Goal: Task Accomplishment & Management: Manage account settings

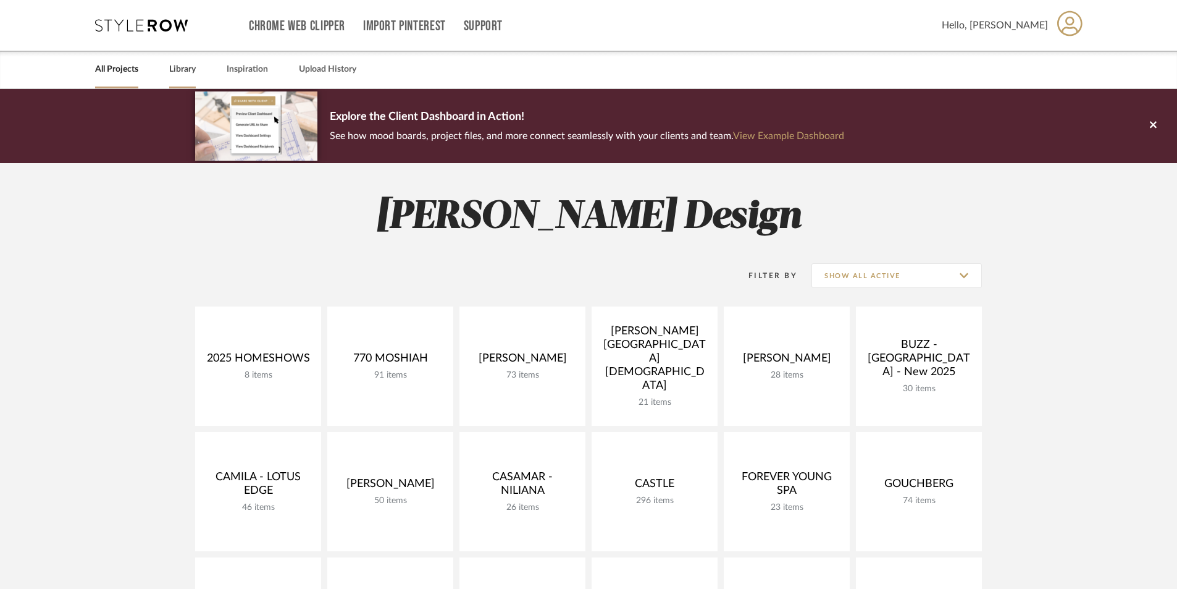
click at [191, 67] on link "Library" at bounding box center [182, 69] width 27 height 17
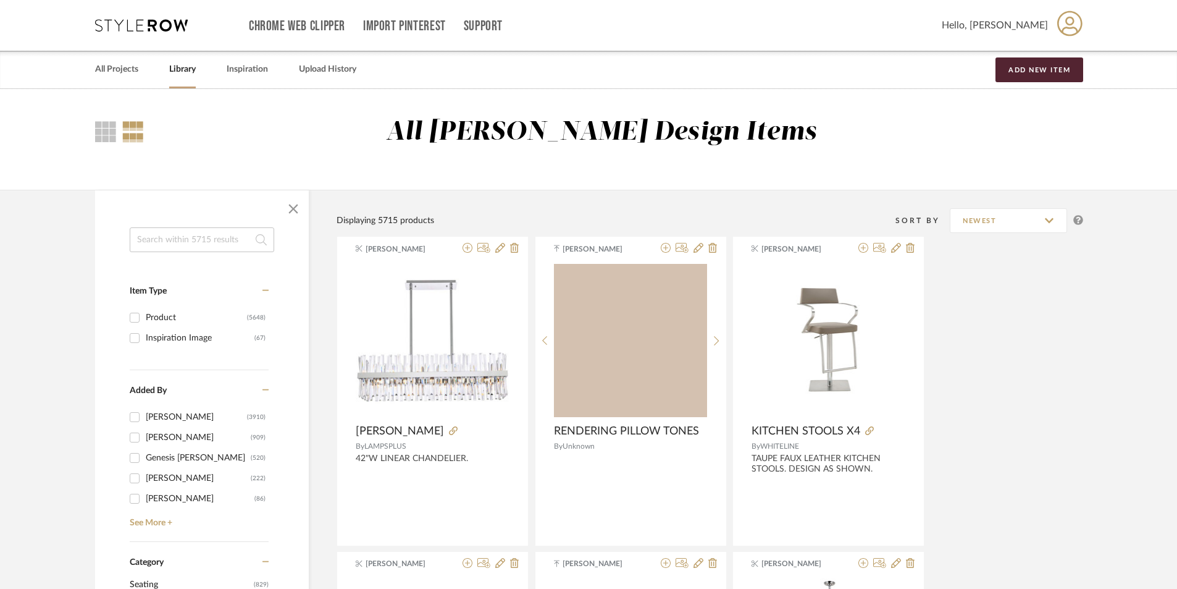
click at [179, 240] on input at bounding box center [202, 239] width 145 height 25
type input "w"
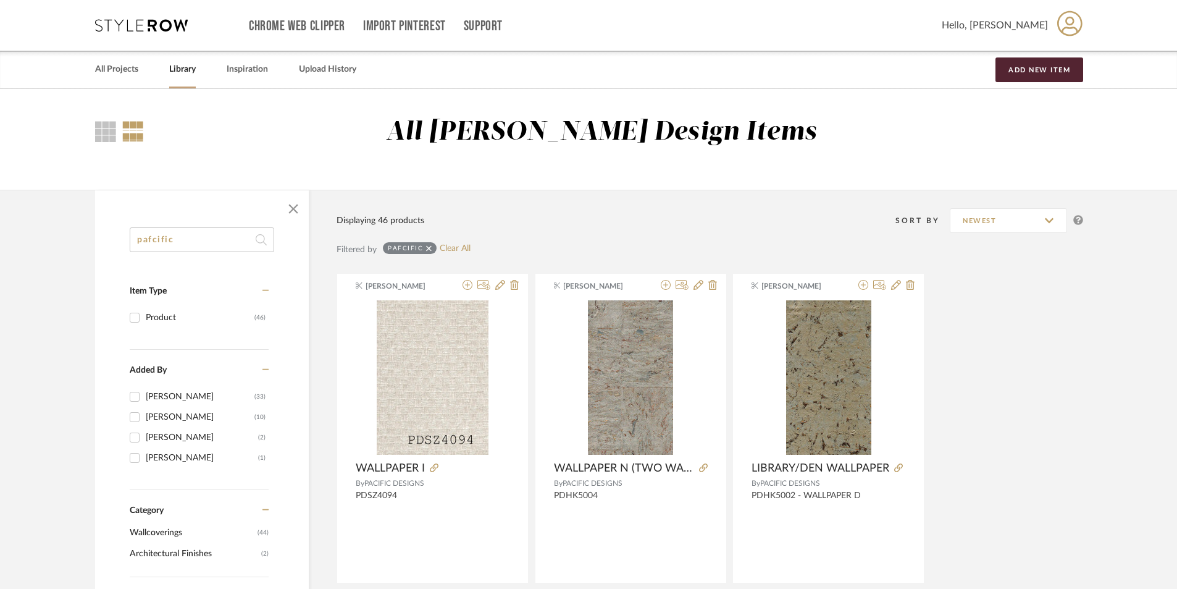
click at [148, 242] on input "pafcific" at bounding box center [202, 239] width 145 height 25
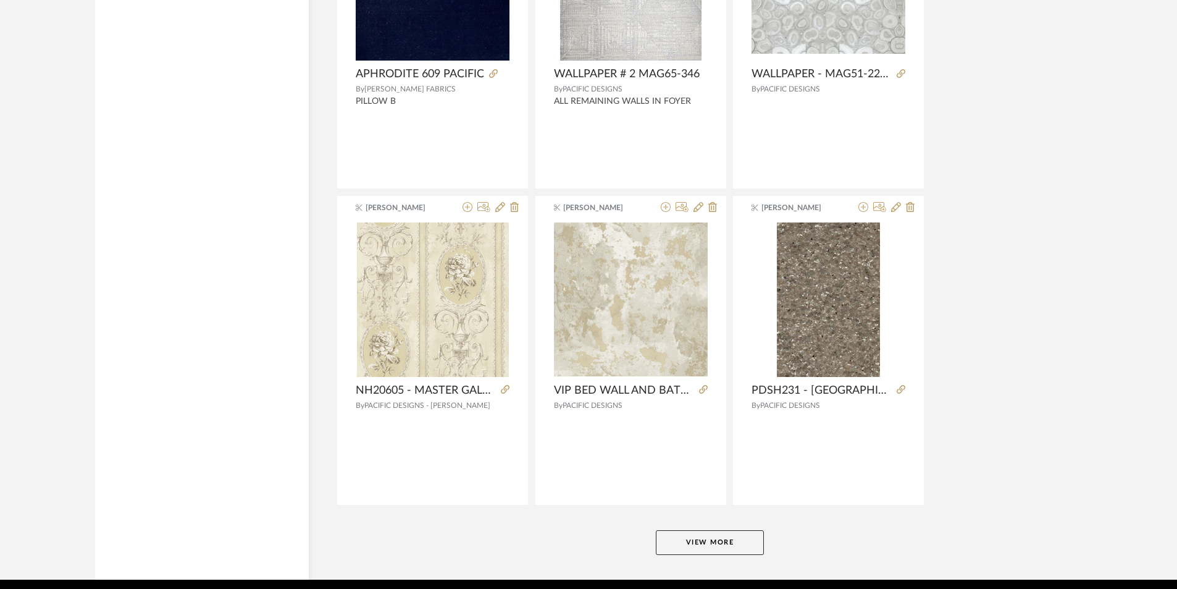
scroll to position [3583, 0]
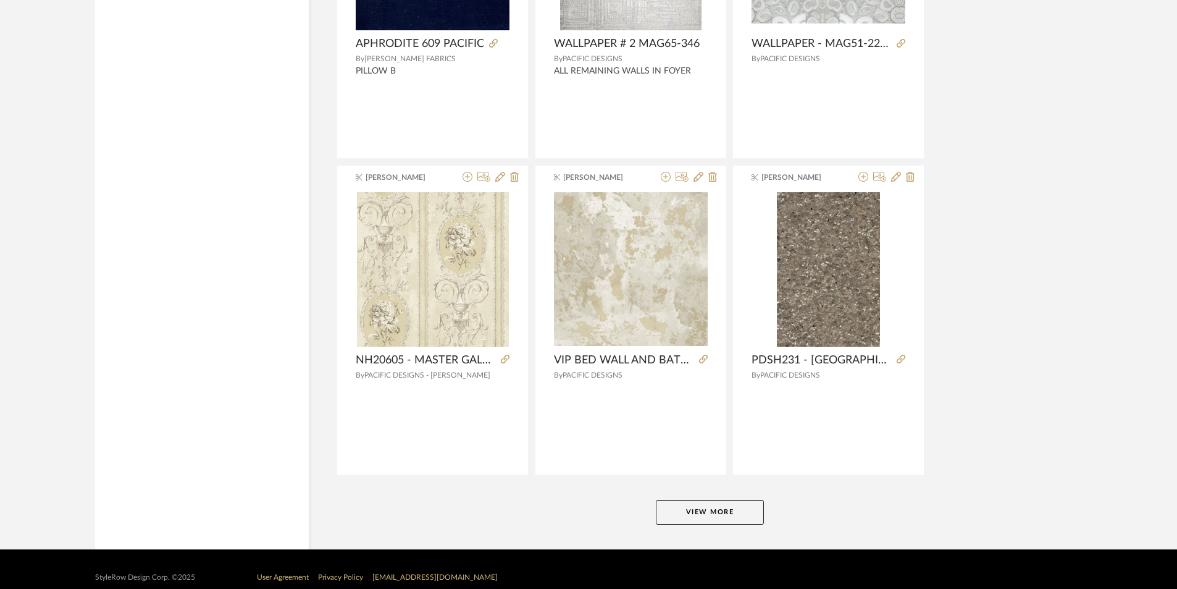
type input "pacific"
click at [748, 511] on button "View More" at bounding box center [710, 512] width 108 height 25
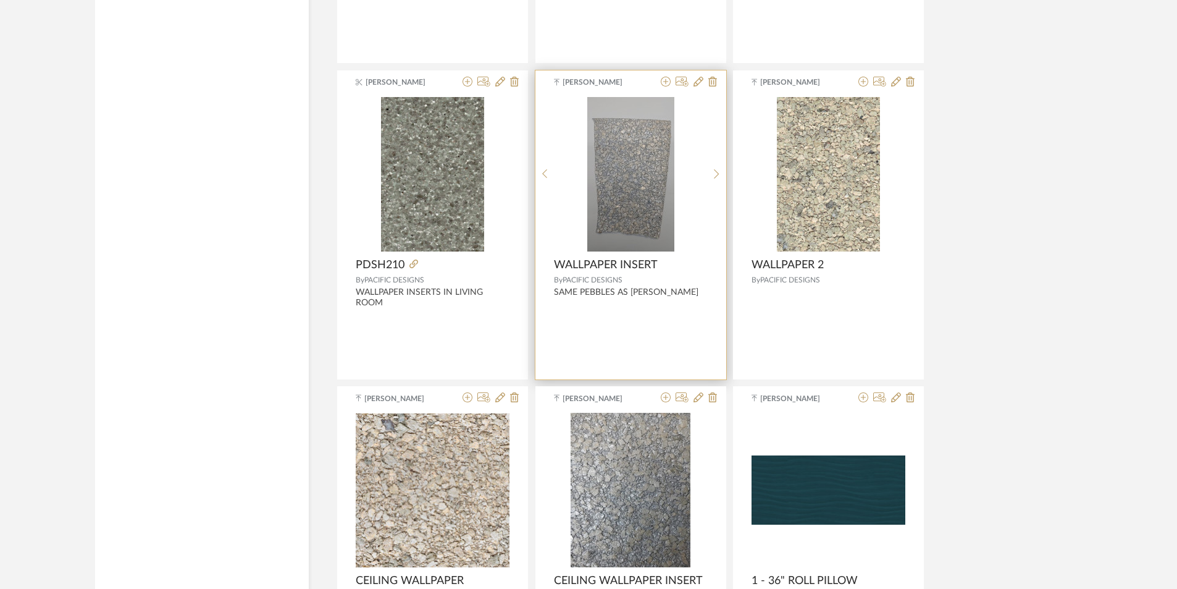
scroll to position [4983, 0]
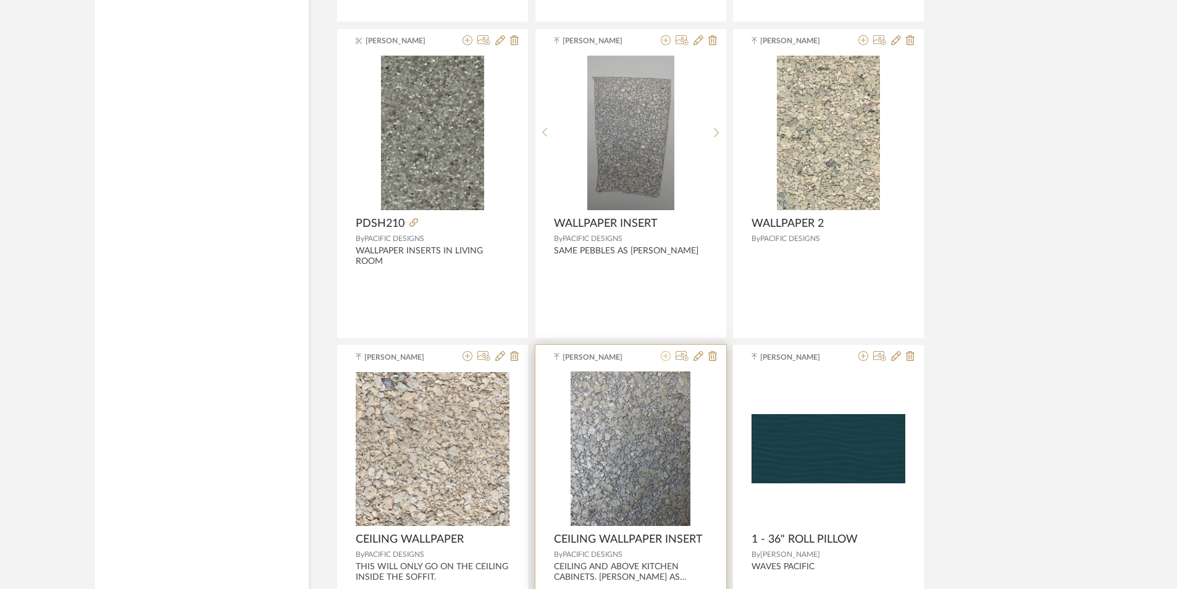
click at [666, 356] on icon at bounding box center [666, 356] width 10 height 10
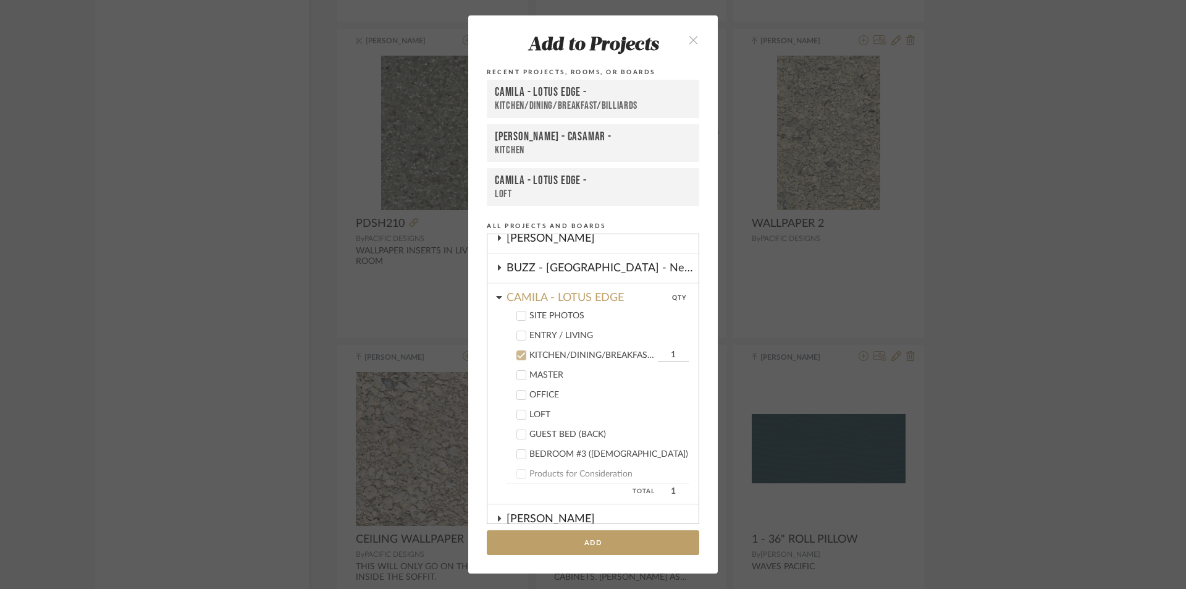
scroll to position [144, 0]
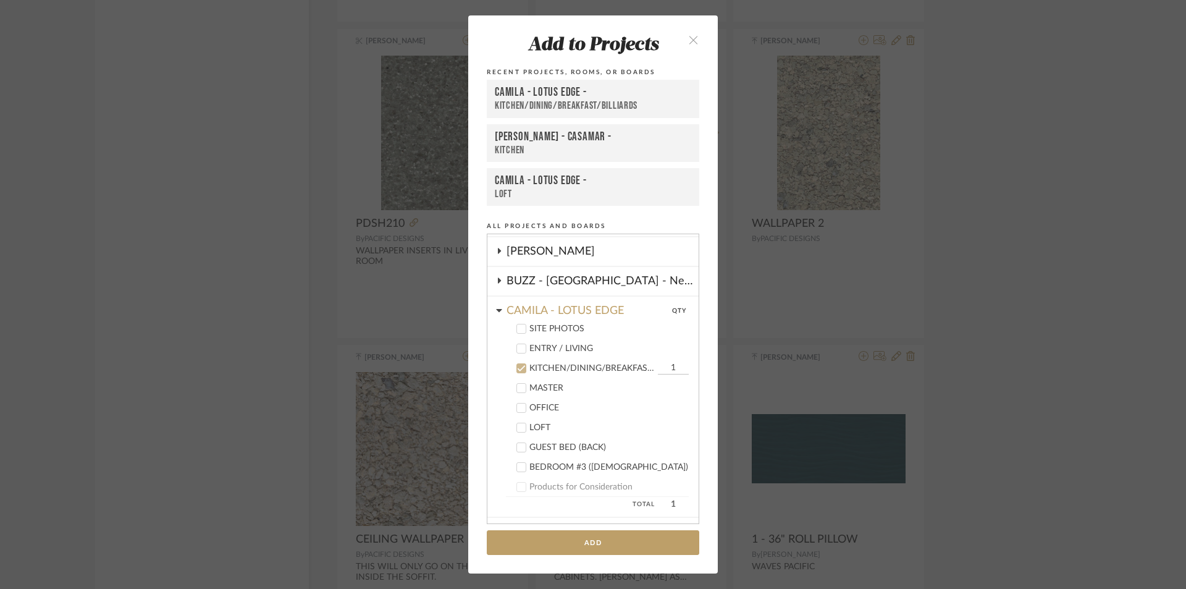
click at [517, 368] on icon at bounding box center [521, 368] width 9 height 9
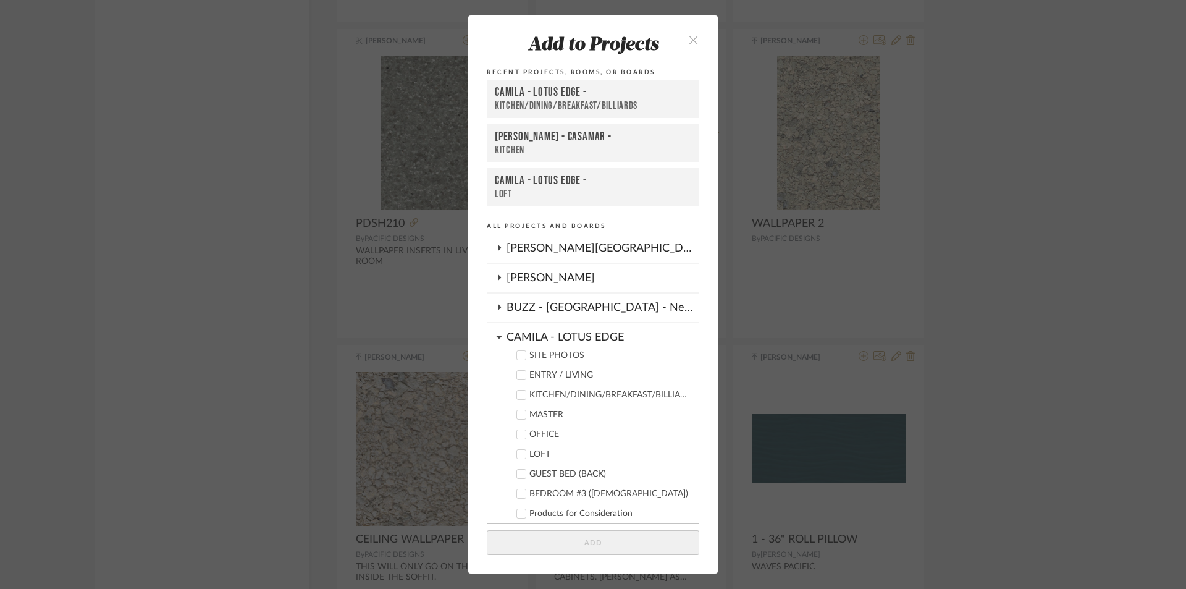
scroll to position [103, 0]
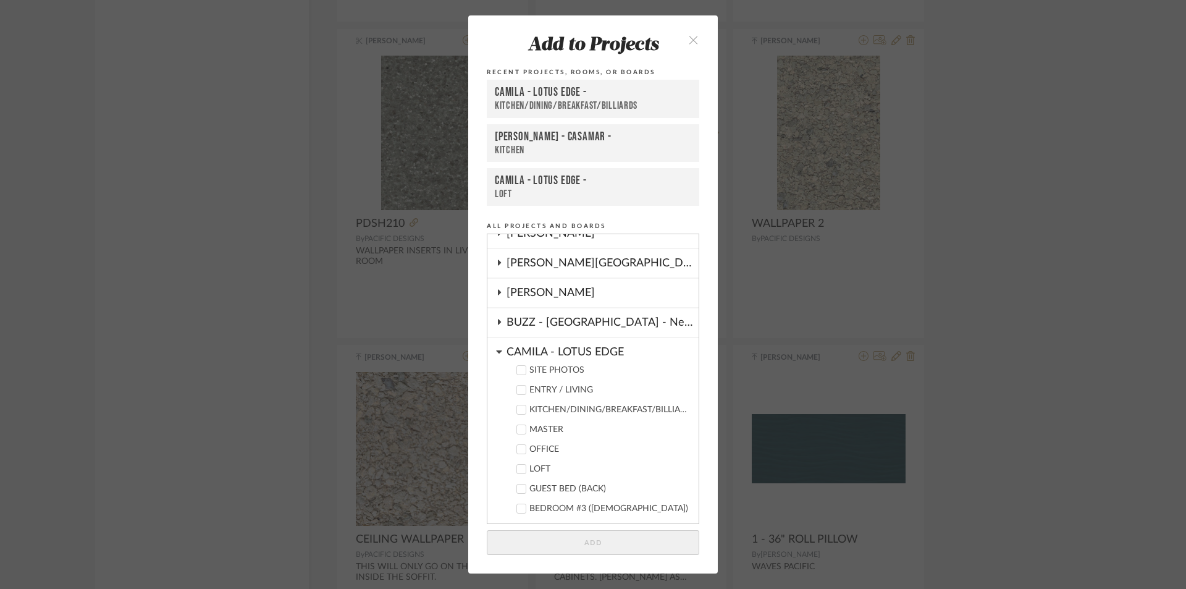
click at [497, 295] on icon at bounding box center [499, 292] width 10 height 6
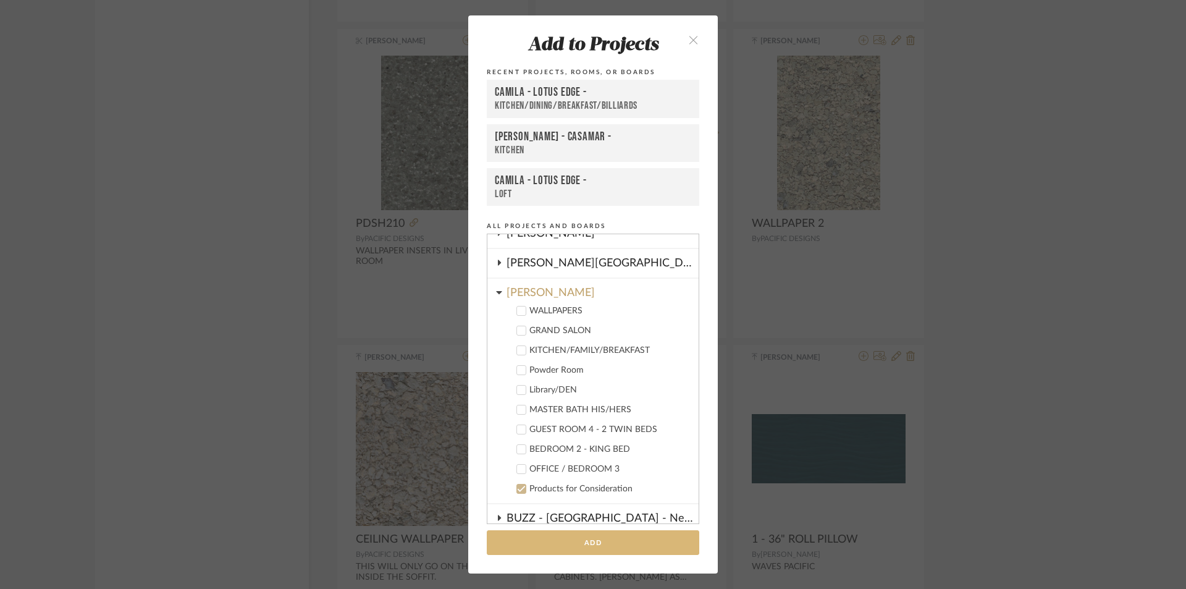
click at [574, 546] on button "Add" at bounding box center [593, 542] width 212 height 25
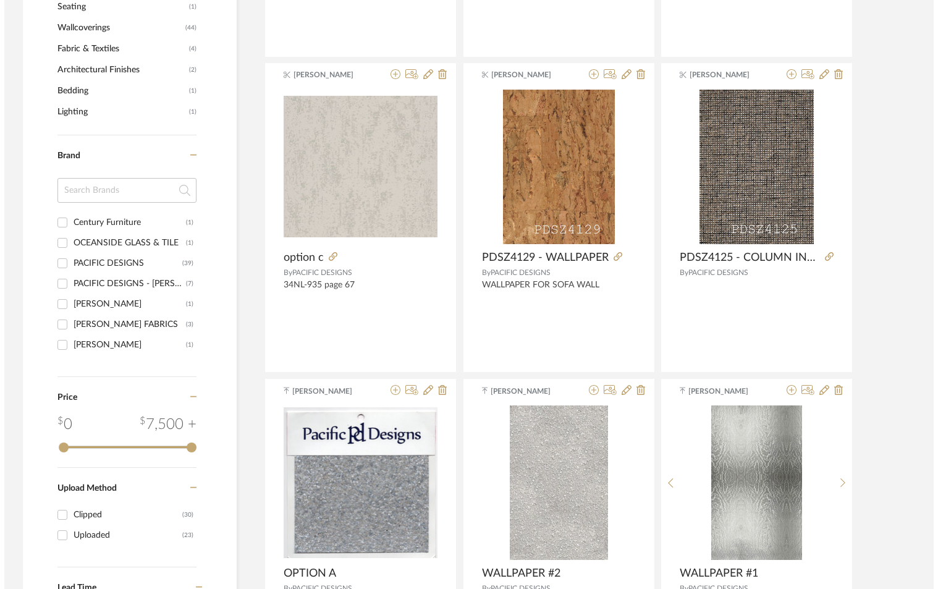
scroll to position [0, 0]
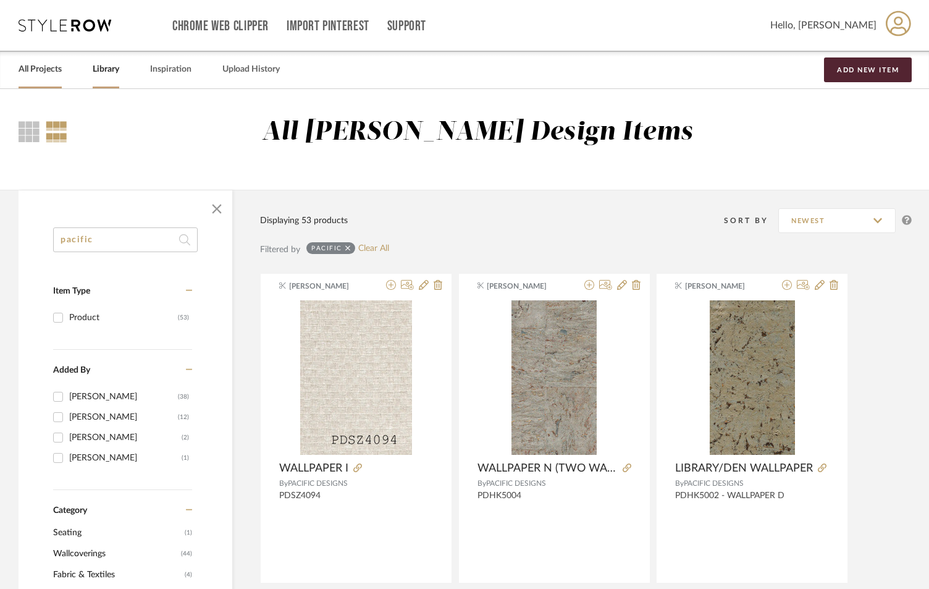
click at [27, 75] on link "All Projects" at bounding box center [40, 69] width 43 height 17
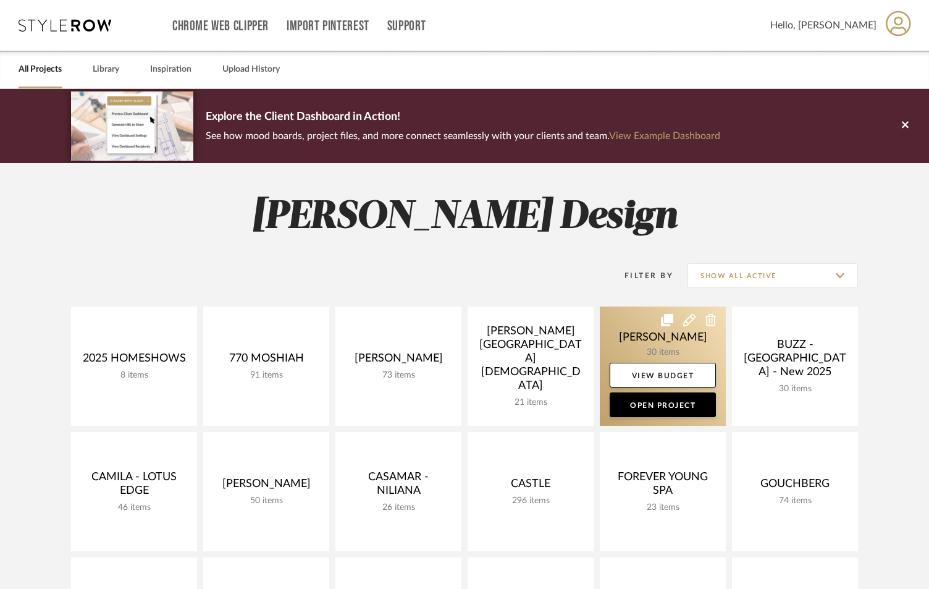
click at [656, 338] on link at bounding box center [663, 365] width 126 height 119
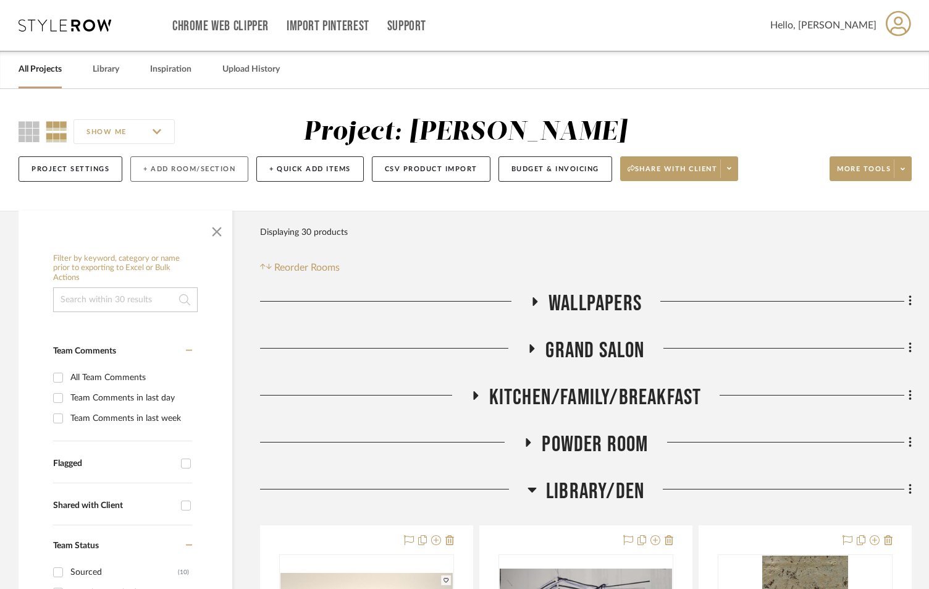
click at [196, 170] on button "+ Add Room/Section" at bounding box center [189, 168] width 118 height 25
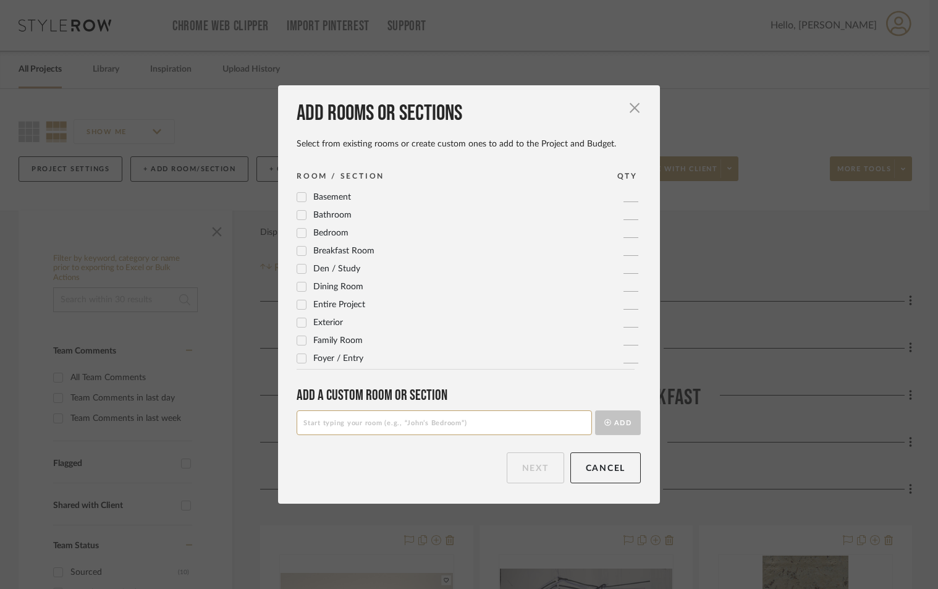
click at [353, 421] on input at bounding box center [443, 422] width 295 height 25
type input "ENTRY ELEVATOR/ENTRY/HALL"
click at [615, 413] on button "Add" at bounding box center [618, 422] width 46 height 25
click at [517, 474] on button "Next" at bounding box center [534, 467] width 57 height 31
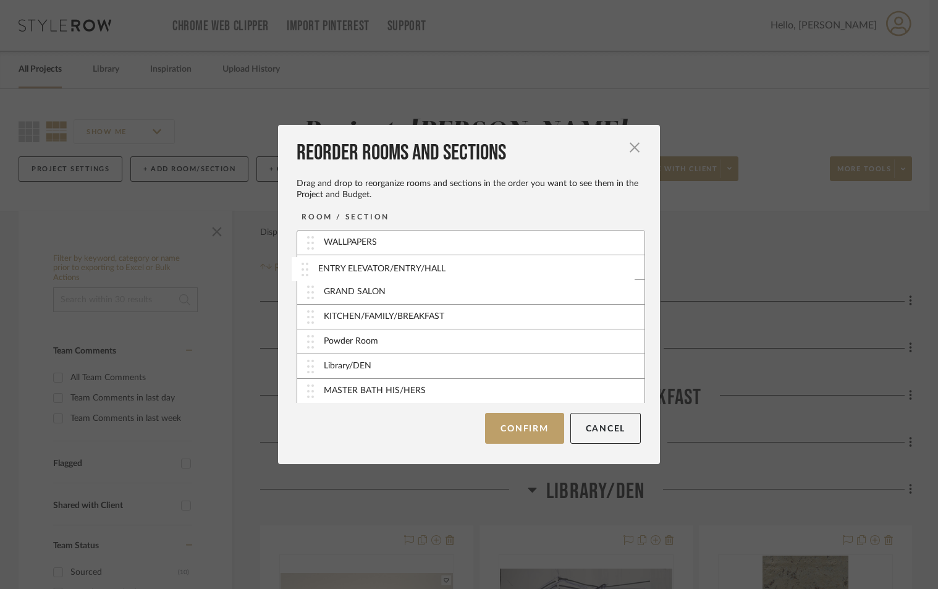
drag, startPoint x: 394, startPoint y: 389, endPoint x: 393, endPoint y: 268, distance: 121.1
click at [519, 425] on button "Confirm" at bounding box center [524, 428] width 78 height 31
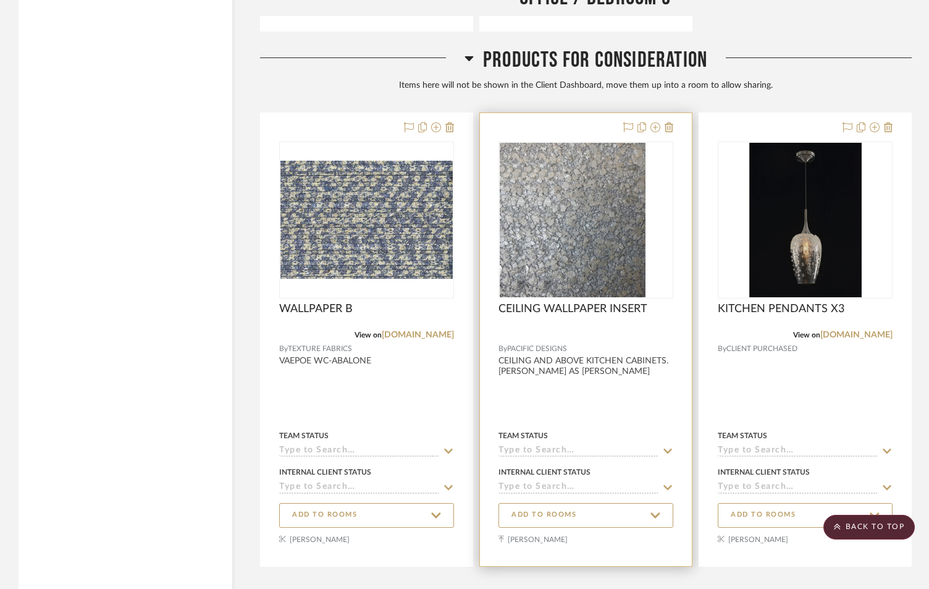
scroll to position [4736, 0]
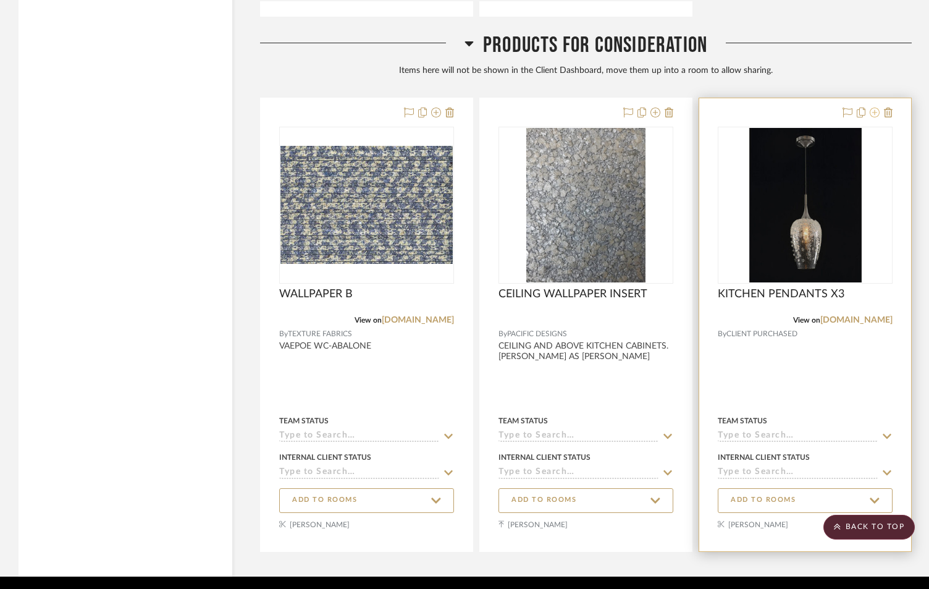
click at [875, 113] on icon at bounding box center [875, 112] width 10 height 10
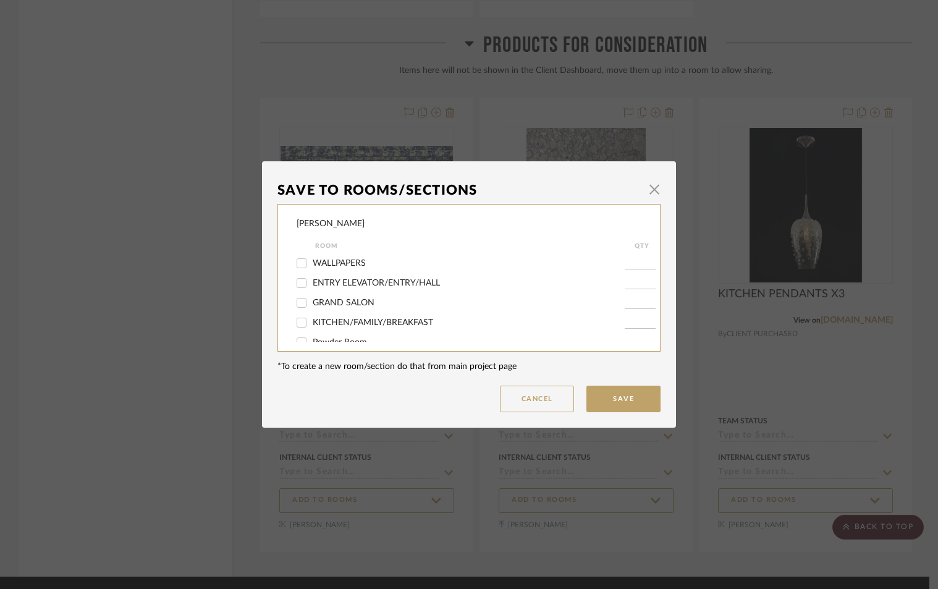
scroll to position [41, 0]
click at [398, 274] on div "KITCHEN/FAMILY/BREAKFAST" at bounding box center [460, 281] width 328 height 20
click at [392, 280] on span "KITCHEN/FAMILY/BREAKFAST" at bounding box center [373, 281] width 120 height 9
click at [311, 280] on input "KITCHEN/FAMILY/BREAKFAST" at bounding box center [302, 281] width 20 height 20
checkbox input "true"
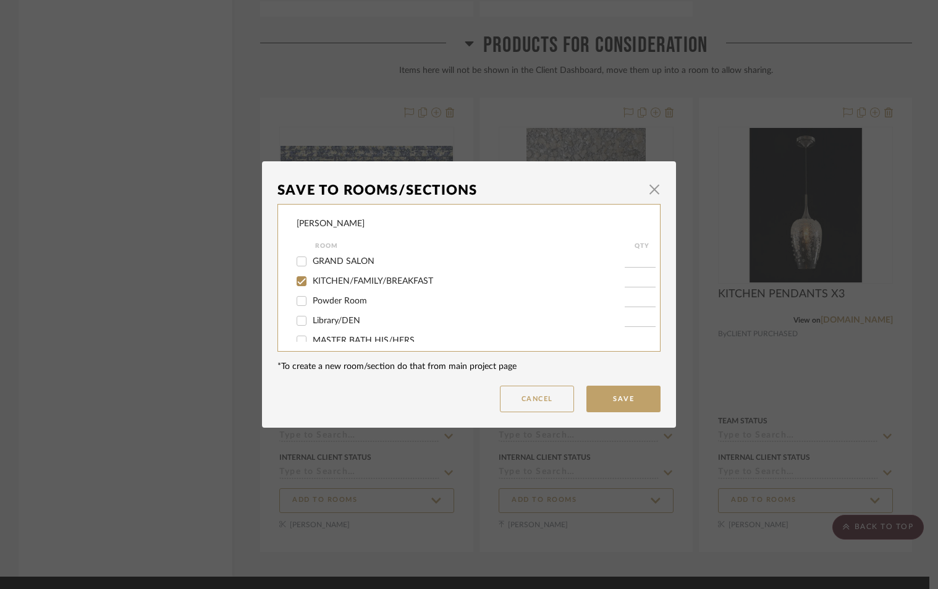
type input "1"
click at [613, 401] on button "Save" at bounding box center [623, 398] width 74 height 27
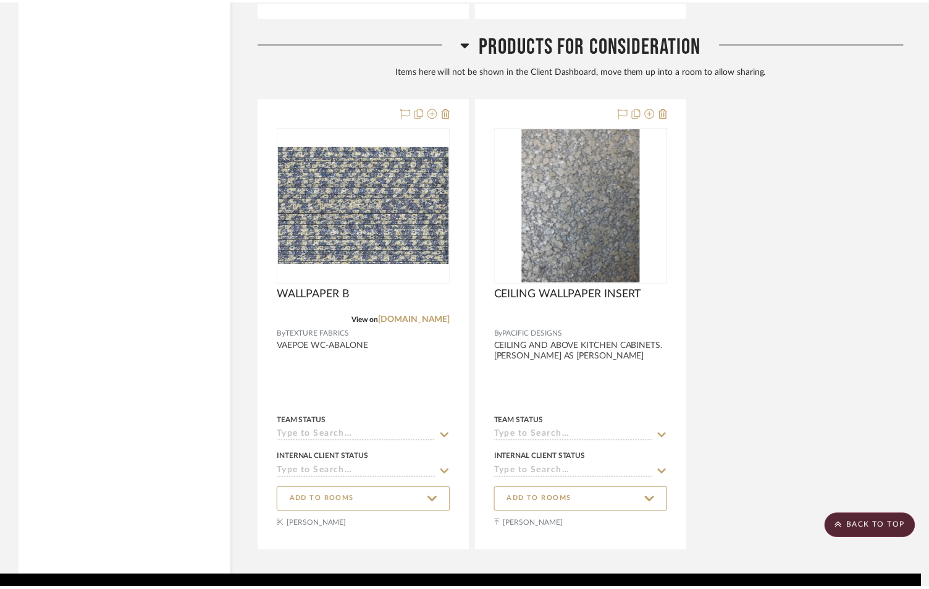
scroll to position [4736, 0]
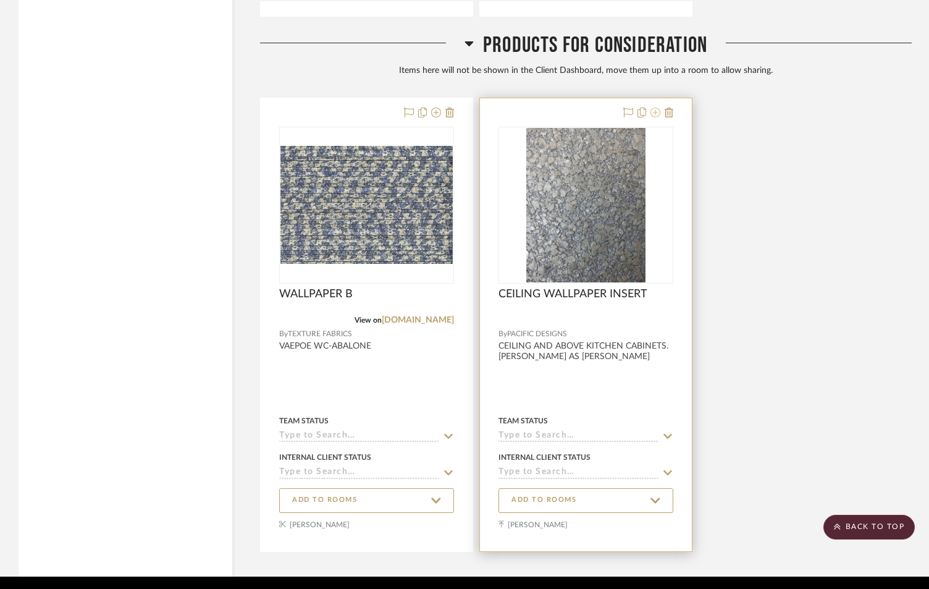
click at [655, 113] on icon at bounding box center [655, 112] width 10 height 10
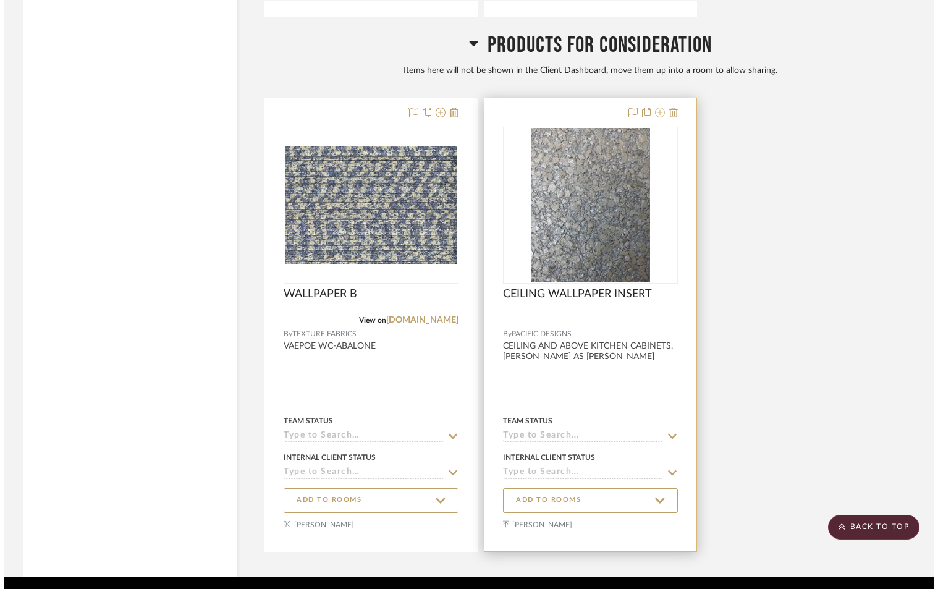
scroll to position [0, 0]
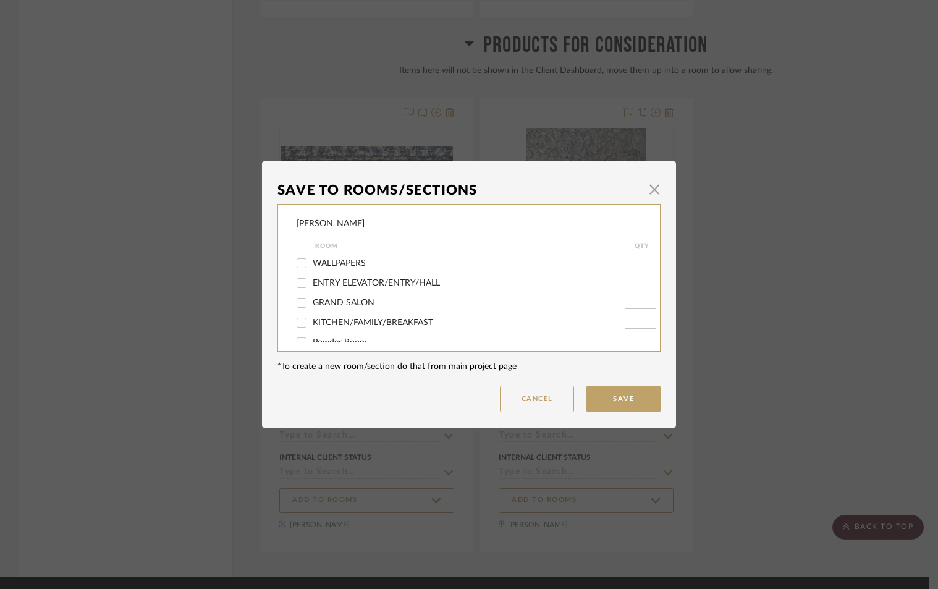
click at [335, 284] on span "ENTRY ELEVATOR/ENTRY/HALL" at bounding box center [376, 283] width 127 height 9
click at [311, 284] on input "ENTRY ELEVATOR/ENTRY/HALL" at bounding box center [302, 283] width 20 height 20
checkbox input "true"
type input "1"
click at [620, 395] on button "Save" at bounding box center [623, 398] width 74 height 27
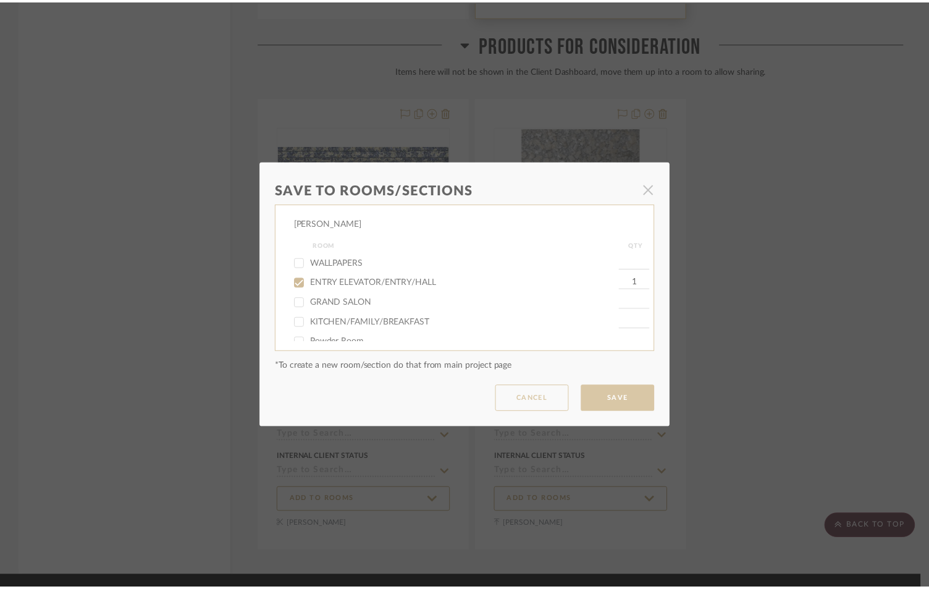
scroll to position [4736, 0]
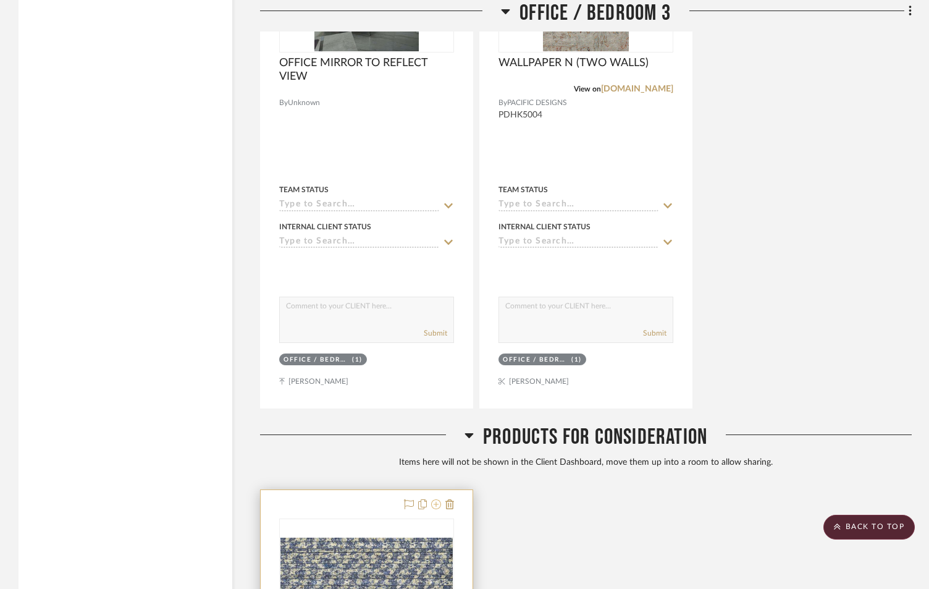
click at [434, 506] on icon at bounding box center [436, 504] width 10 height 10
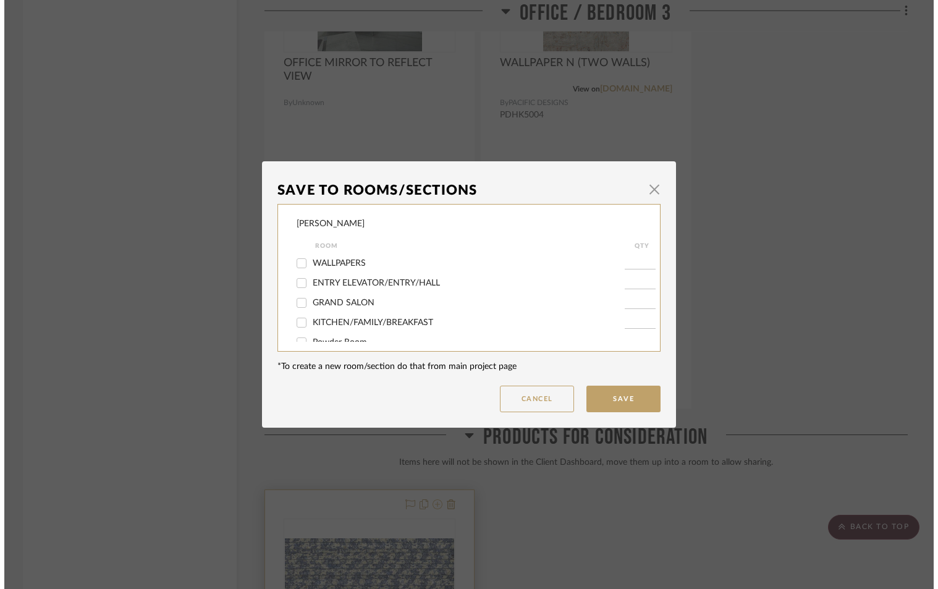
scroll to position [0, 0]
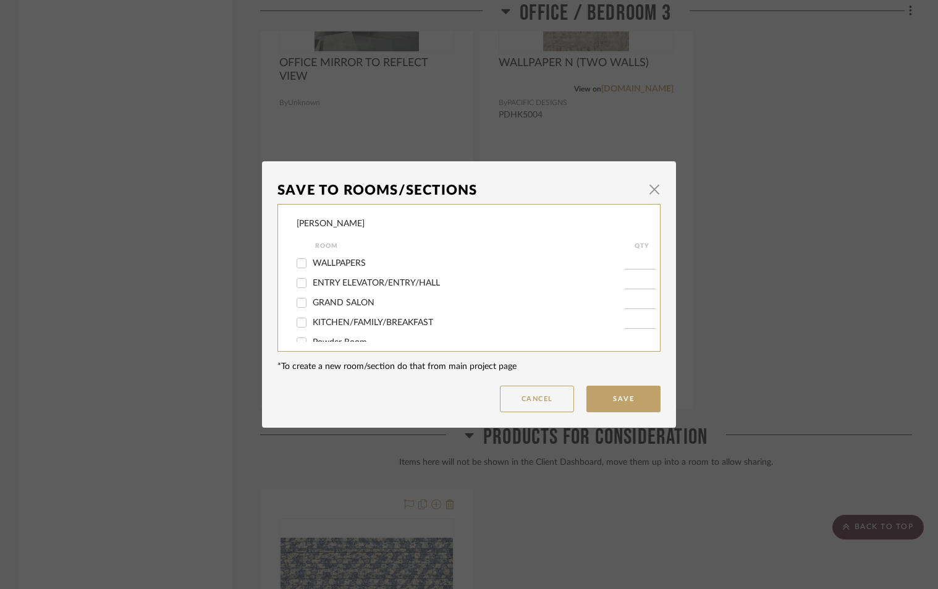
click at [328, 285] on span "ENTRY ELEVATOR/ENTRY/HALL" at bounding box center [376, 283] width 127 height 9
click at [311, 285] on input "ENTRY ELEVATOR/ENTRY/HALL" at bounding box center [302, 283] width 20 height 20
checkbox input "true"
type input "1"
click at [620, 405] on button "Save" at bounding box center [623, 398] width 74 height 27
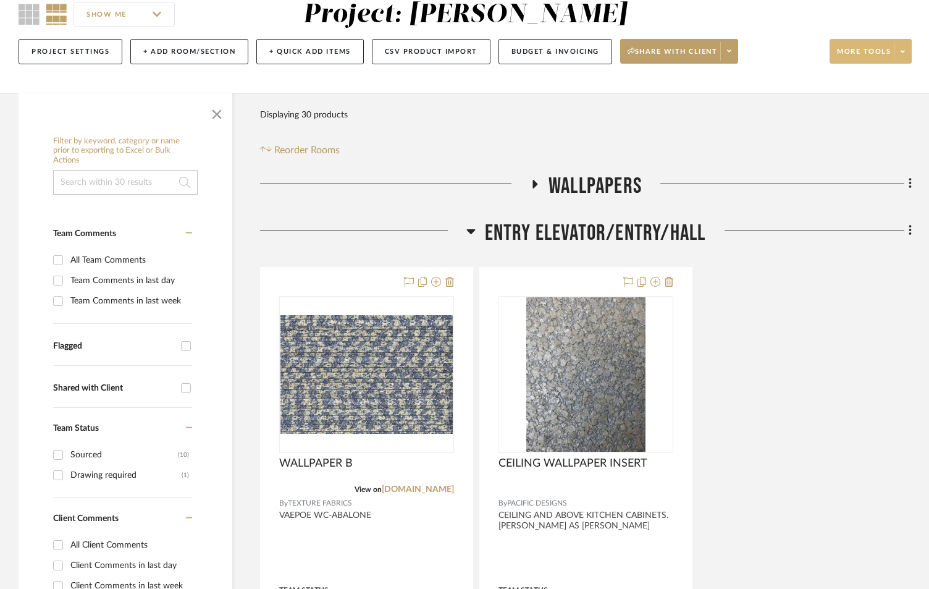
scroll to position [123, 0]
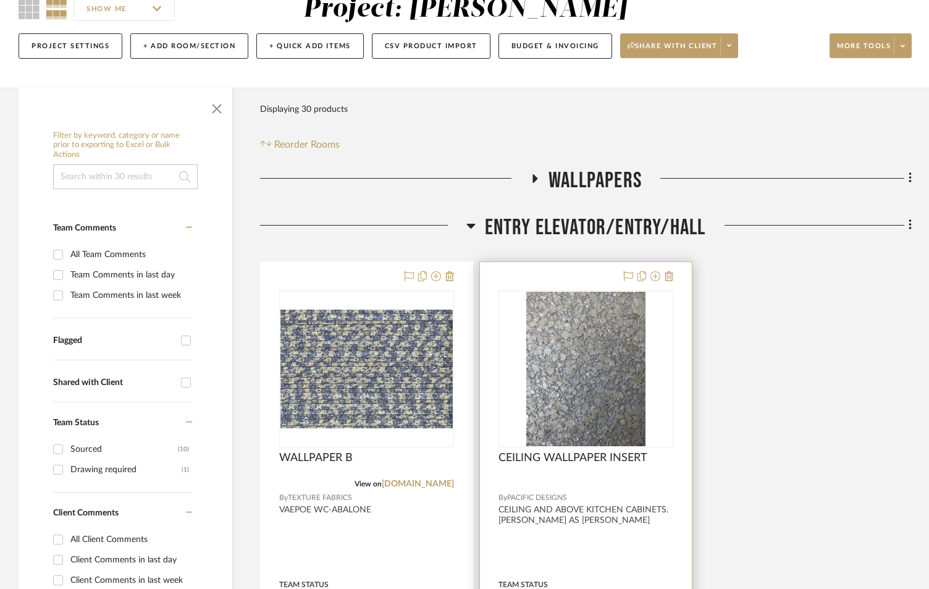
click at [601, 492] on div at bounding box center [586, 532] width 212 height 540
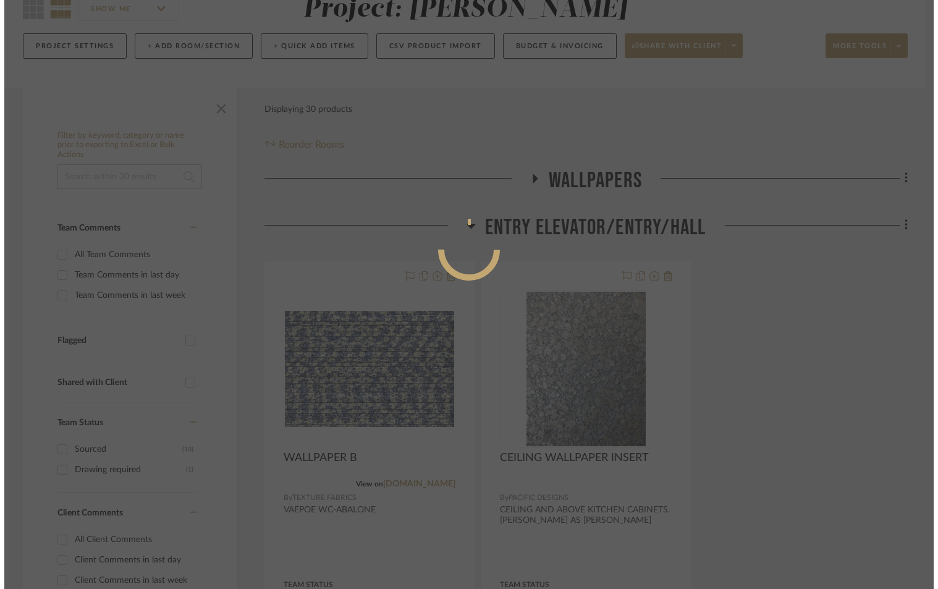
scroll to position [0, 0]
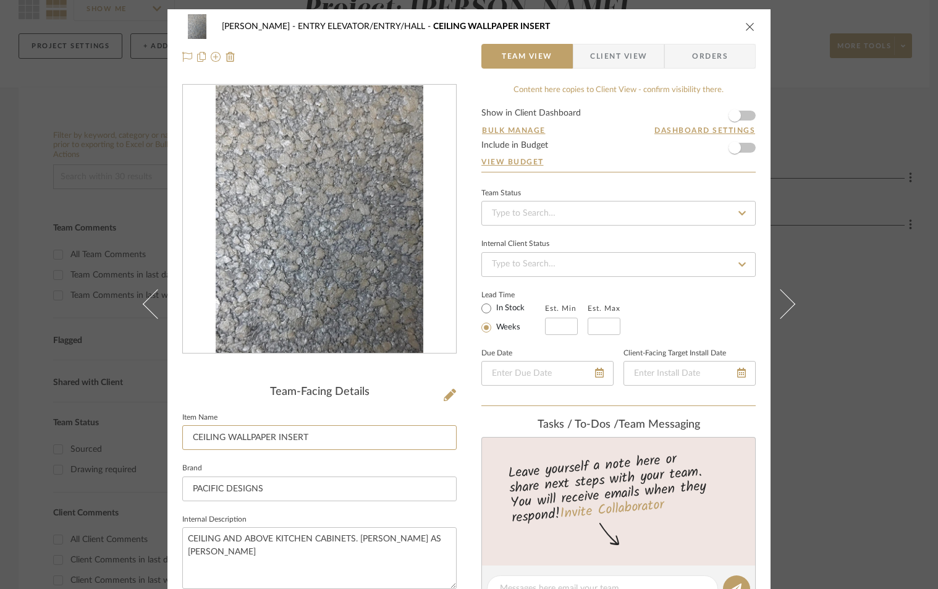
drag, startPoint x: 329, startPoint y: 440, endPoint x: 169, endPoint y: 422, distance: 161.6
click at [158, 437] on mat-dialog-content "[PERSON_NAME] ENTRY ELEVATOR/ENTRY/HALL CEILING WALLPAPER INSERT Team View Clie…" at bounding box center [469, 578] width 672 height 1138
type input "WALLPAPER B"
click at [748, 27] on icon "close" at bounding box center [750, 27] width 10 height 10
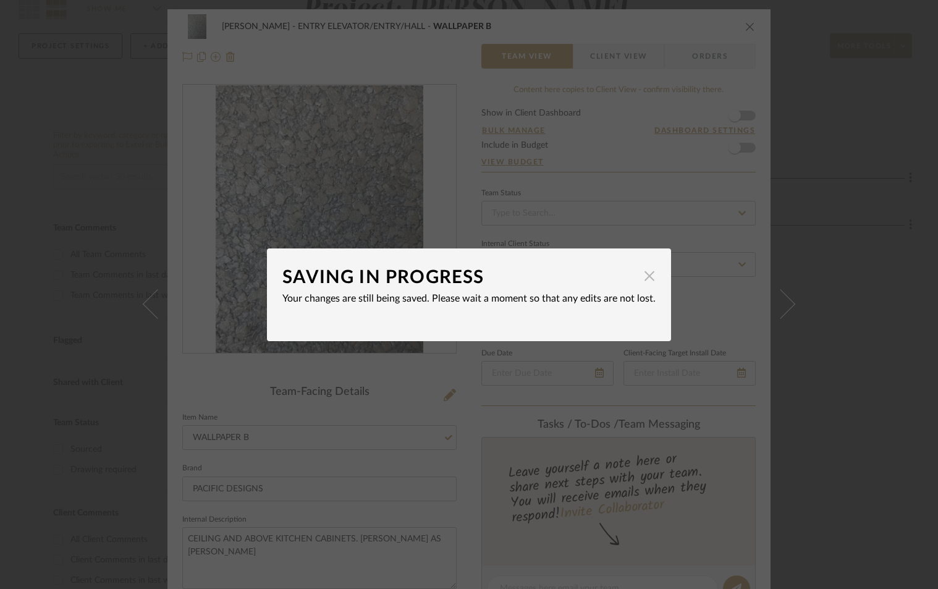
click at [638, 273] on span "button" at bounding box center [649, 276] width 25 height 25
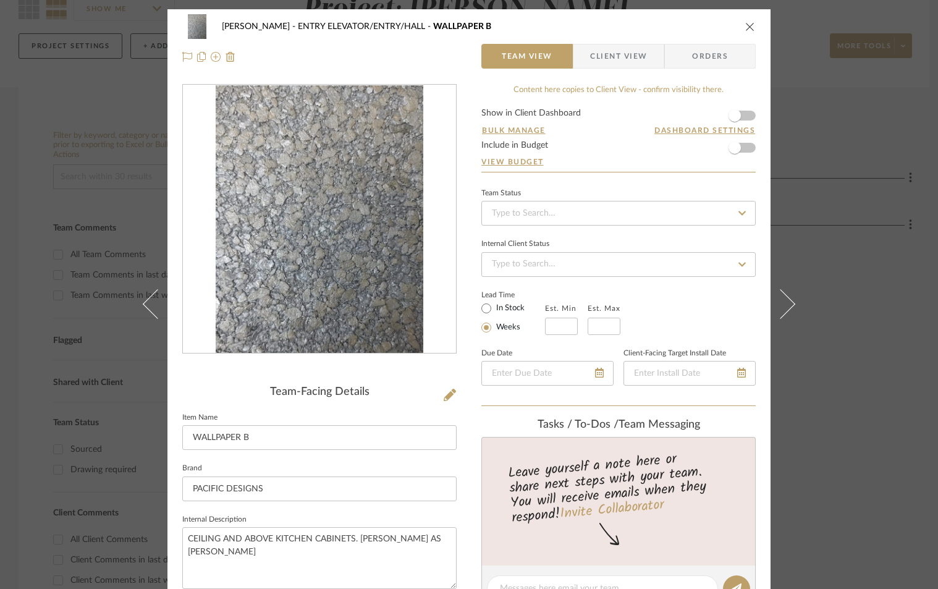
click at [745, 26] on icon "close" at bounding box center [750, 27] width 10 height 10
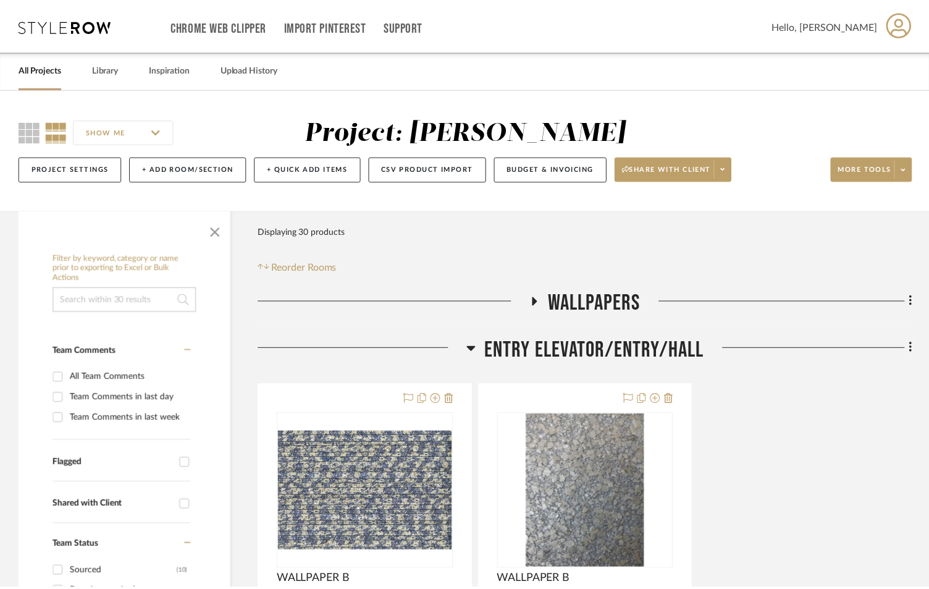
scroll to position [123, 0]
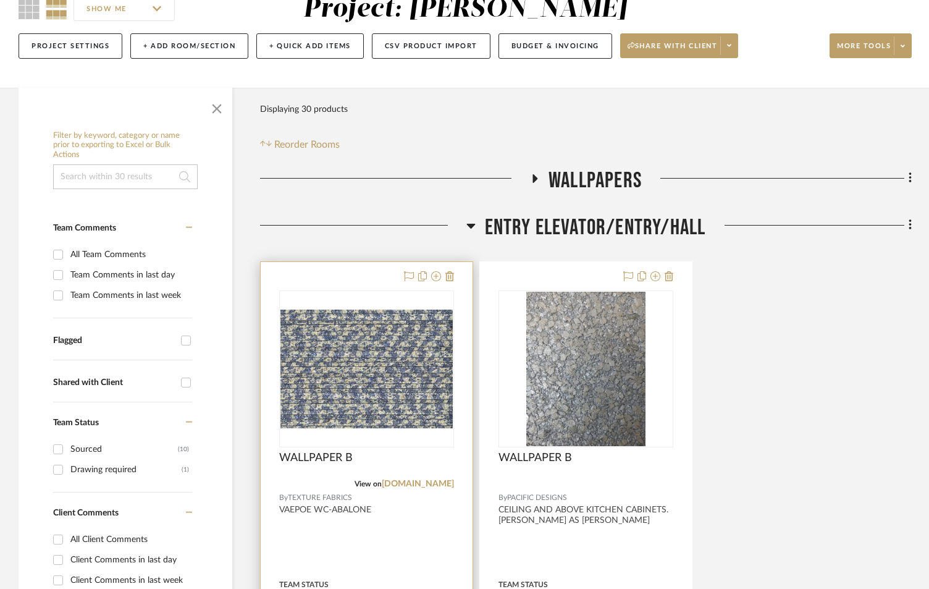
click at [393, 523] on div at bounding box center [367, 532] width 212 height 540
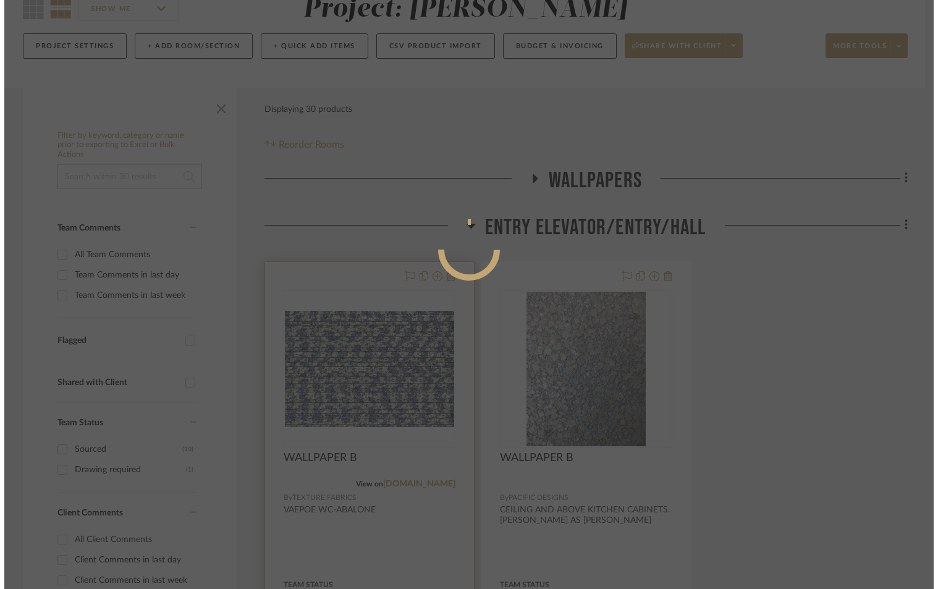
scroll to position [0, 0]
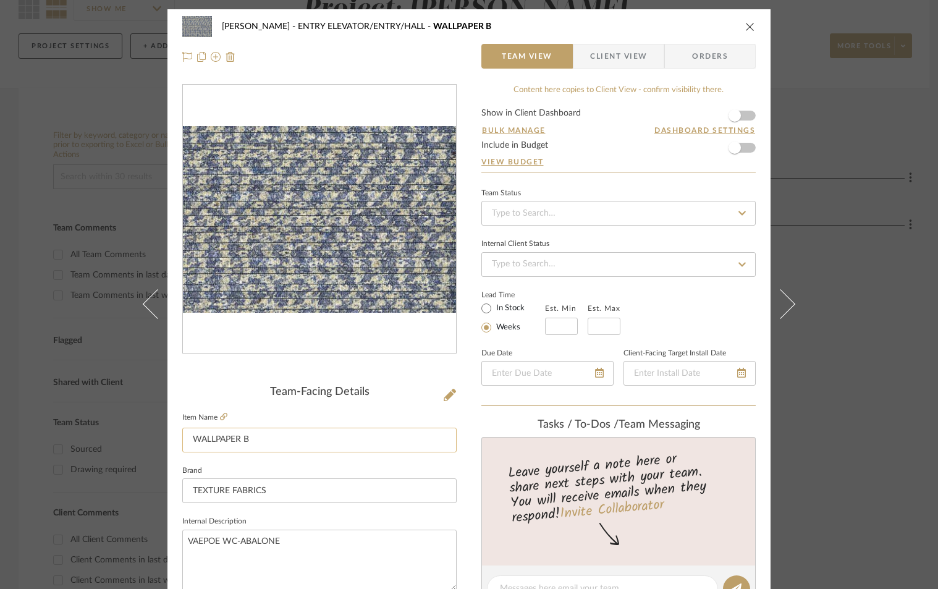
click at [245, 440] on input "WALLPAPER B" at bounding box center [319, 439] width 274 height 25
type input "WALLPAPER A"
click at [745, 25] on icon "close" at bounding box center [750, 27] width 10 height 10
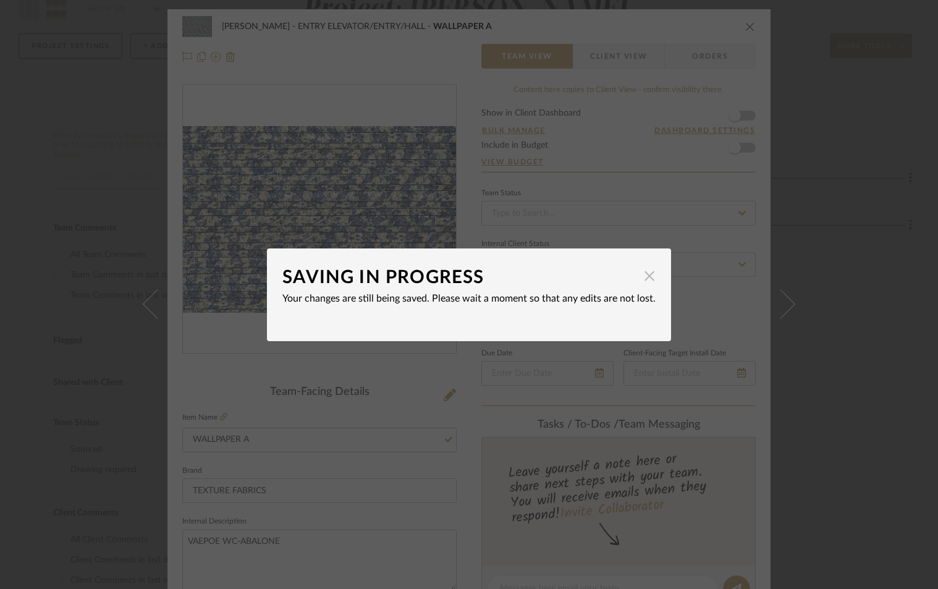
click at [640, 278] on span "button" at bounding box center [649, 276] width 25 height 25
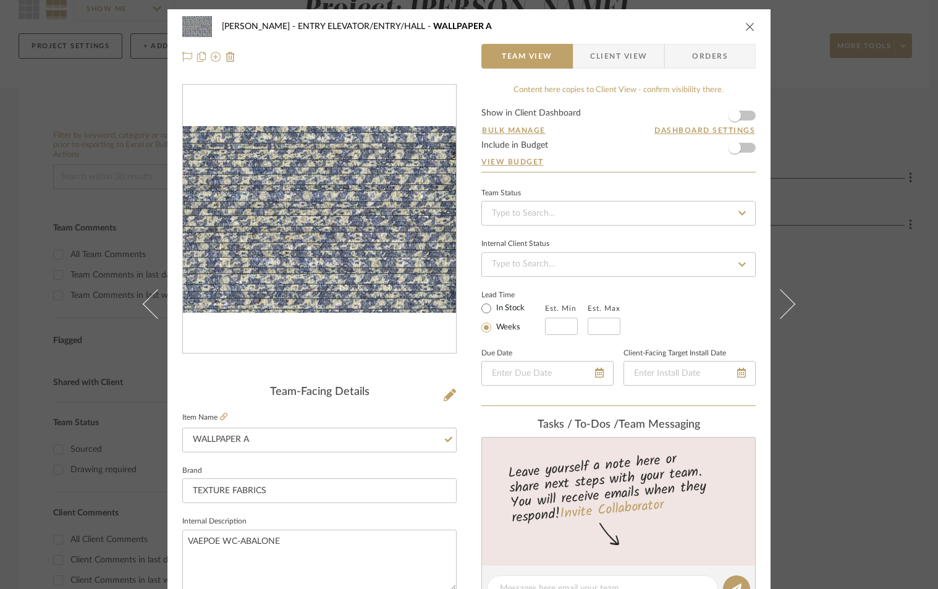
click at [745, 28] on icon "close" at bounding box center [750, 27] width 10 height 10
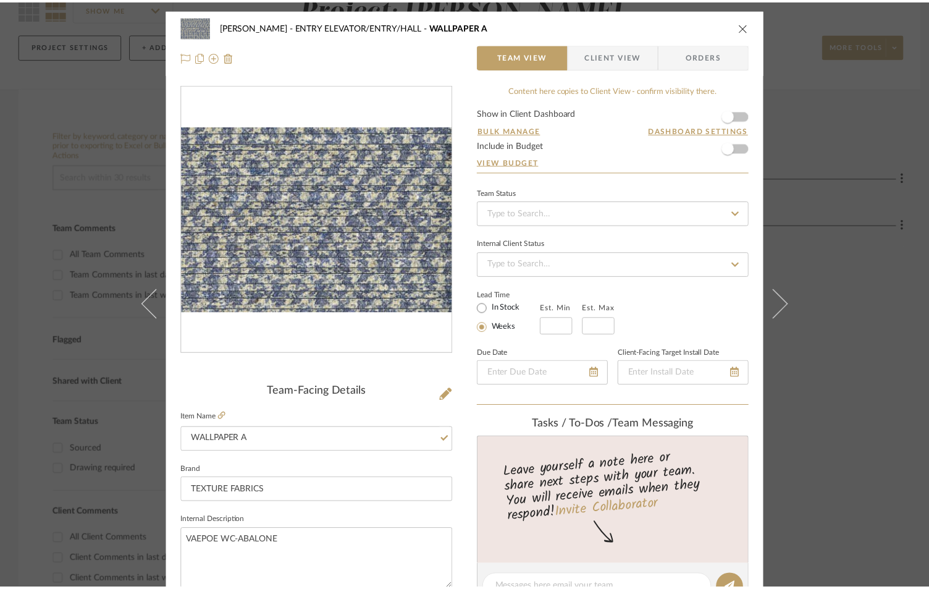
scroll to position [123, 0]
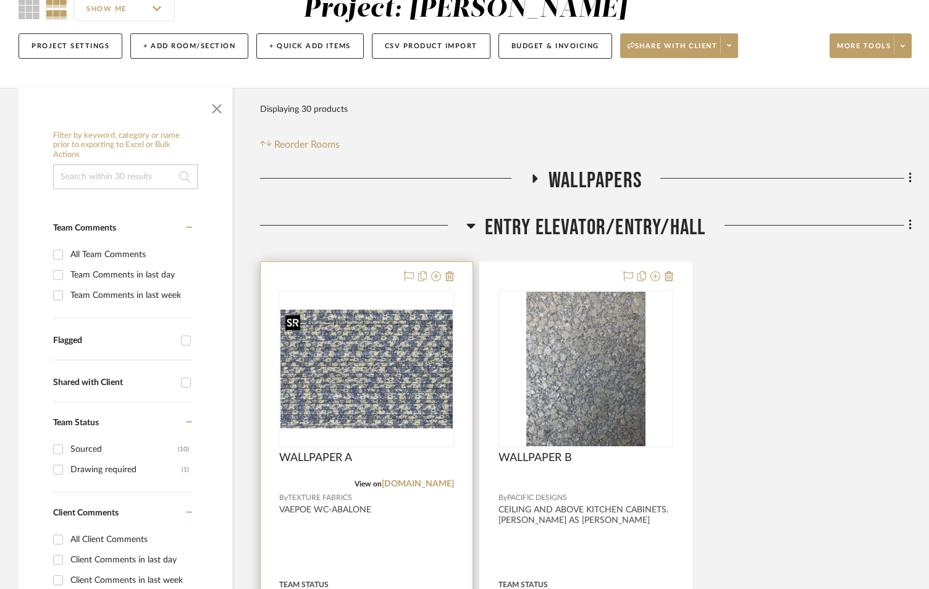
click at [358, 355] on img "0" at bounding box center [366, 368] width 172 height 118
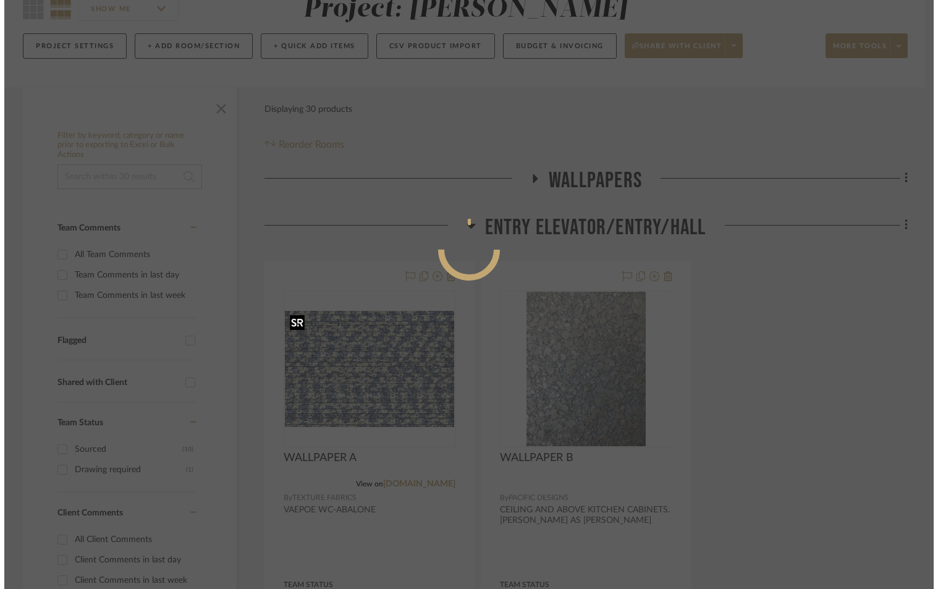
scroll to position [0, 0]
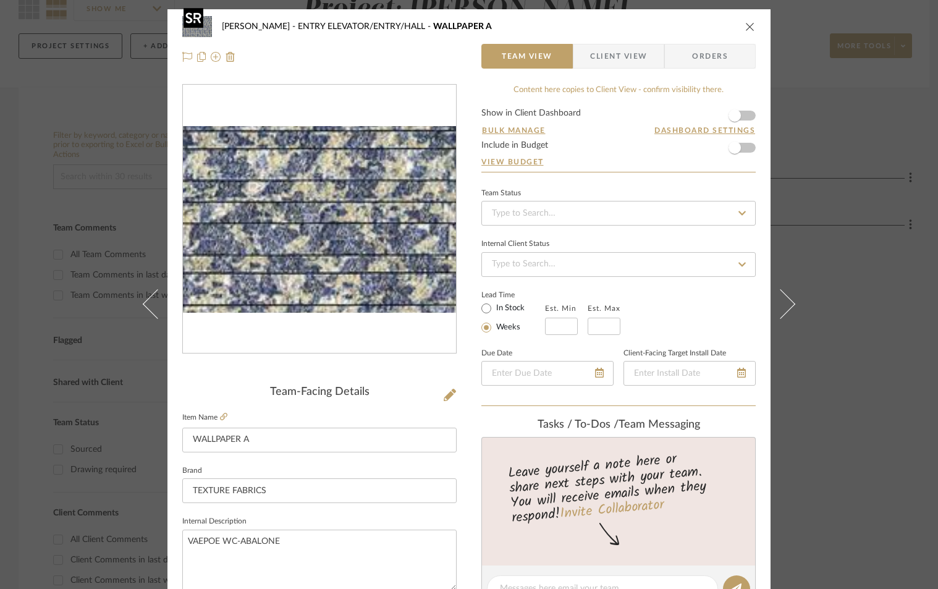
click at [387, 214] on img "0" at bounding box center [319, 219] width 273 height 187
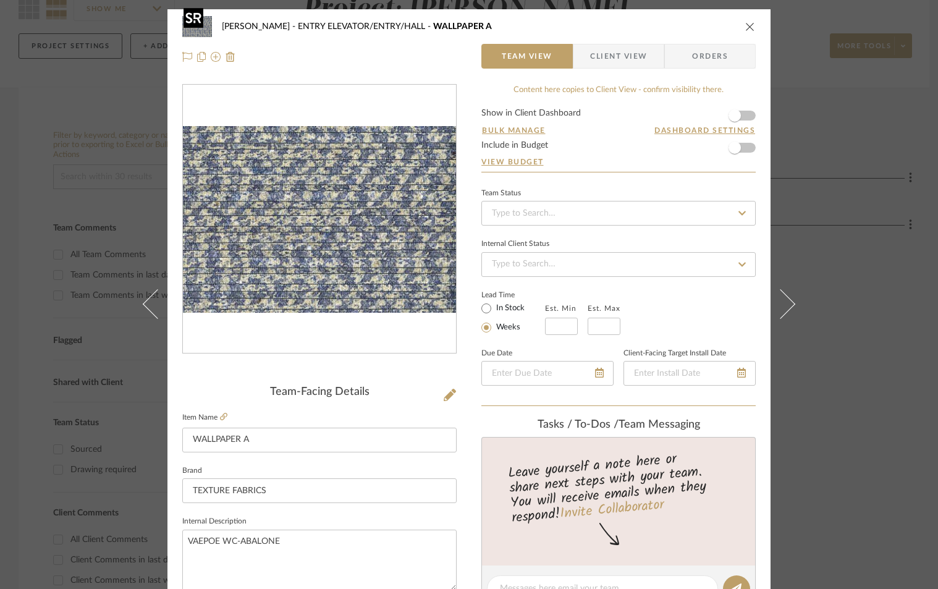
drag, startPoint x: 482, startPoint y: 277, endPoint x: 373, endPoint y: 242, distance: 114.3
click at [373, 242] on img "0" at bounding box center [319, 219] width 273 height 187
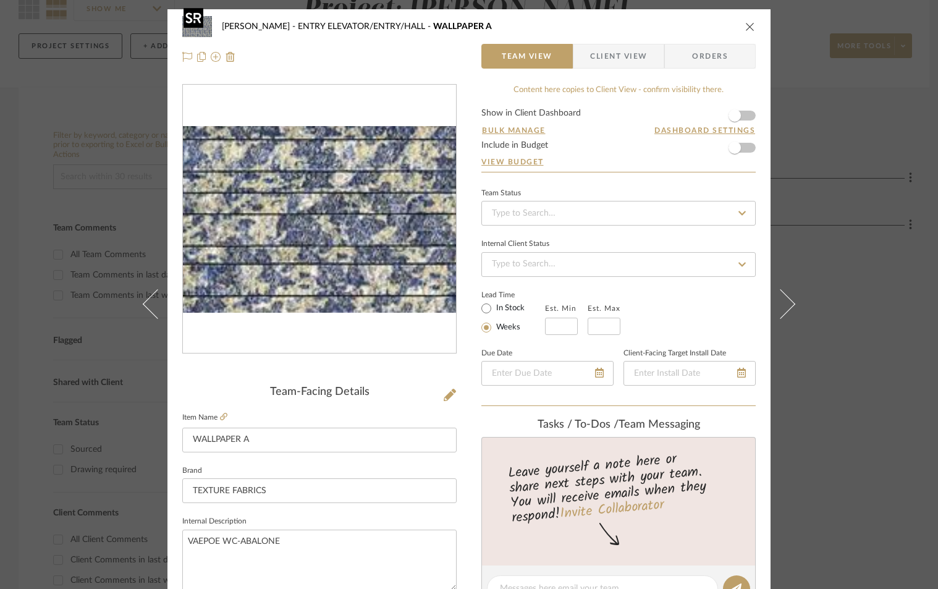
drag, startPoint x: 373, startPoint y: 242, endPoint x: 358, endPoint y: 217, distance: 28.3
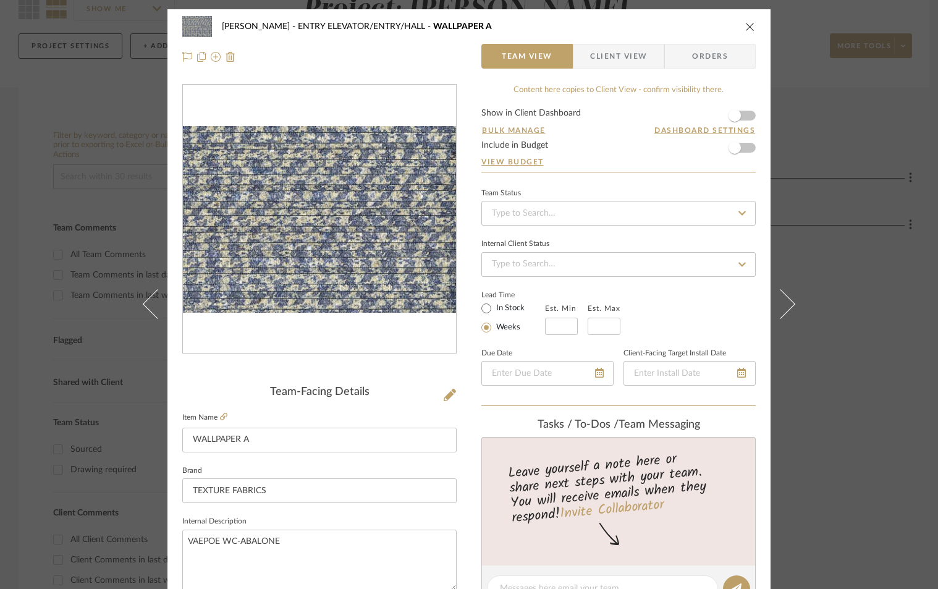
click at [745, 26] on icon "close" at bounding box center [750, 27] width 10 height 10
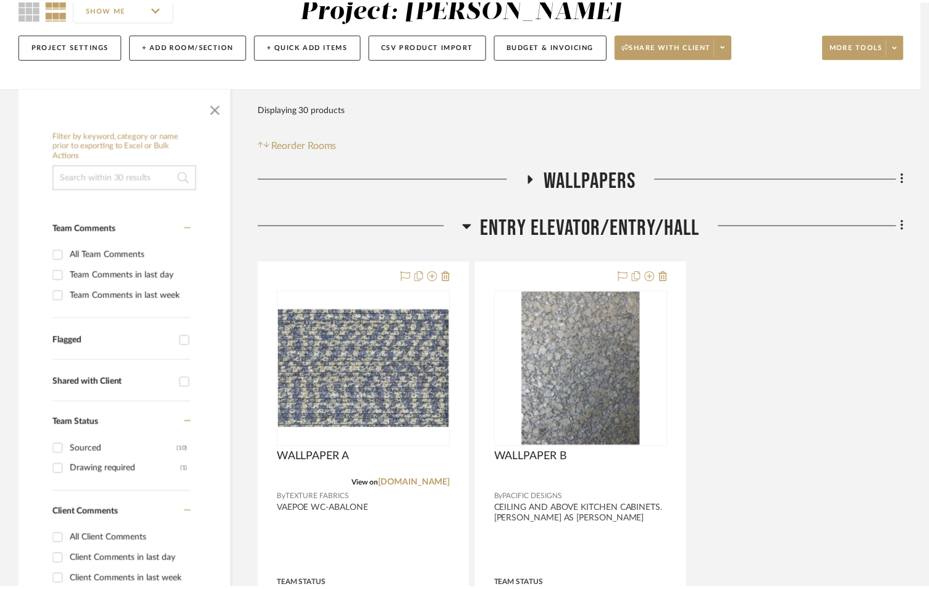
scroll to position [123, 0]
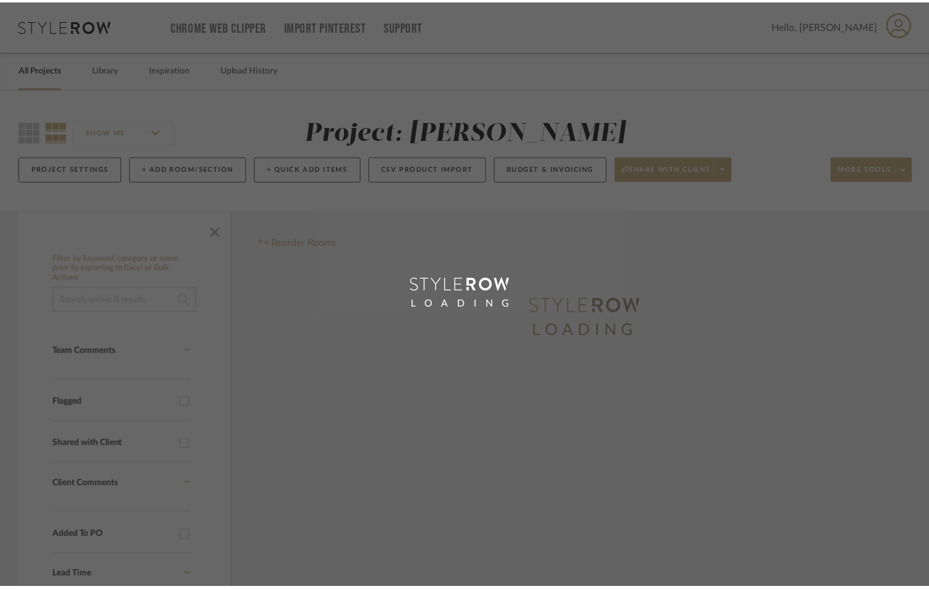
scroll to position [123, 0]
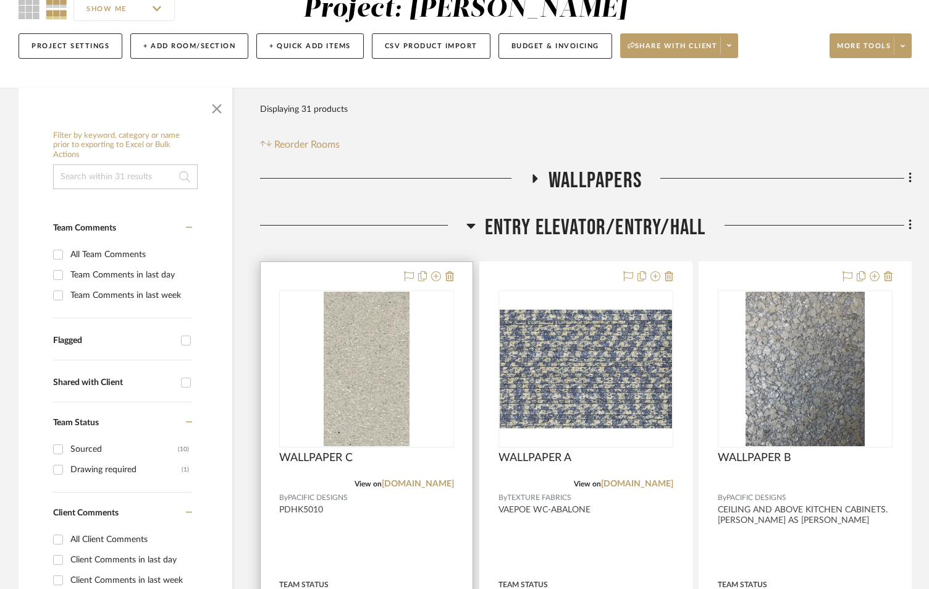
click at [379, 389] on img "0" at bounding box center [367, 369] width 86 height 154
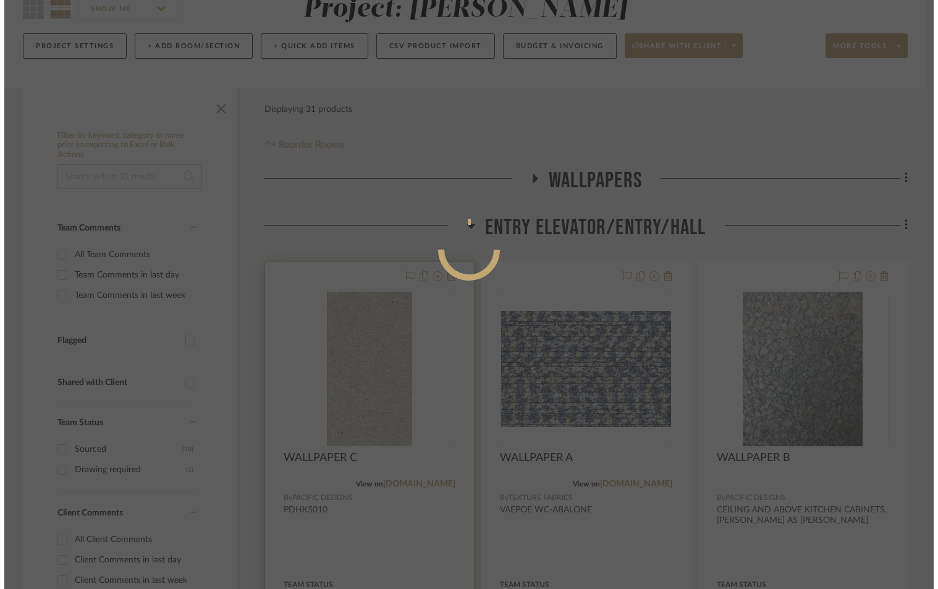
scroll to position [0, 0]
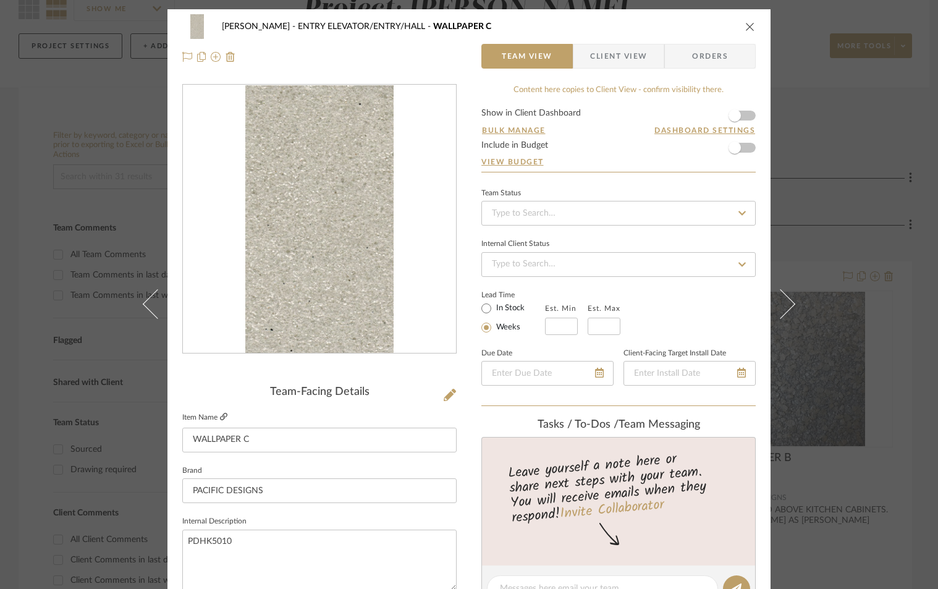
click at [220, 415] on icon at bounding box center [223, 416] width 7 height 7
drag, startPoint x: 753, startPoint y: 27, endPoint x: 741, endPoint y: 26, distance: 11.8
click at [752, 27] on div "BRANDT, JENNIFER ENTRY ELEVATOR/ENTRY/HALL WALLPAPER C Team View Client View Or…" at bounding box center [468, 41] width 603 height 65
click at [745, 26] on icon "close" at bounding box center [750, 27] width 10 height 10
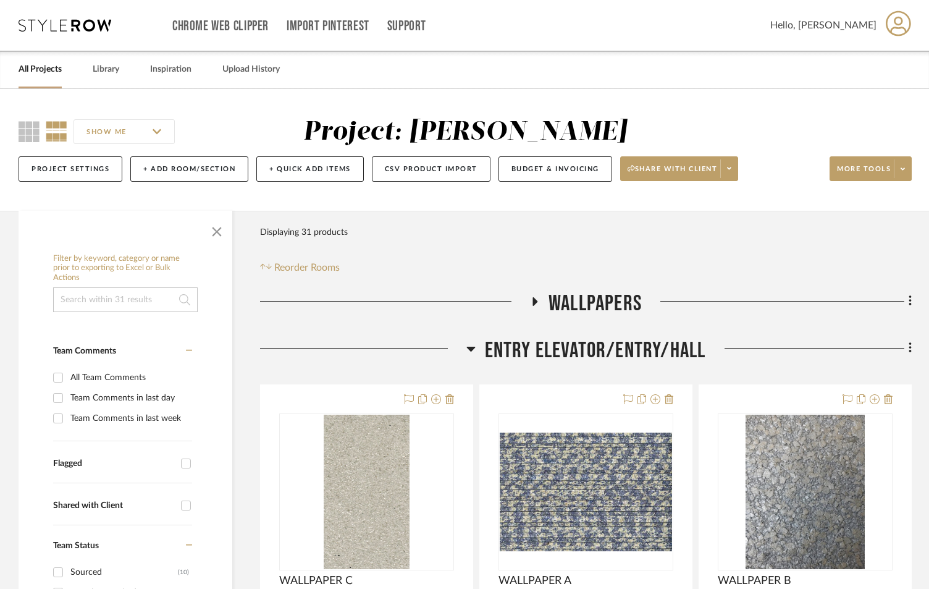
click at [19, 72] on div "All Projects Library Inspiration Upload History" at bounding box center [464, 70] width 929 height 38
click at [36, 70] on link "All Projects" at bounding box center [40, 69] width 43 height 17
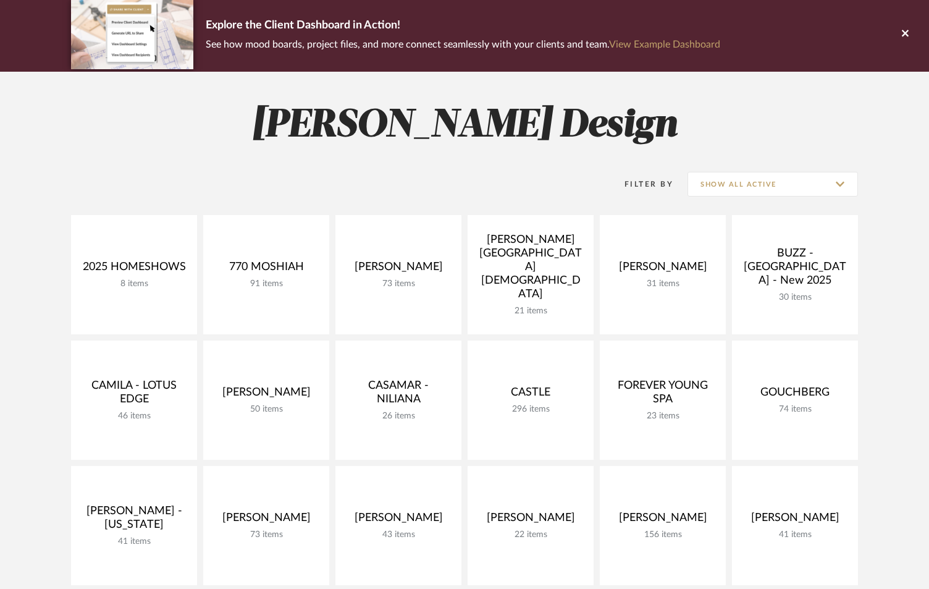
scroll to position [329, 0]
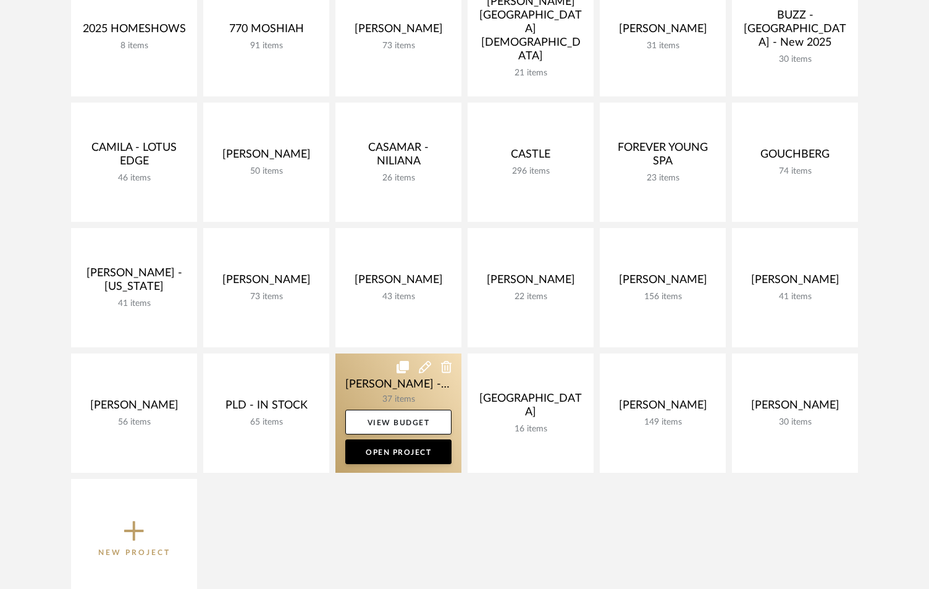
click at [400, 392] on link at bounding box center [398, 412] width 126 height 119
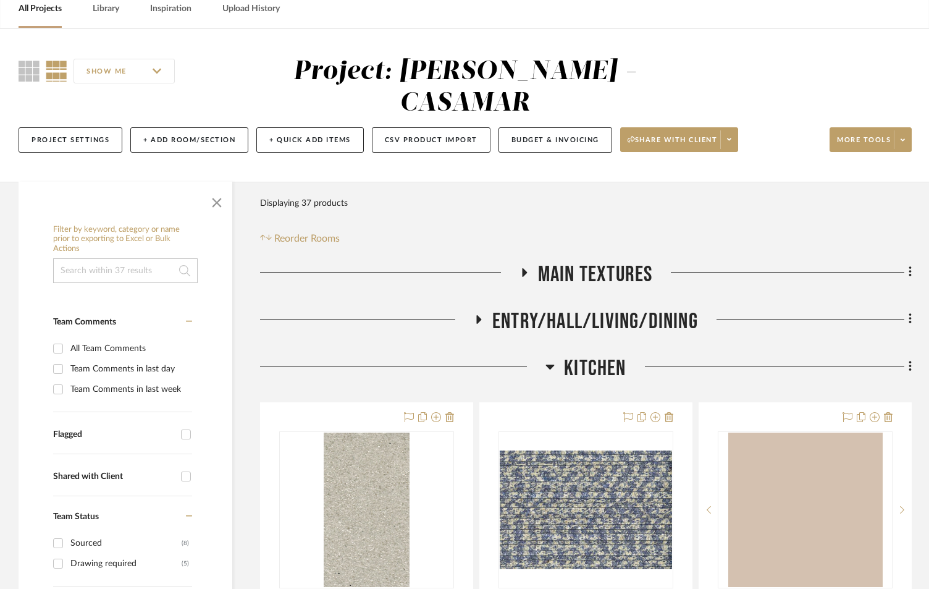
scroll to position [288, 0]
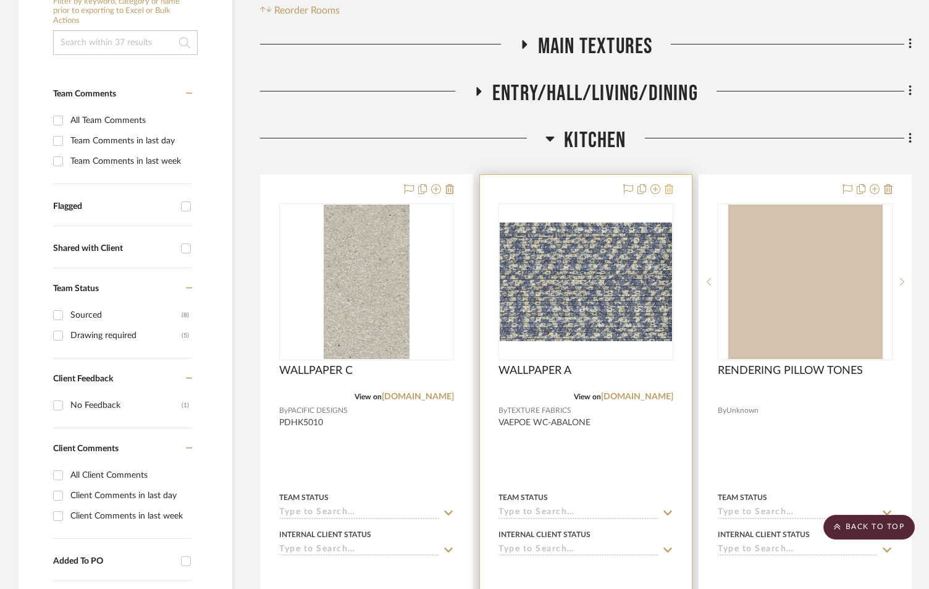
click at [668, 184] on icon at bounding box center [669, 189] width 9 height 10
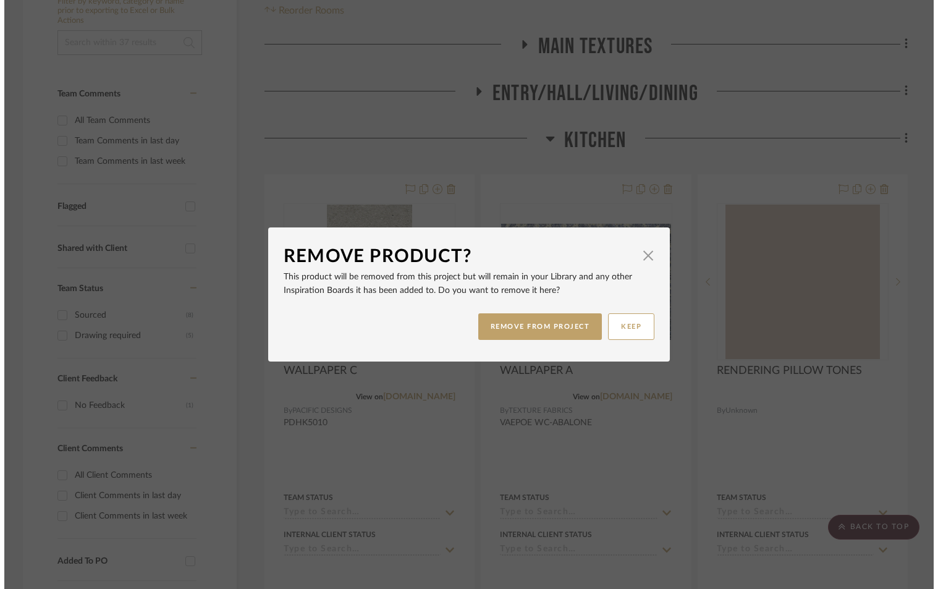
scroll to position [0, 0]
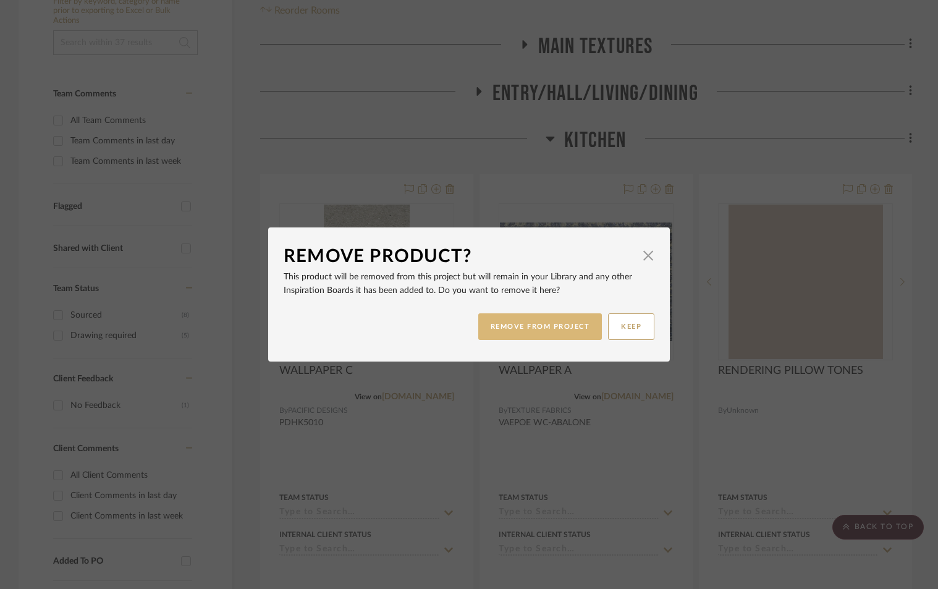
click at [526, 328] on button "REMOVE FROM PROJECT" at bounding box center [540, 326] width 124 height 27
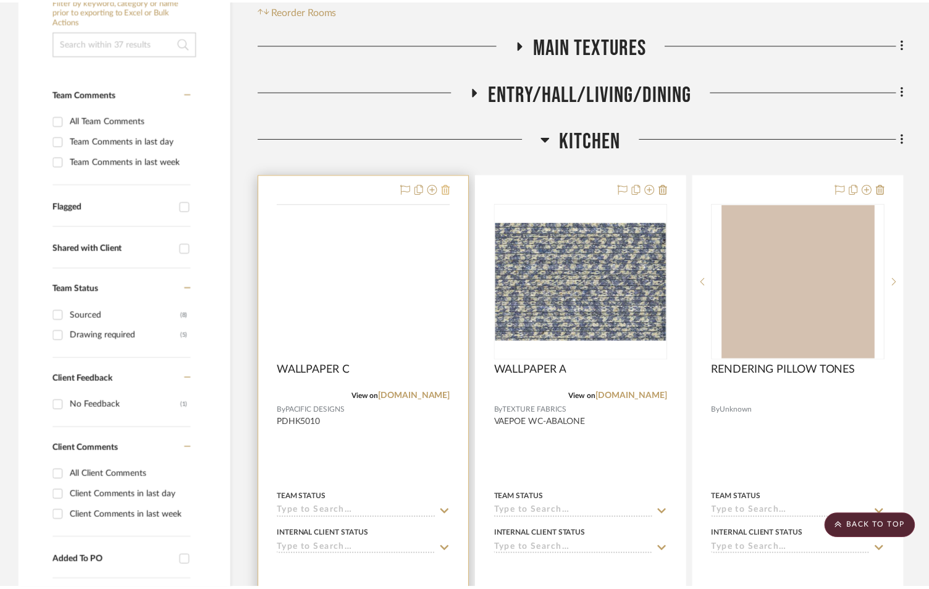
scroll to position [288, 0]
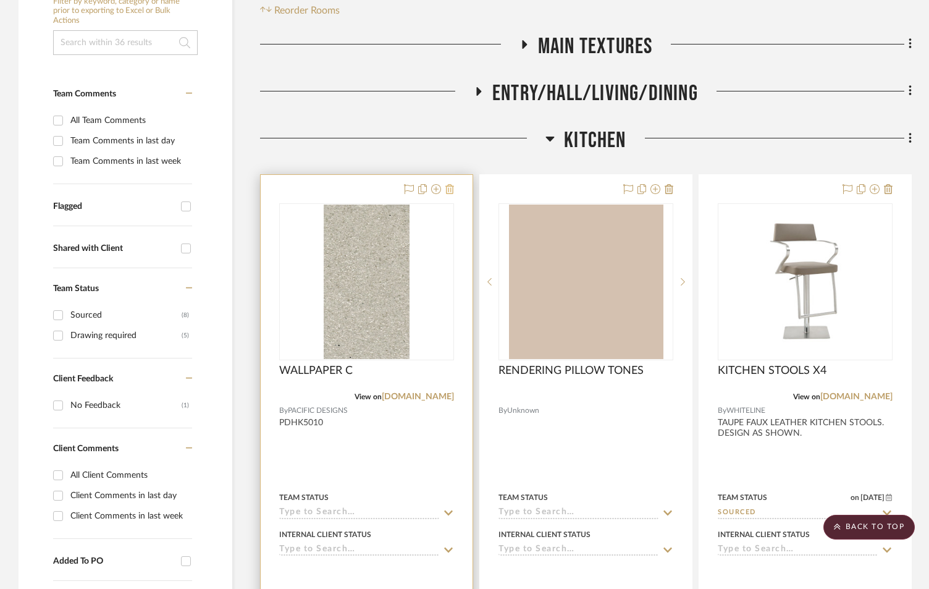
click at [447, 184] on icon at bounding box center [449, 189] width 9 height 10
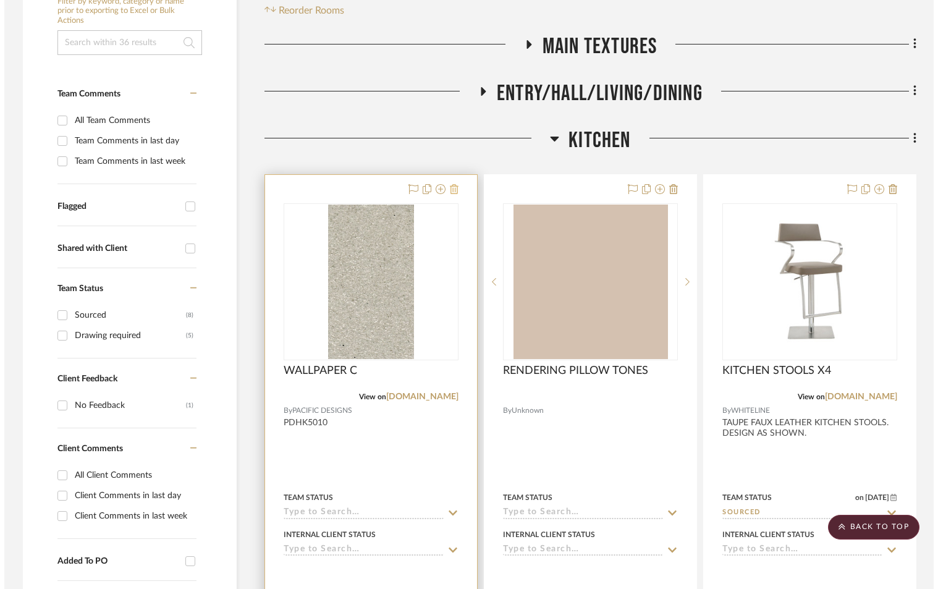
scroll to position [0, 0]
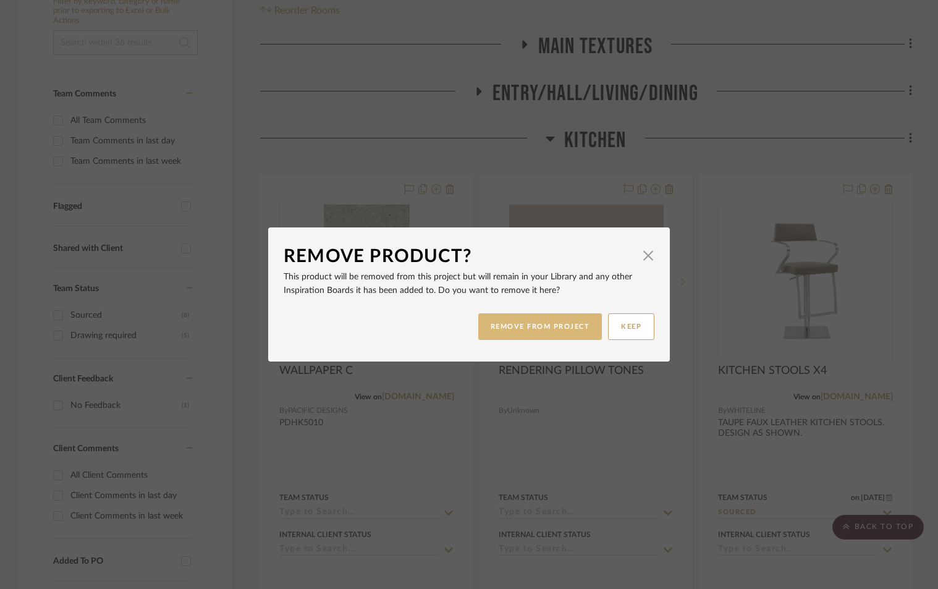
click at [534, 321] on button "REMOVE FROM PROJECT" at bounding box center [540, 326] width 124 height 27
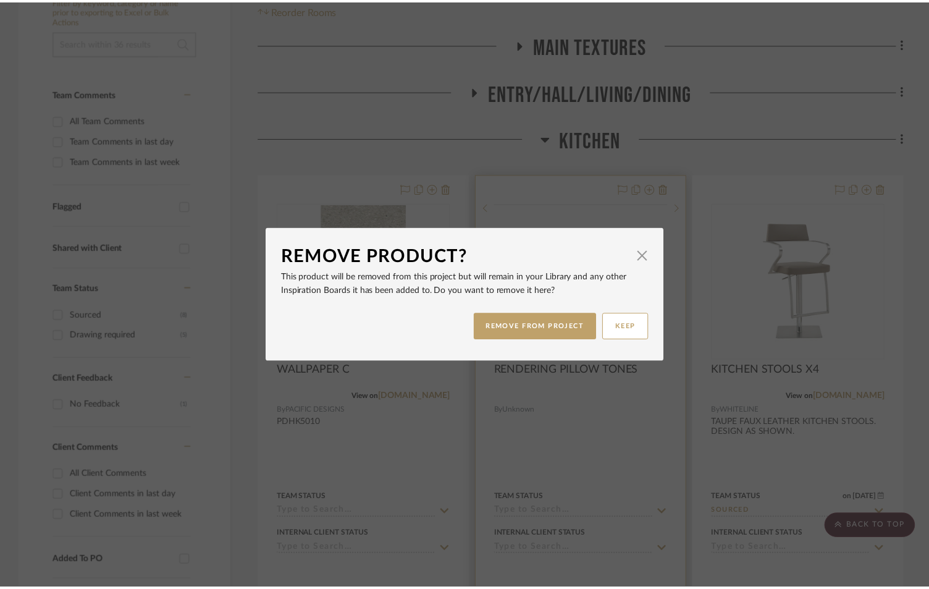
scroll to position [288, 0]
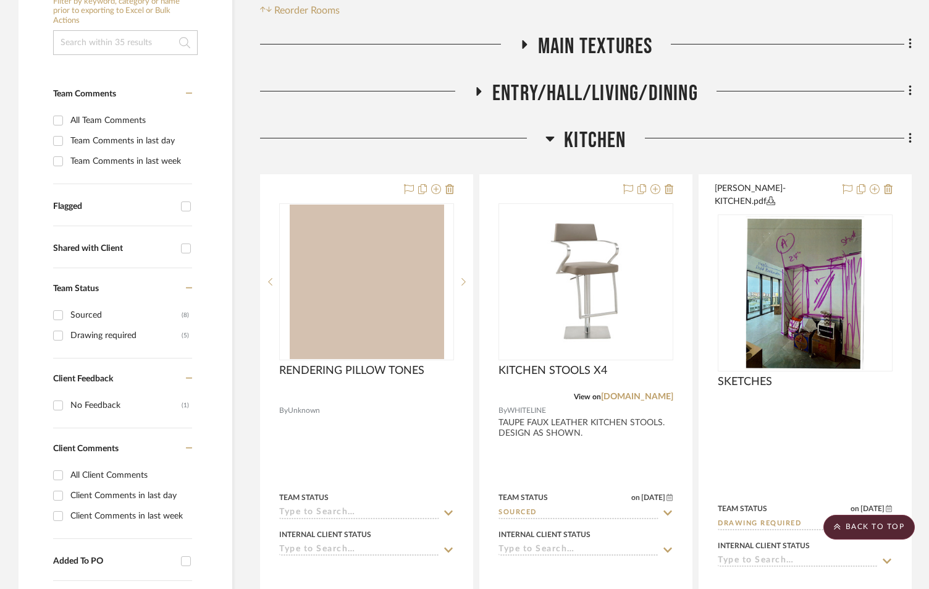
click at [476, 86] on icon at bounding box center [478, 90] width 15 height 9
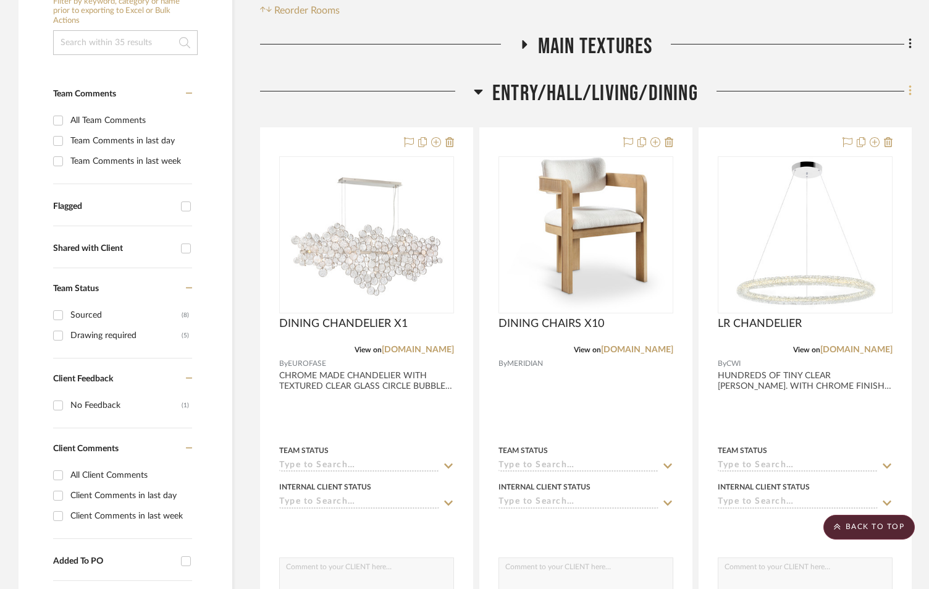
click at [910, 84] on icon at bounding box center [911, 91] width 4 height 14
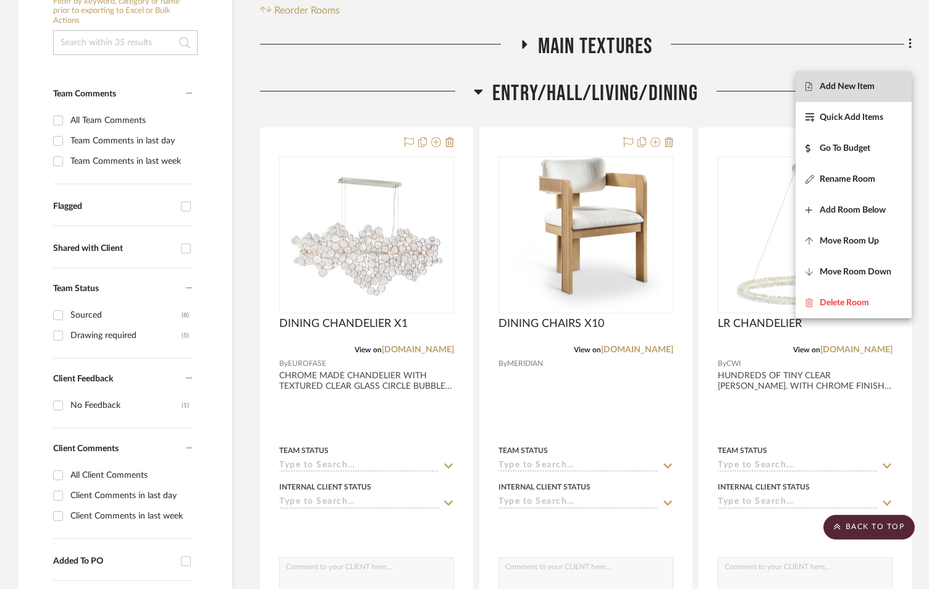
click at [845, 85] on span "Add New Item" at bounding box center [847, 86] width 55 height 11
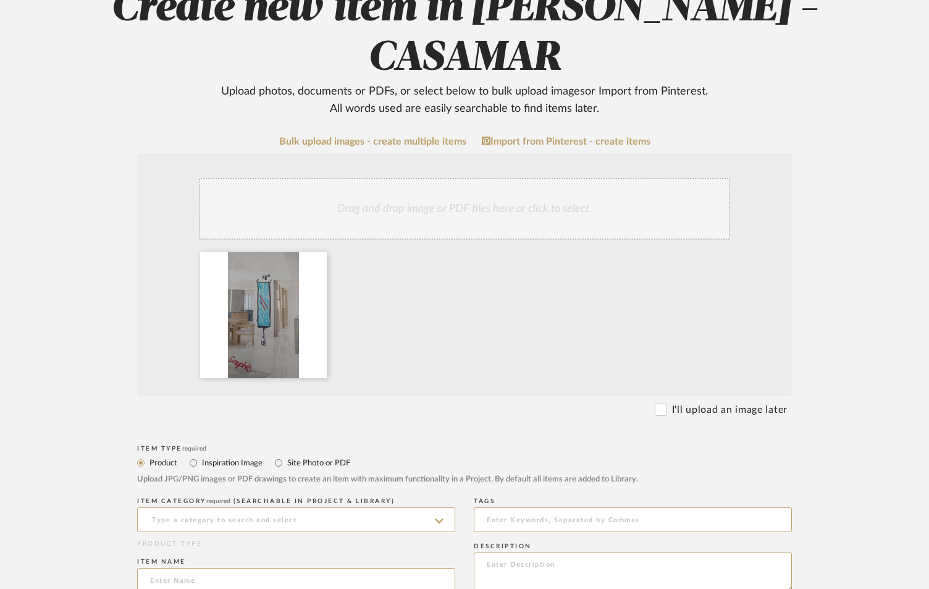
scroll to position [371, 0]
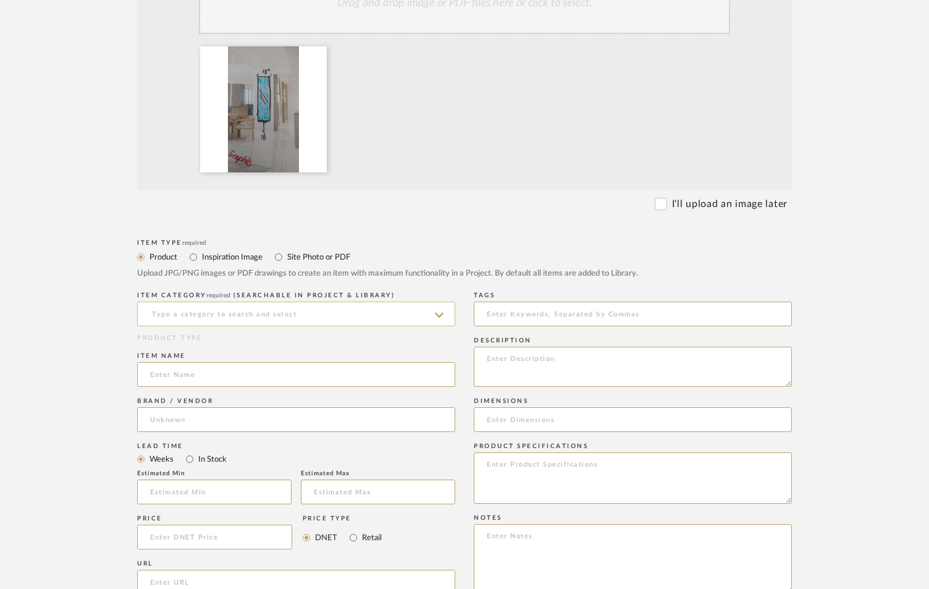
click at [244, 301] on input at bounding box center [296, 313] width 318 height 25
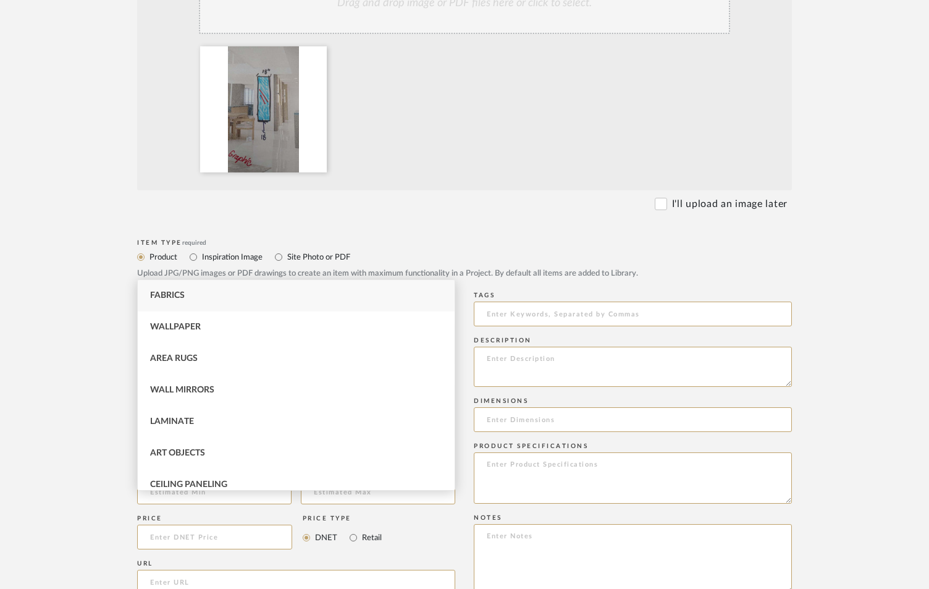
click at [305, 250] on label "Site Photo or PDF" at bounding box center [318, 257] width 64 height 14
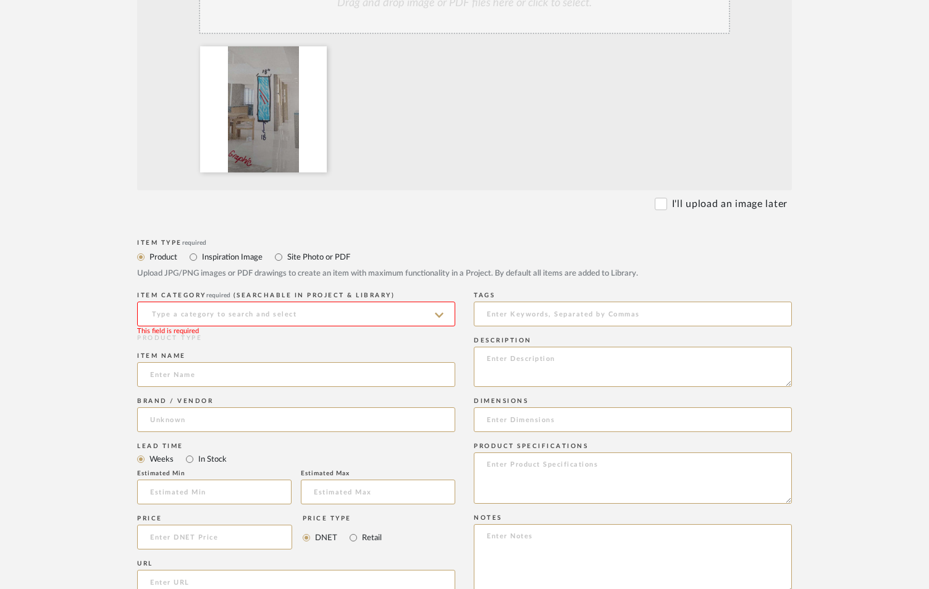
click at [172, 301] on input at bounding box center [296, 313] width 318 height 25
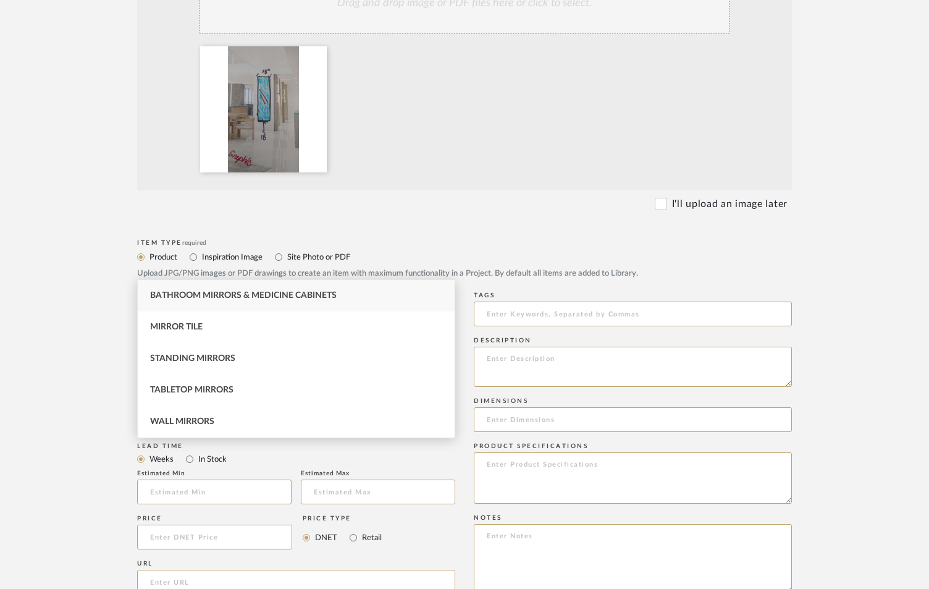
drag, startPoint x: 184, startPoint y: 422, endPoint x: 208, endPoint y: 355, distance: 71.3
click at [183, 422] on span "Wall Mirrors" at bounding box center [182, 421] width 64 height 9
type input "Wall Mirrors"
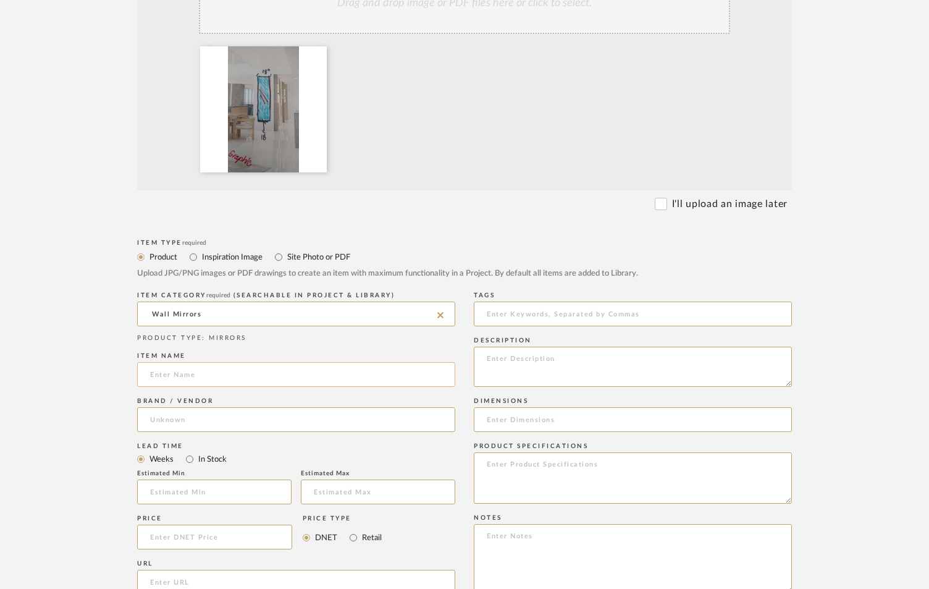
click at [209, 362] on input at bounding box center [296, 374] width 318 height 25
type input "MIRROR IN RENDERING"
click at [542, 347] on textarea at bounding box center [633, 367] width 318 height 40
click at [585, 347] on textarea "18" WIDE" at bounding box center [633, 367] width 318 height 40
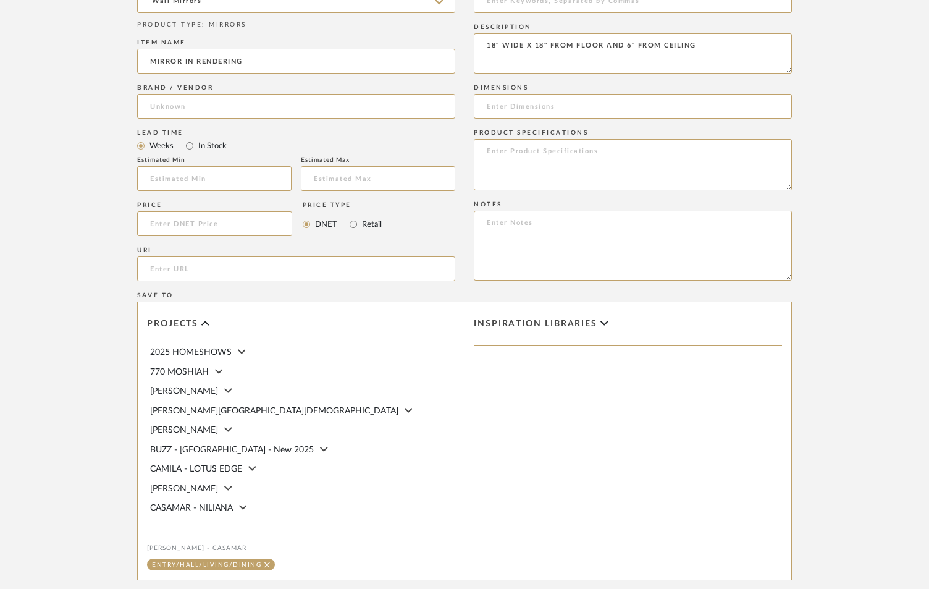
scroll to position [700, 0]
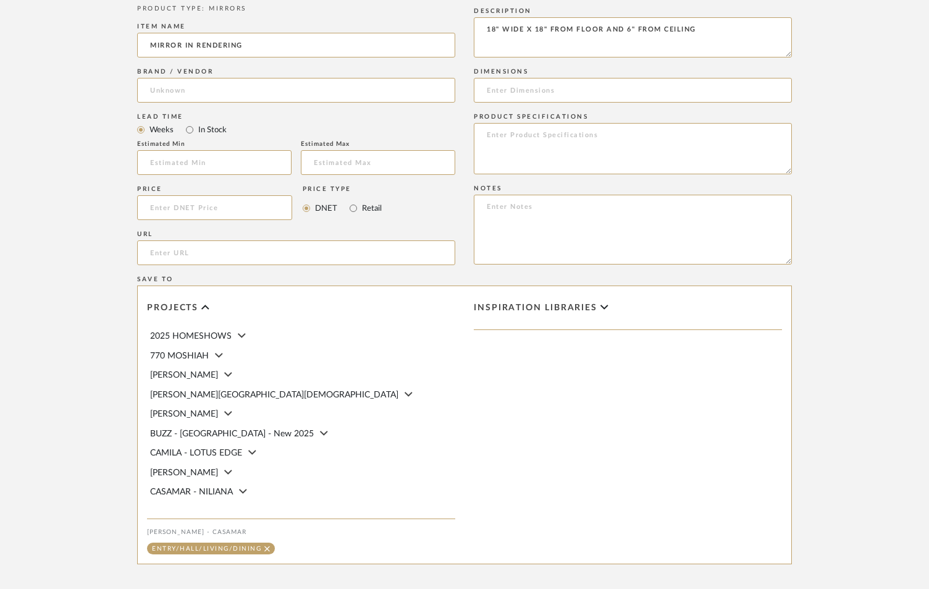
type textarea "18" WIDE X 18" FROM FLOOR AND 6" FROM CEILING"
drag, startPoint x: 777, startPoint y: 570, endPoint x: 632, endPoint y: 538, distance: 148.7
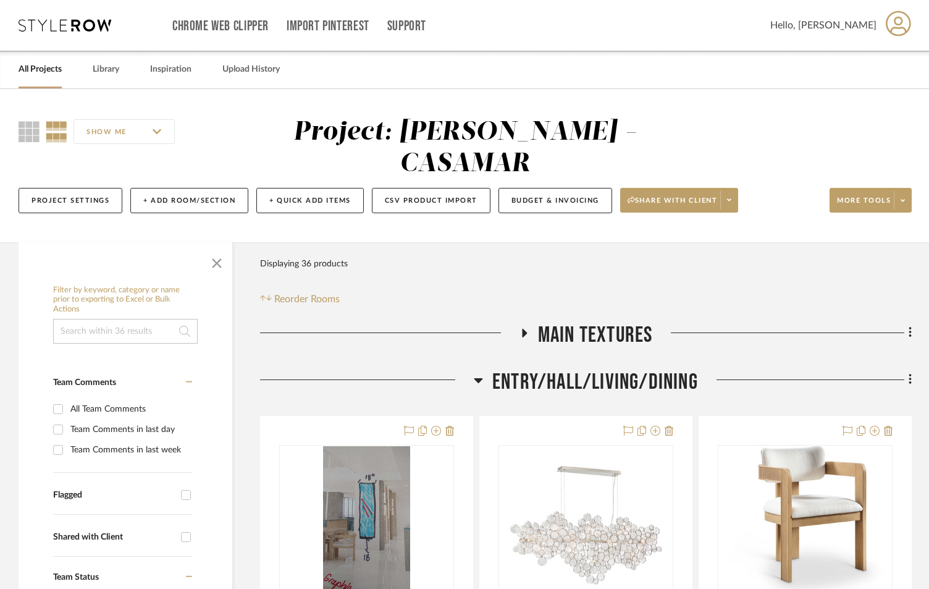
click at [519, 328] on icon at bounding box center [523, 332] width 15 height 9
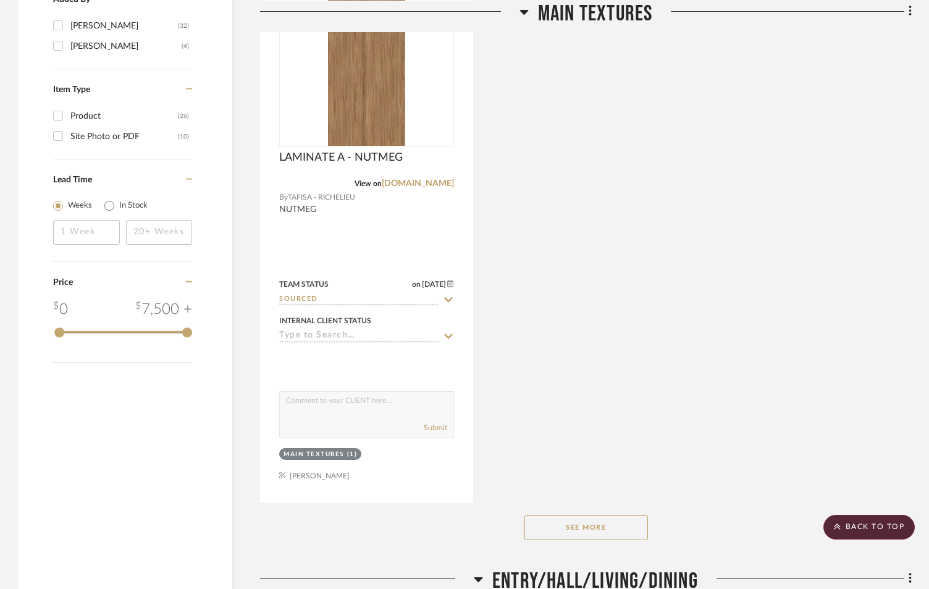
scroll to position [1730, 0]
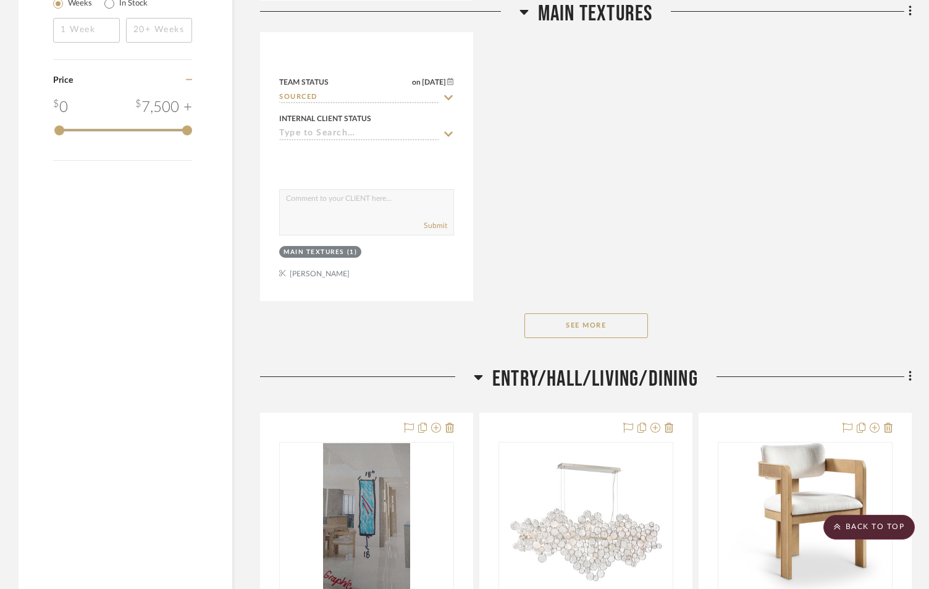
click at [589, 313] on button "See More" at bounding box center [586, 325] width 124 height 25
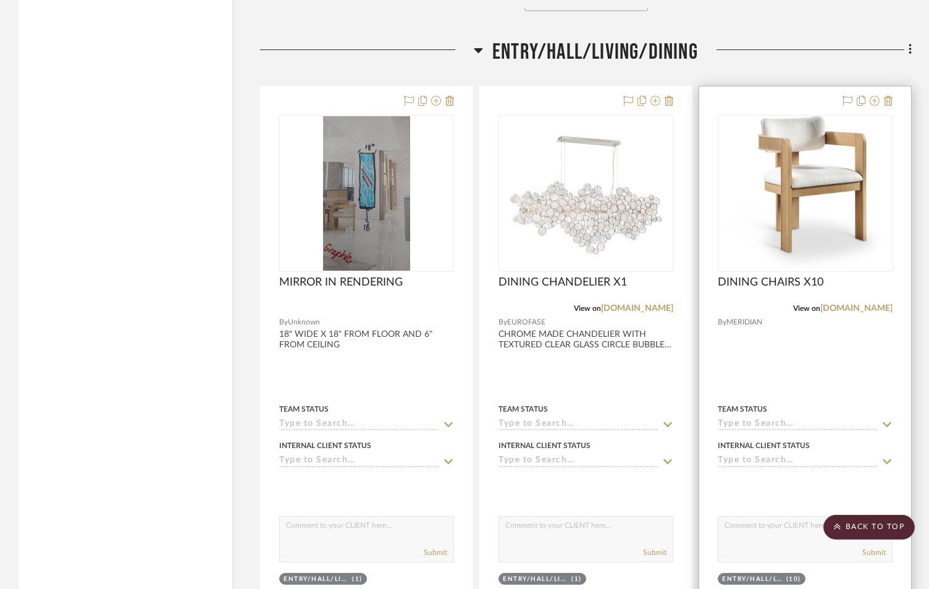
scroll to position [2059, 0]
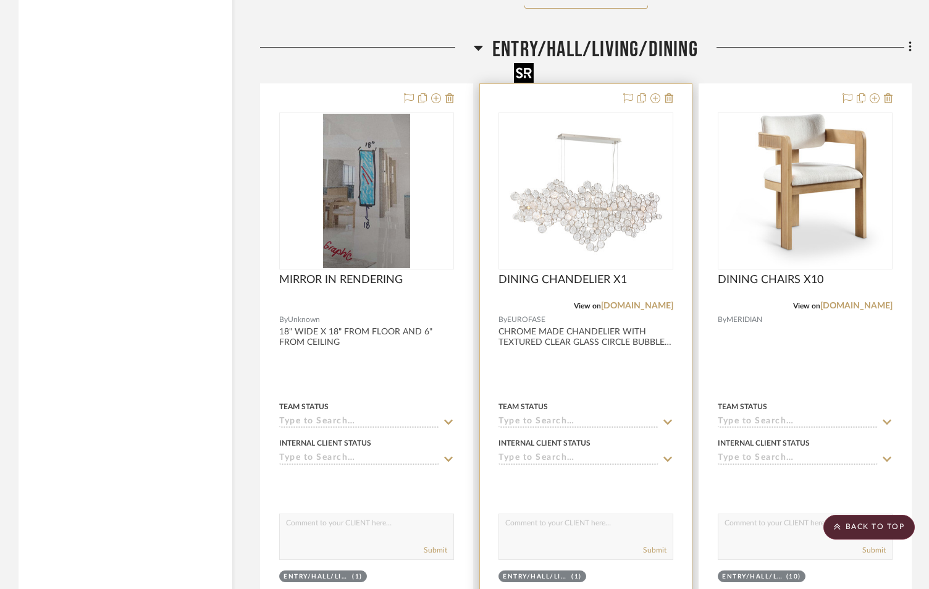
click at [581, 175] on img "0" at bounding box center [586, 191] width 154 height 154
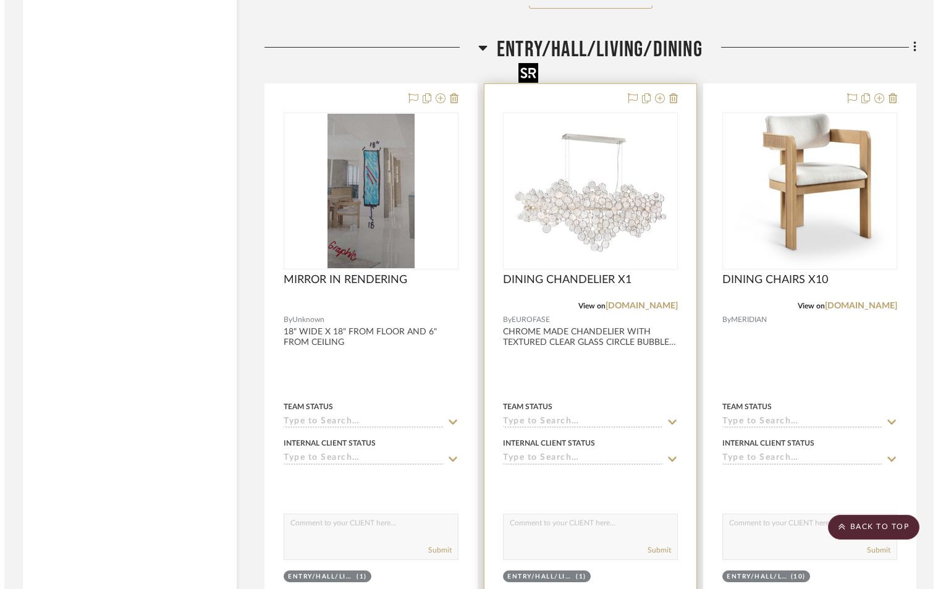
scroll to position [0, 0]
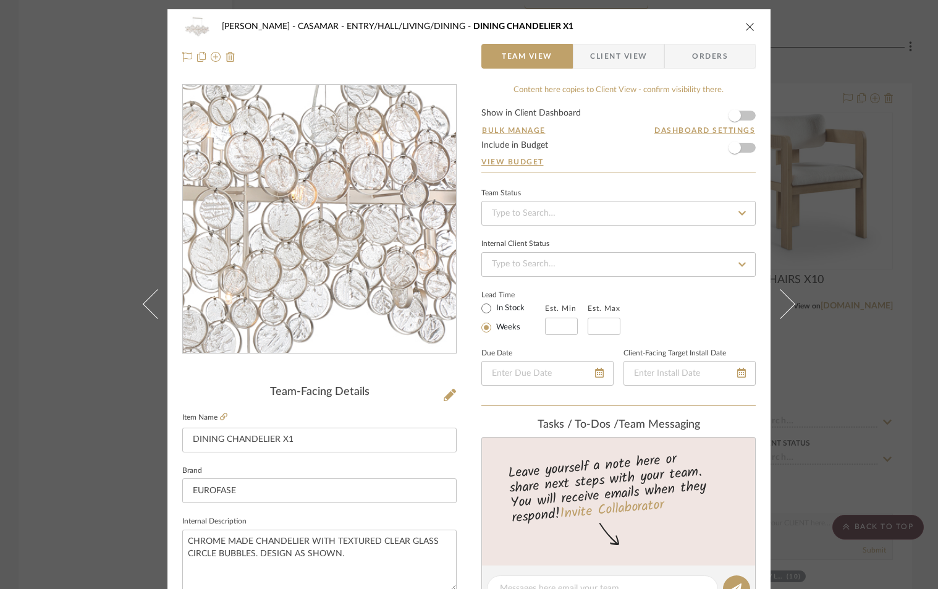
click at [360, 259] on img "0" at bounding box center [319, 219] width 268 height 268
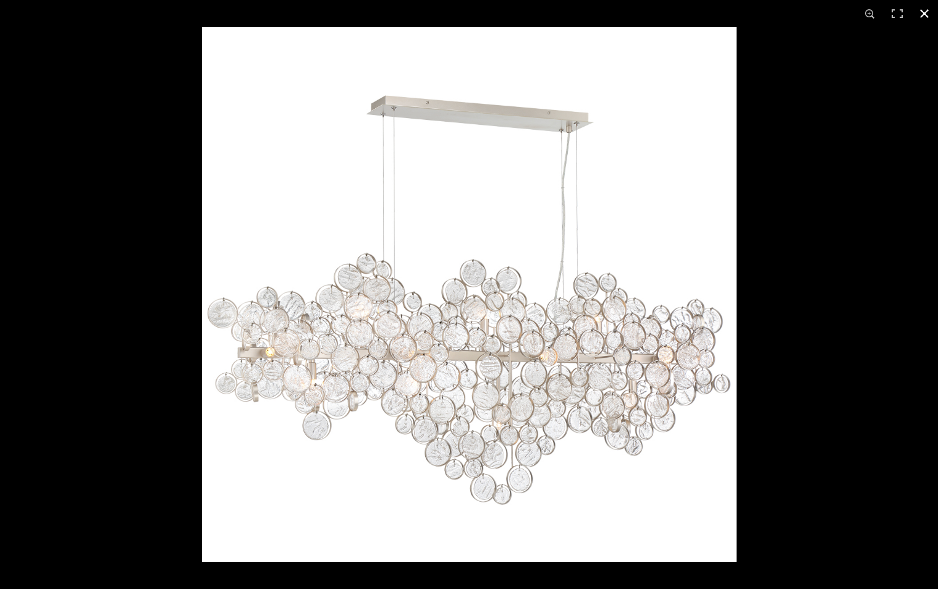
click at [922, 12] on button at bounding box center [923, 13] width 27 height 27
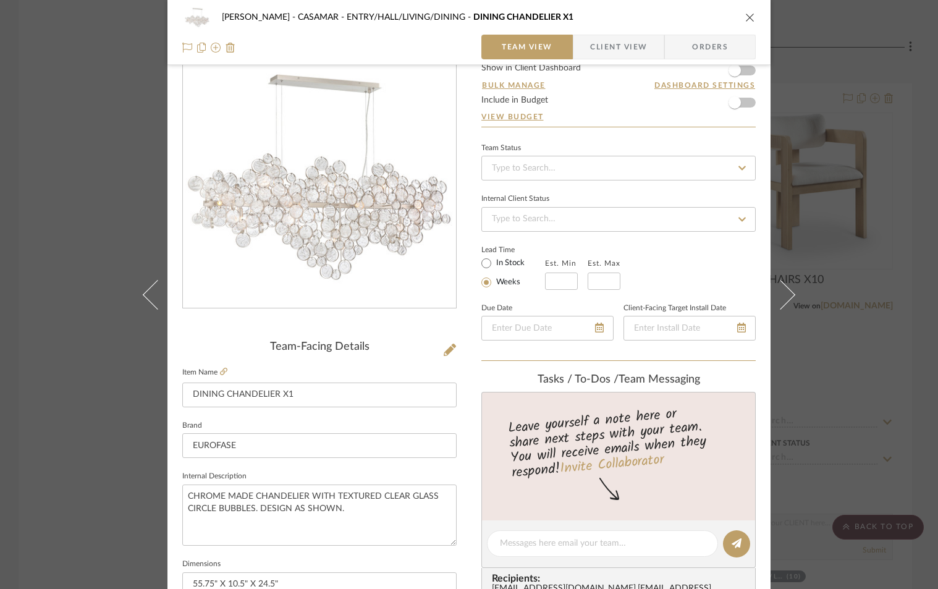
scroll to position [41, 0]
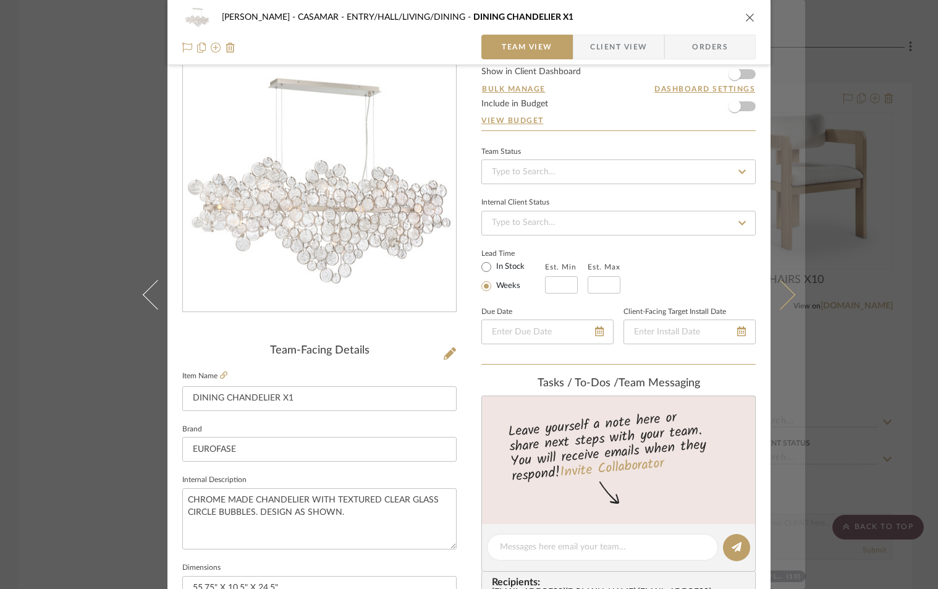
click at [784, 290] on icon at bounding box center [780, 294] width 30 height 30
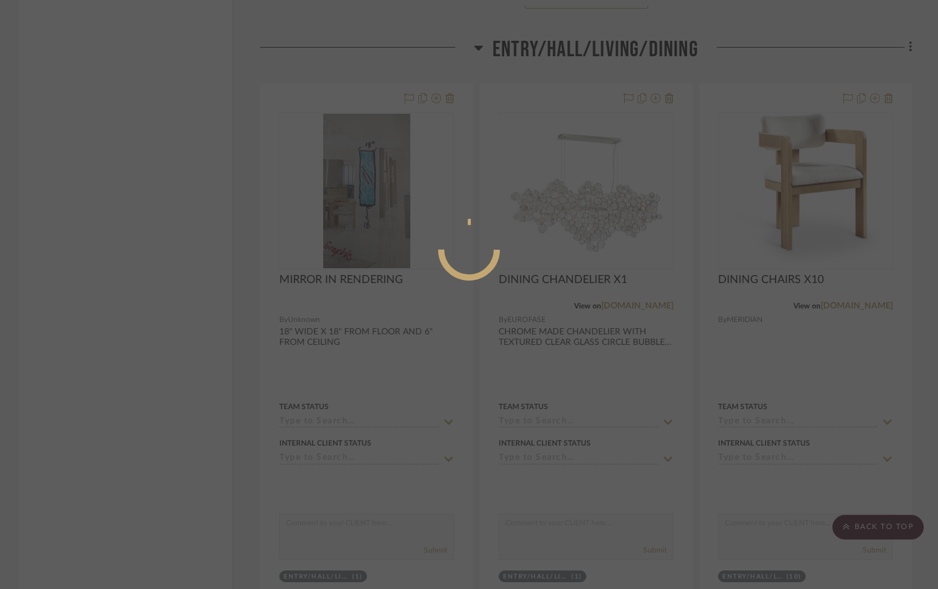
scroll to position [0, 0]
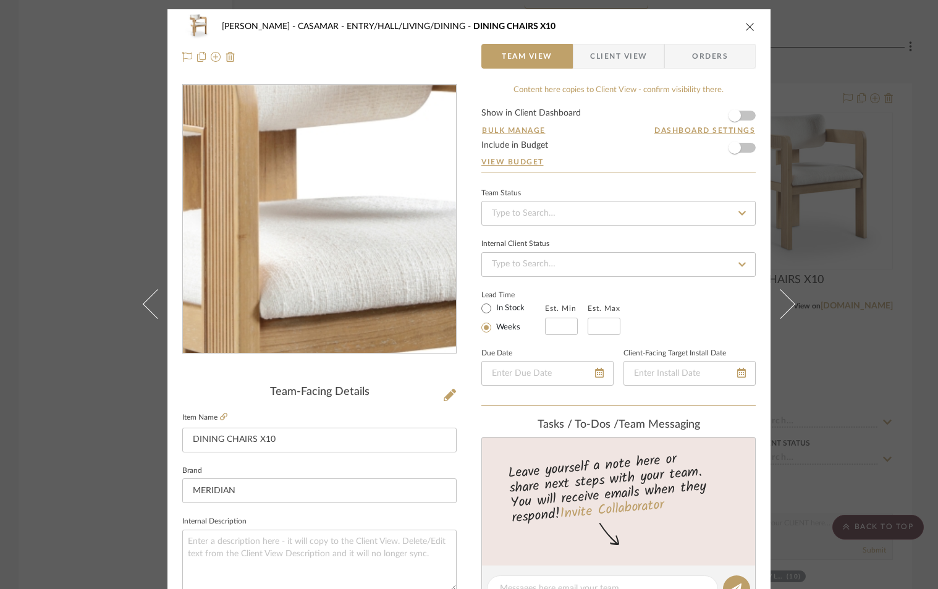
click at [312, 177] on img "0" at bounding box center [319, 218] width 273 height 267
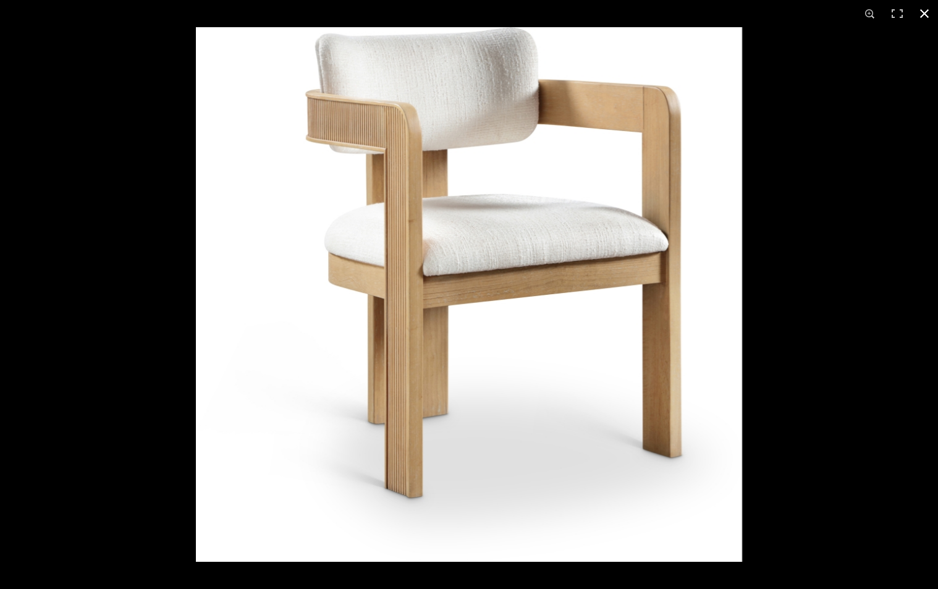
click at [922, 12] on button at bounding box center [923, 13] width 27 height 27
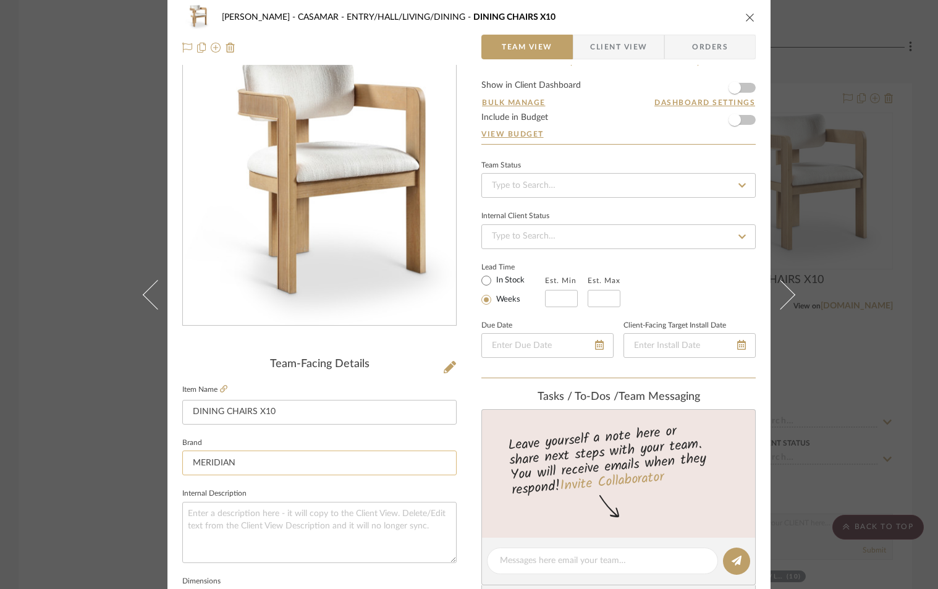
scroll to position [41, 0]
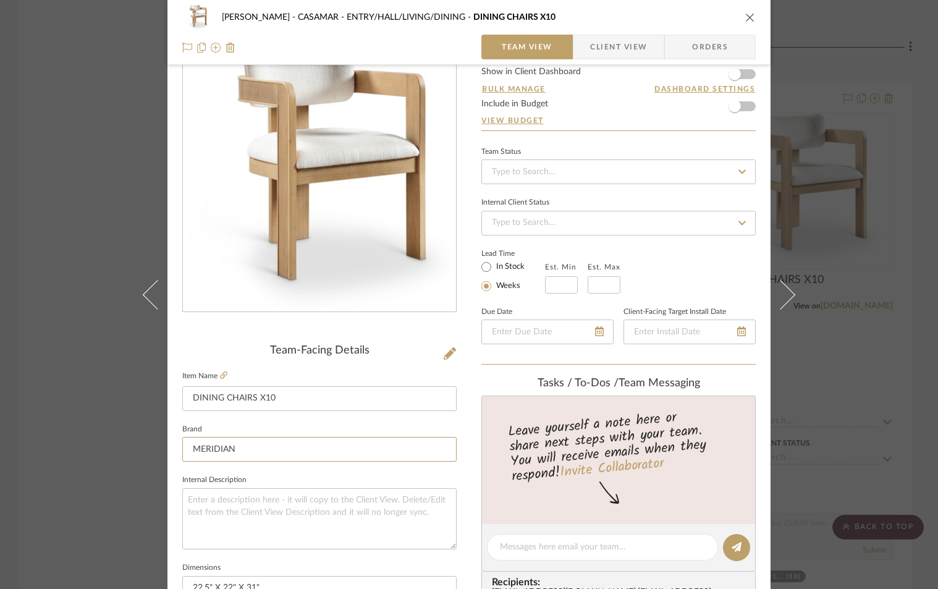
drag, startPoint x: 243, startPoint y: 446, endPoint x: 166, endPoint y: 454, distance: 78.2
click at [167, 454] on div "POPKINS - CASAMAR ENTRY/HALL/LIVING/DINING DINING CHAIRS X10 Team View Client V…" at bounding box center [468, 538] width 603 height 1141
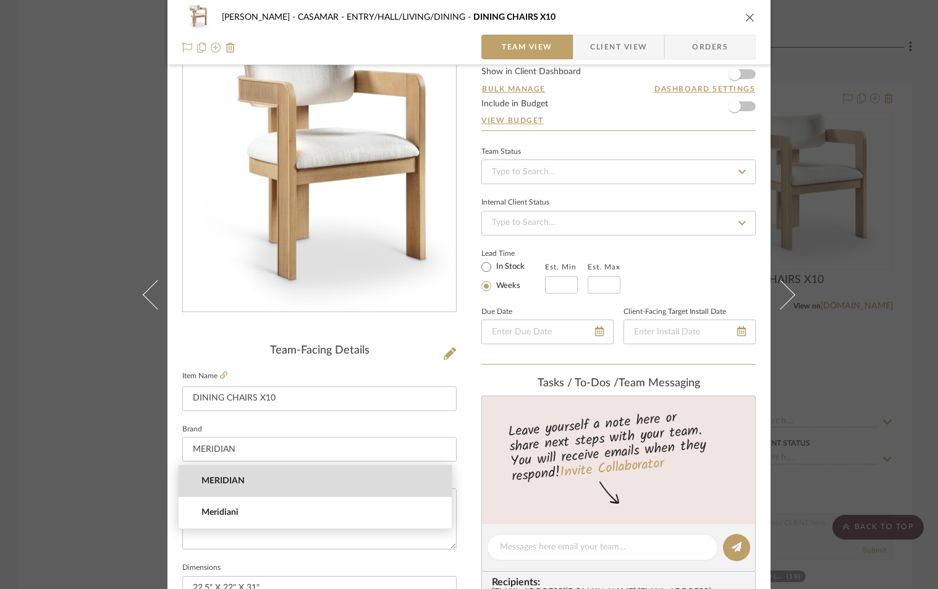
click at [314, 469] on mat-option "MERIDIAN" at bounding box center [315, 481] width 273 height 32
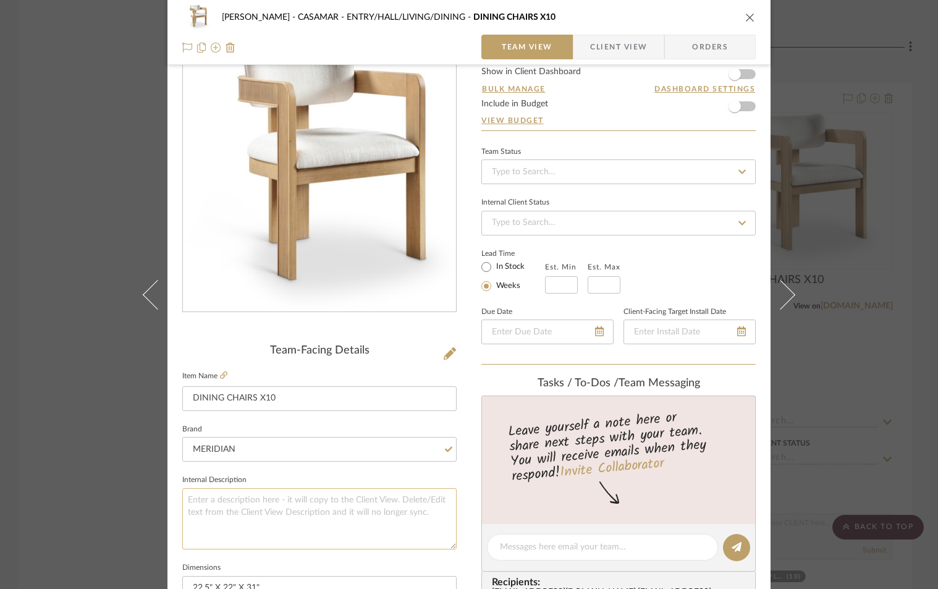
click at [369, 504] on textarea at bounding box center [319, 518] width 274 height 61
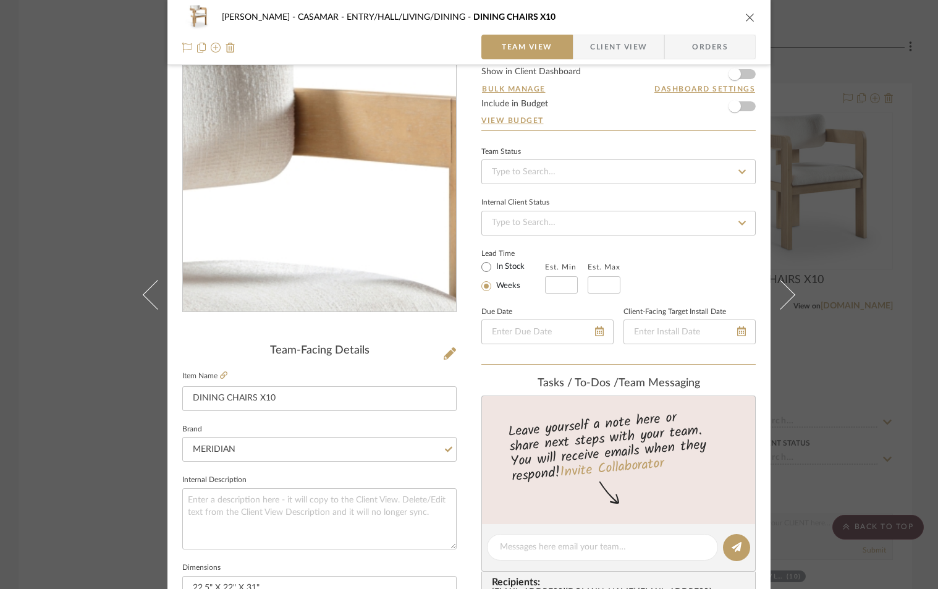
click at [358, 100] on img "0" at bounding box center [319, 177] width 273 height 267
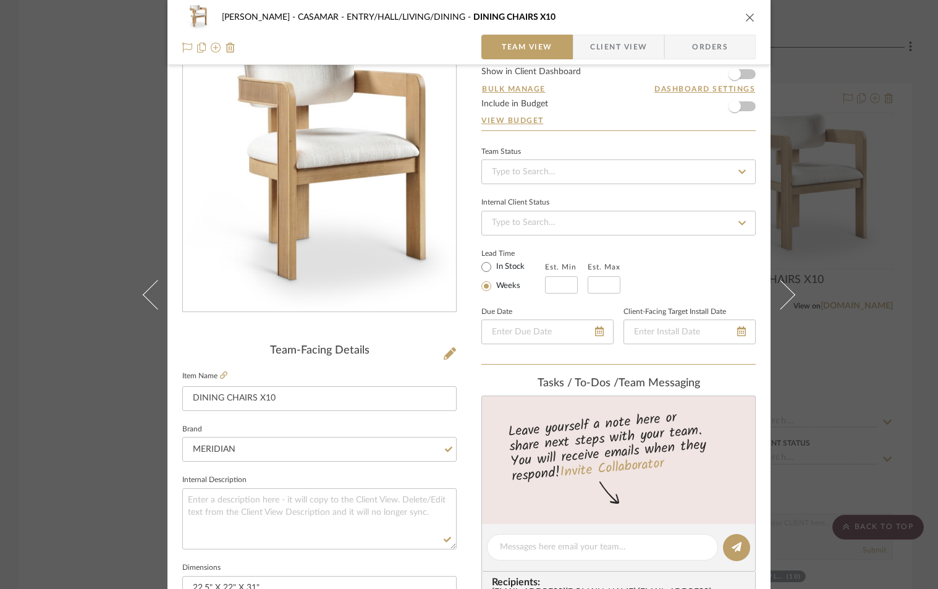
click at [354, 174] on img "0" at bounding box center [319, 177] width 273 height 267
click at [222, 375] on icon at bounding box center [223, 374] width 7 height 7
click at [745, 17] on icon "close" at bounding box center [750, 17] width 10 height 10
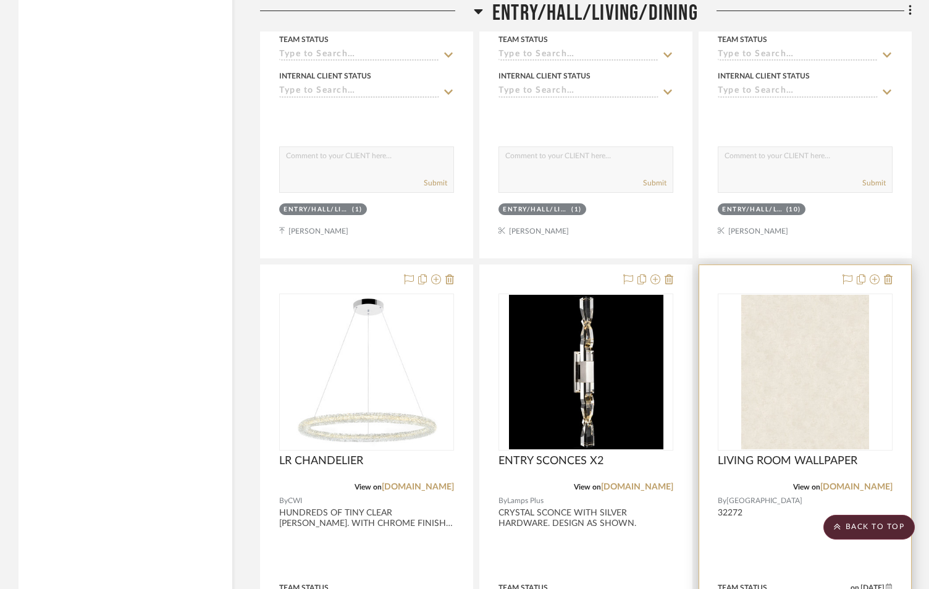
scroll to position [2429, 0]
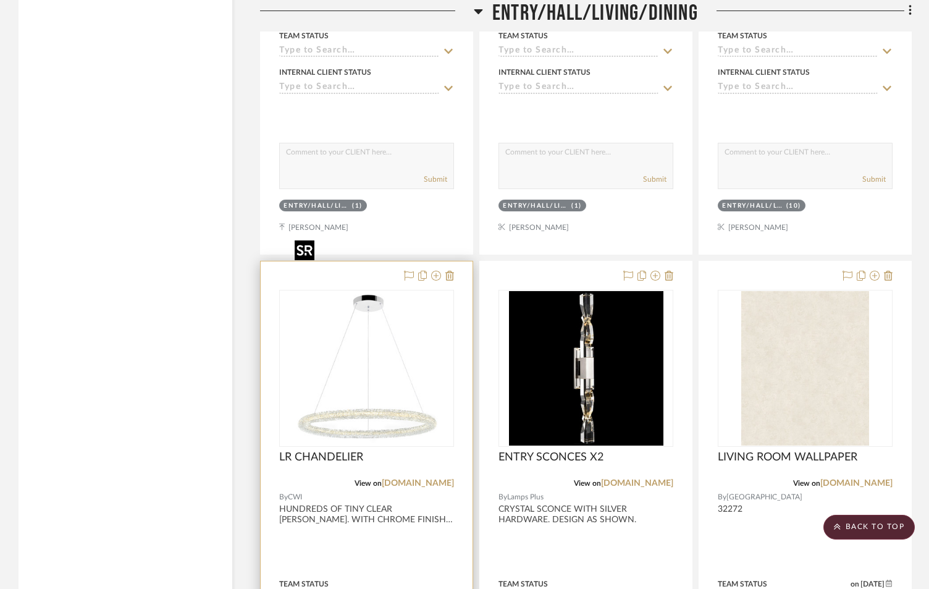
click at [387, 369] on img "0" at bounding box center [367, 368] width 154 height 154
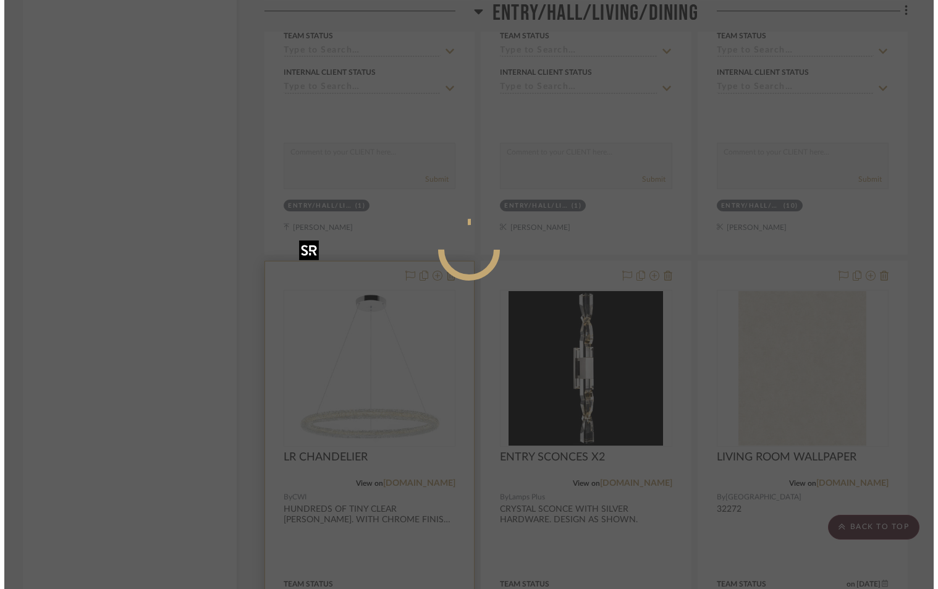
scroll to position [0, 0]
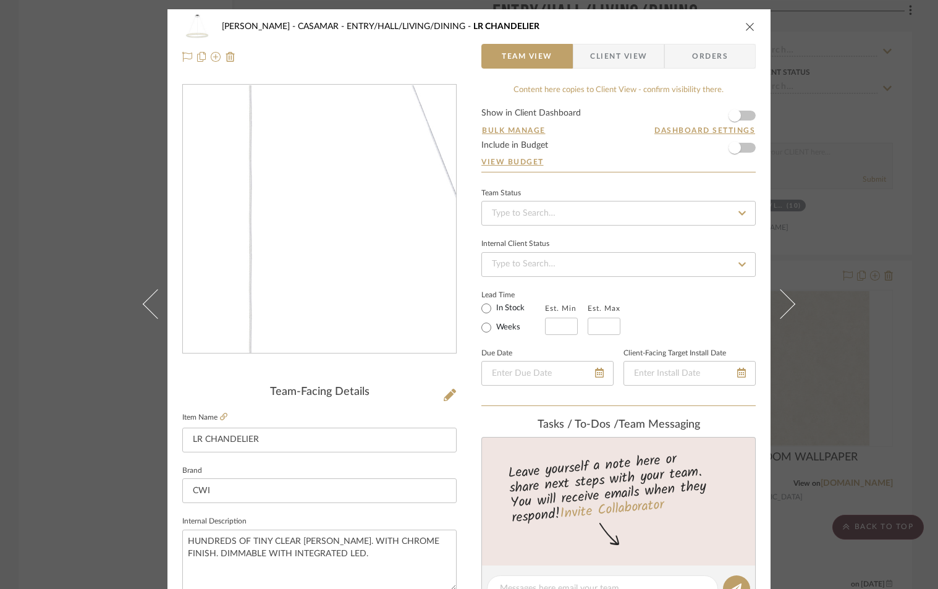
click at [340, 237] on img "0" at bounding box center [319, 219] width 268 height 268
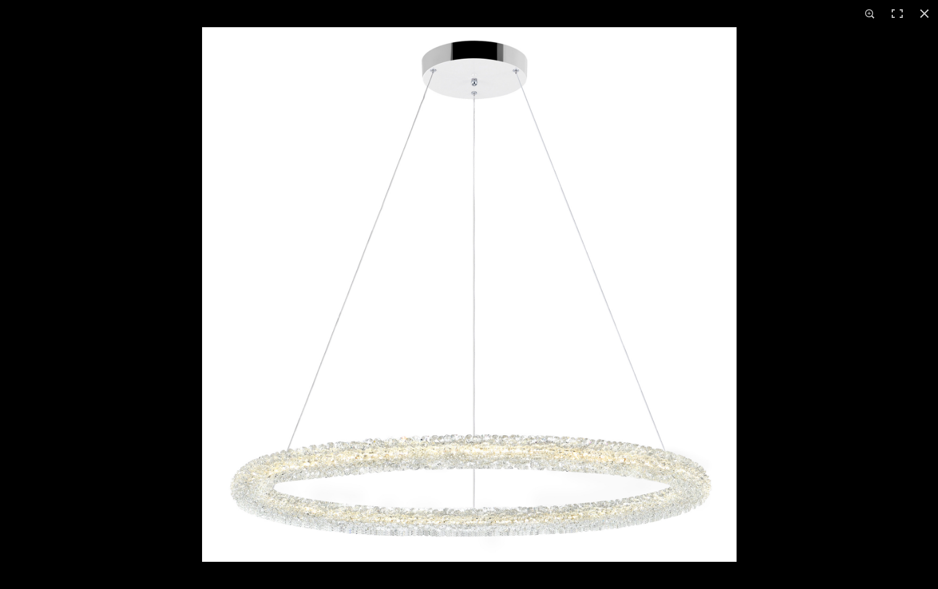
click at [559, 470] on img at bounding box center [469, 294] width 534 height 534
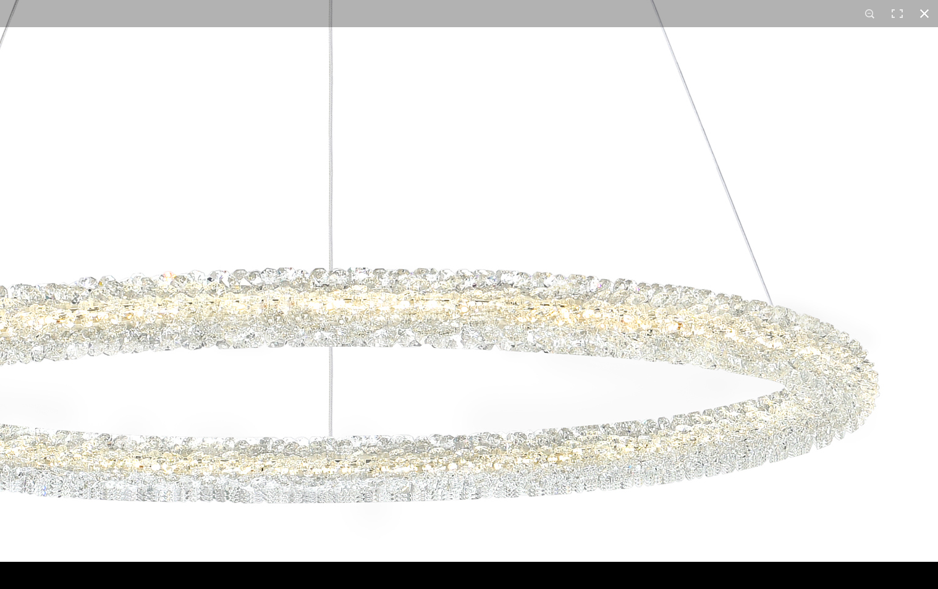
click at [922, 14] on button at bounding box center [923, 13] width 27 height 27
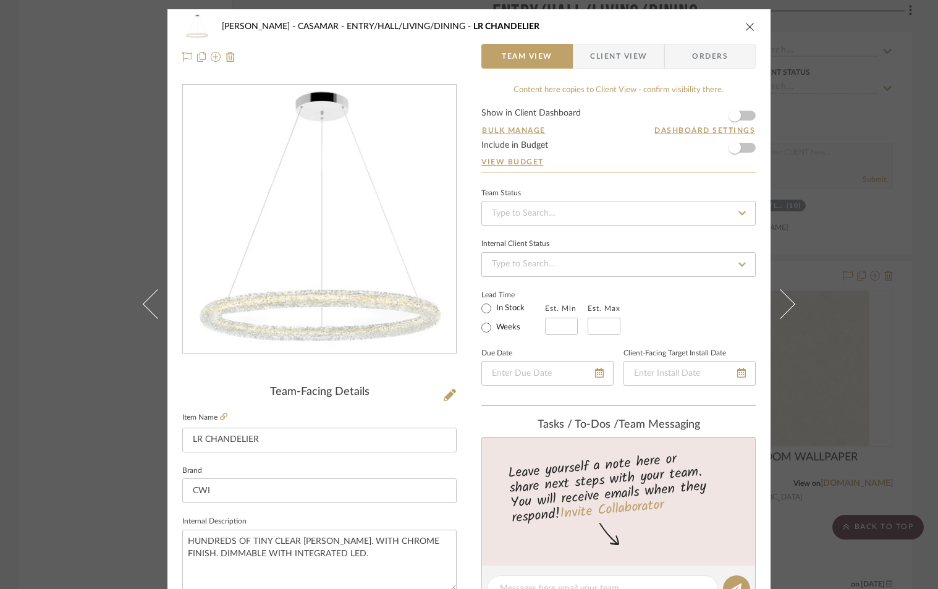
click at [745, 28] on icon "close" at bounding box center [750, 27] width 10 height 10
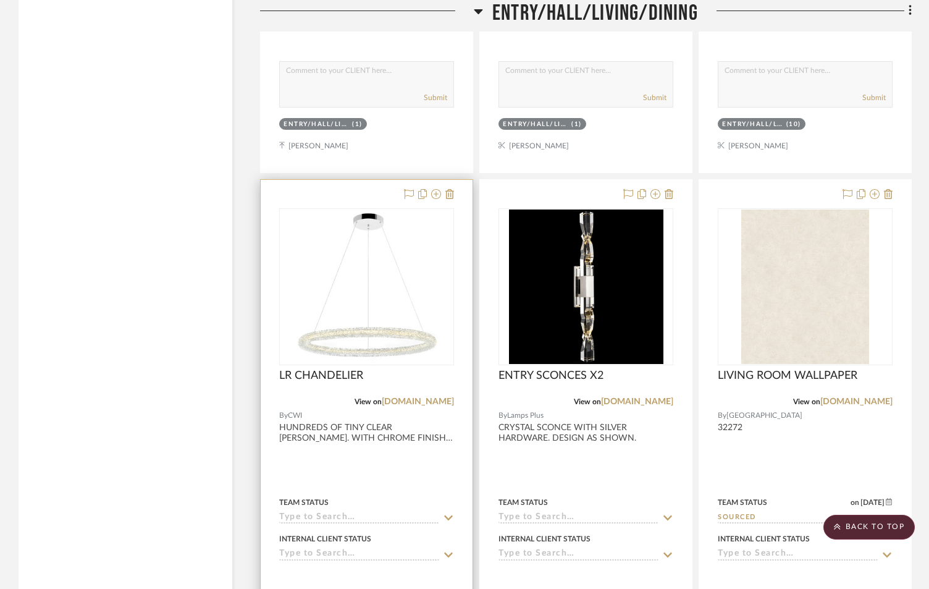
scroll to position [2511, 0]
click at [436, 188] on icon at bounding box center [436, 193] width 10 height 10
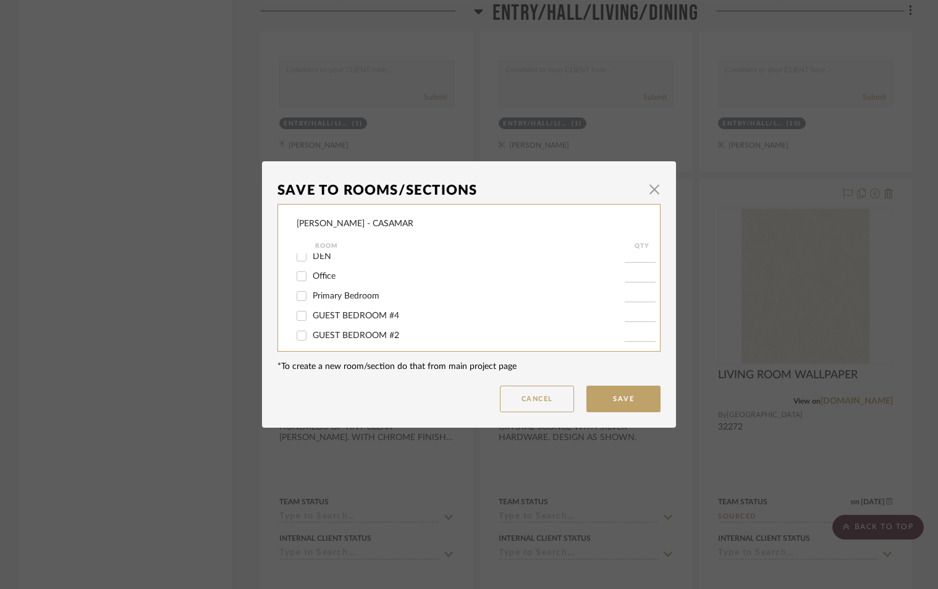
scroll to position [73, 0]
click at [305, 288] on input "Primary Bedroom" at bounding box center [302, 289] width 20 height 20
checkbox input "true"
type input "1"
click at [610, 390] on button "Save" at bounding box center [623, 398] width 74 height 27
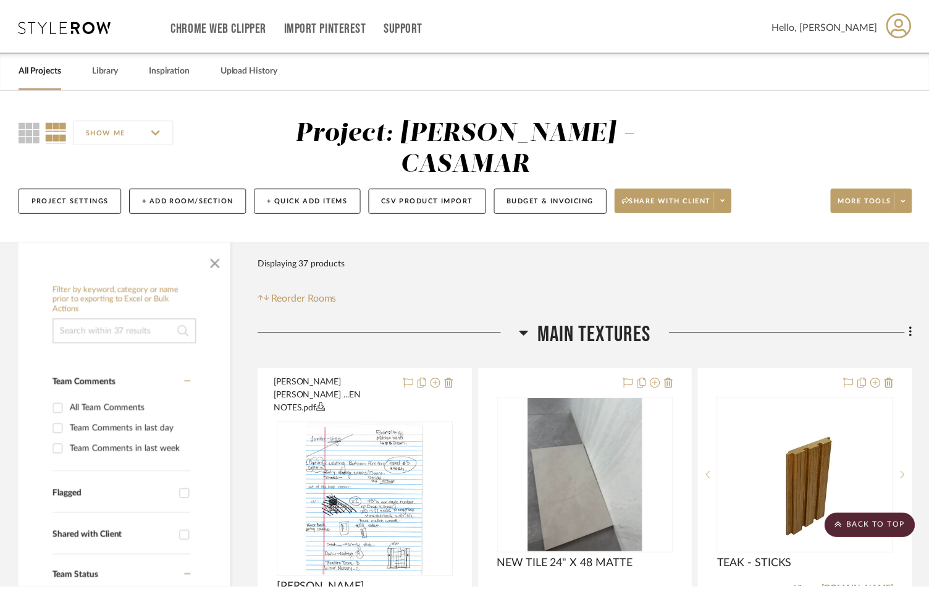
scroll to position [2511, 0]
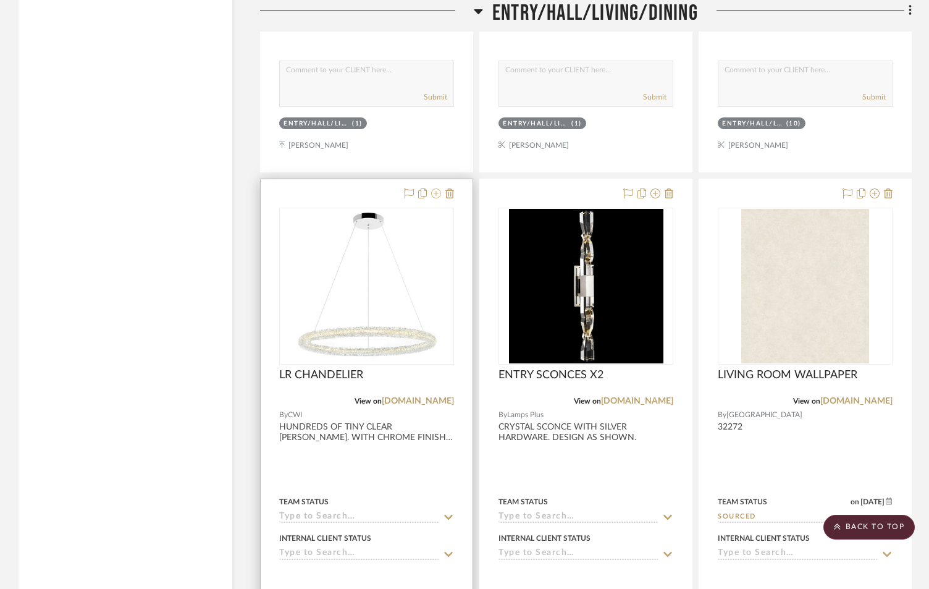
click at [432, 187] on div at bounding box center [427, 194] width 54 height 15
click at [434, 188] on icon at bounding box center [436, 193] width 10 height 10
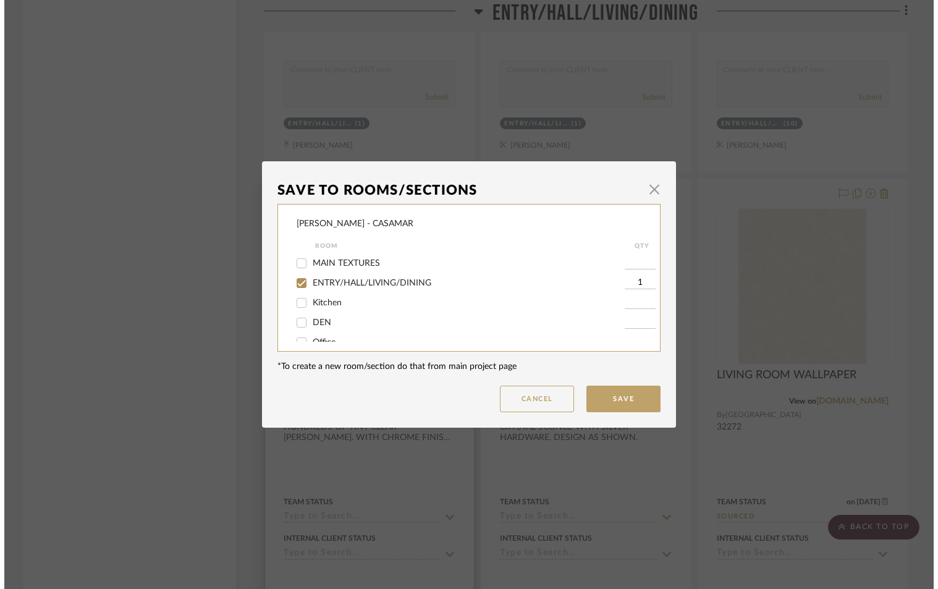
scroll to position [0, 0]
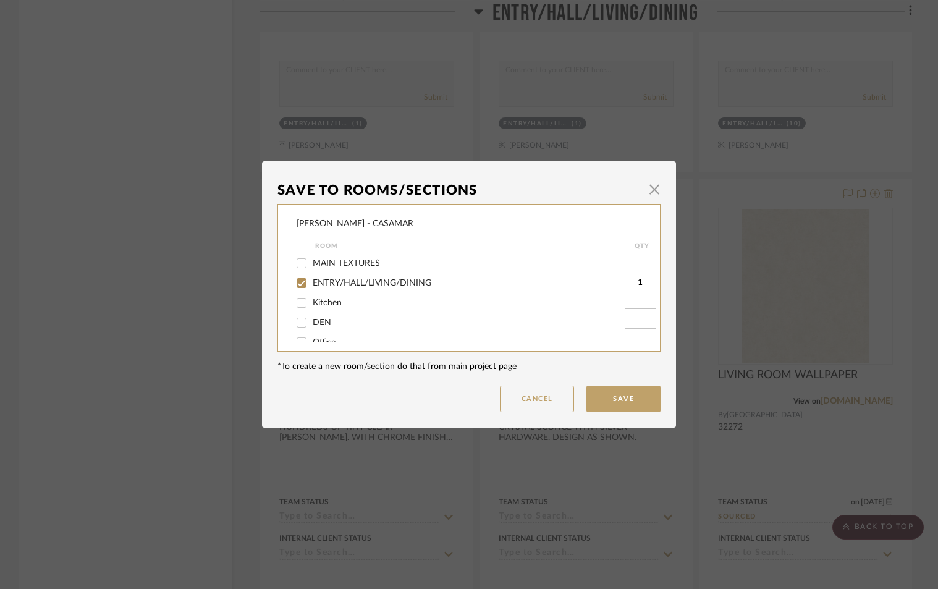
drag, startPoint x: 311, startPoint y: 279, endPoint x: 427, endPoint y: 332, distance: 127.1
click at [313, 279] on span "ENTRY/HALL/LIVING/DINING" at bounding box center [372, 283] width 119 height 9
click at [311, 279] on input "ENTRY/HALL/LIVING/DINING" at bounding box center [302, 283] width 20 height 20
checkbox input "false"
click at [623, 399] on button "Save" at bounding box center [623, 398] width 74 height 27
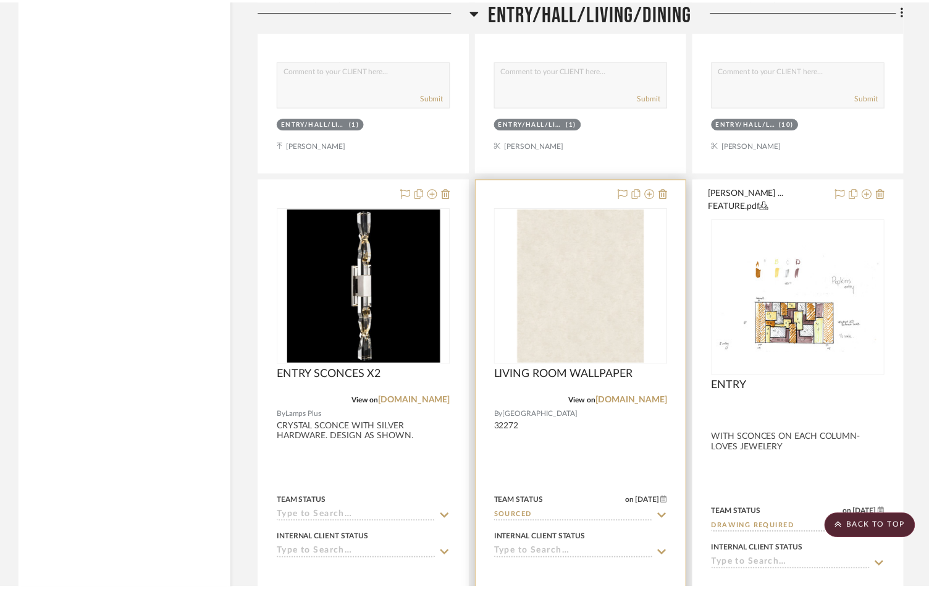
scroll to position [2511, 0]
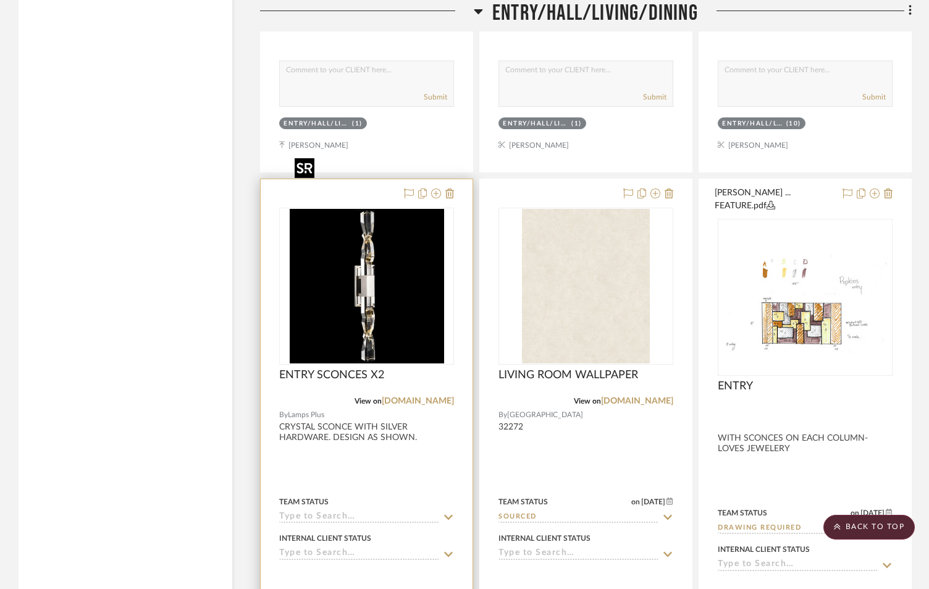
click at [371, 252] on img "0" at bounding box center [367, 286] width 154 height 154
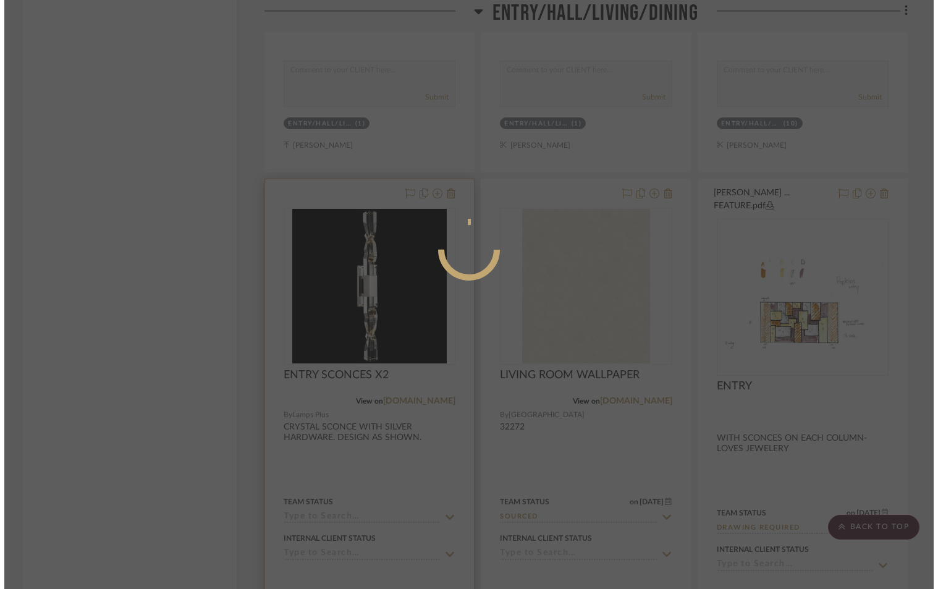
scroll to position [0, 0]
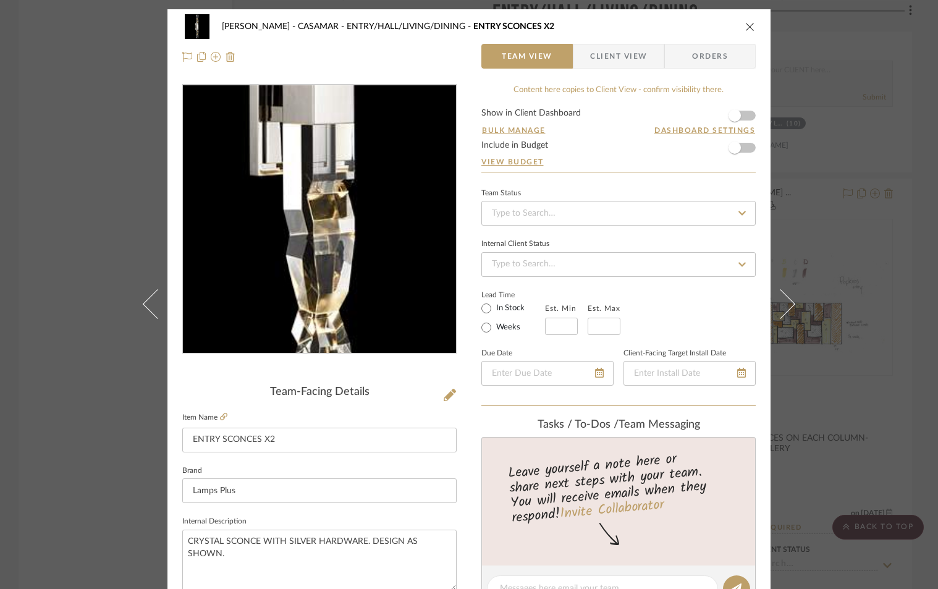
click at [317, 269] on img "0" at bounding box center [319, 219] width 268 height 268
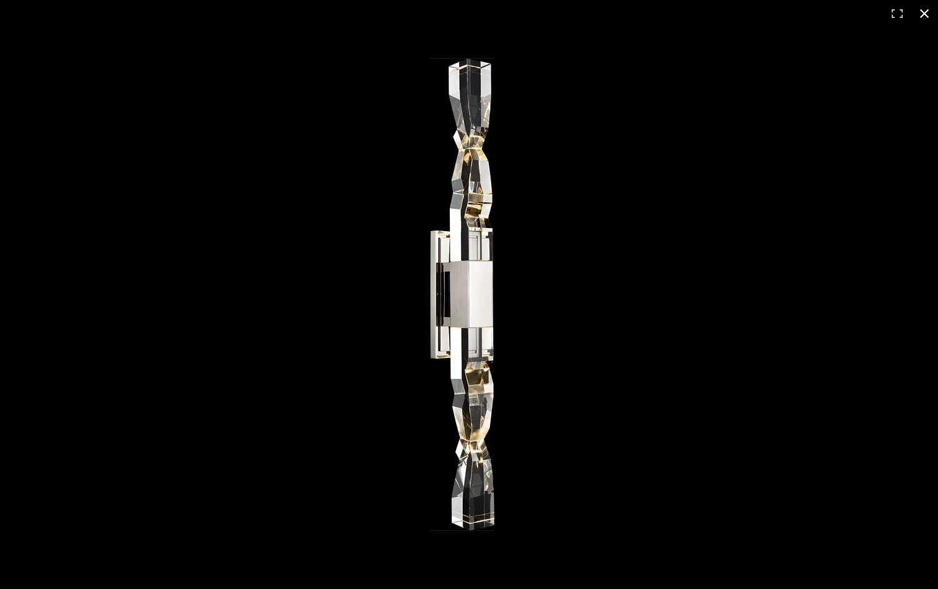
click at [922, 13] on button at bounding box center [923, 13] width 27 height 27
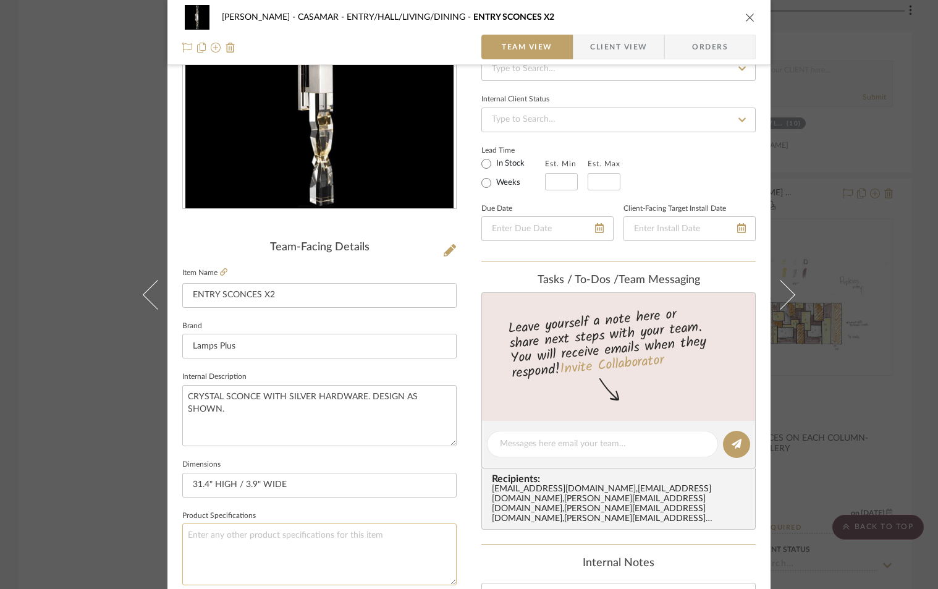
scroll to position [165, 0]
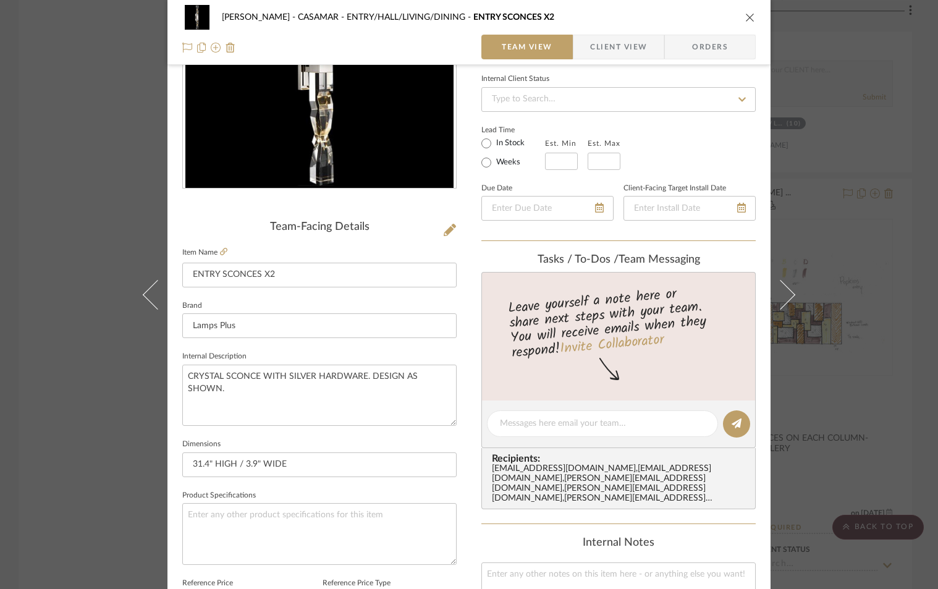
click at [745, 17] on icon "close" at bounding box center [750, 17] width 10 height 10
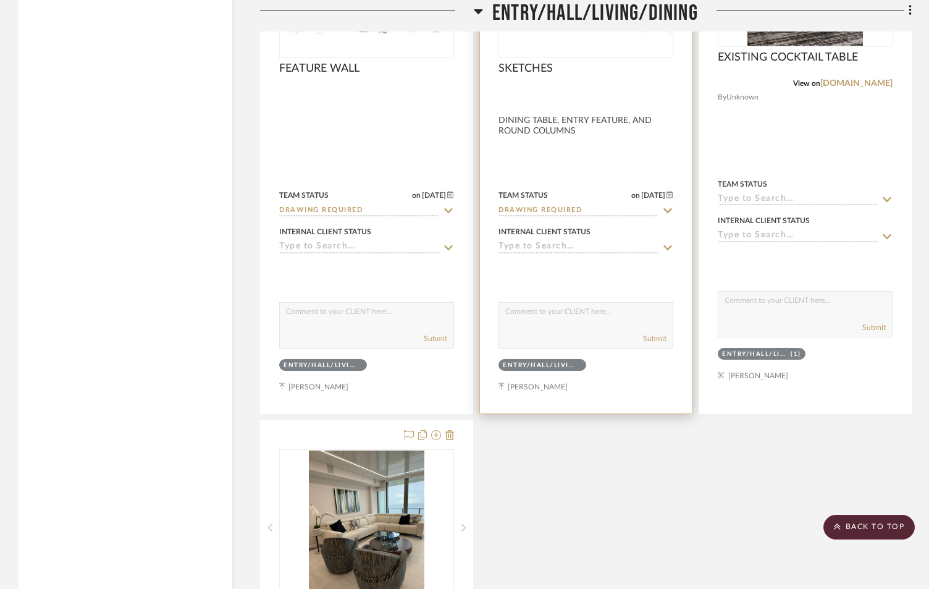
scroll to position [3418, 0]
